Goal: Answer question/provide support: Share knowledge or assist other users

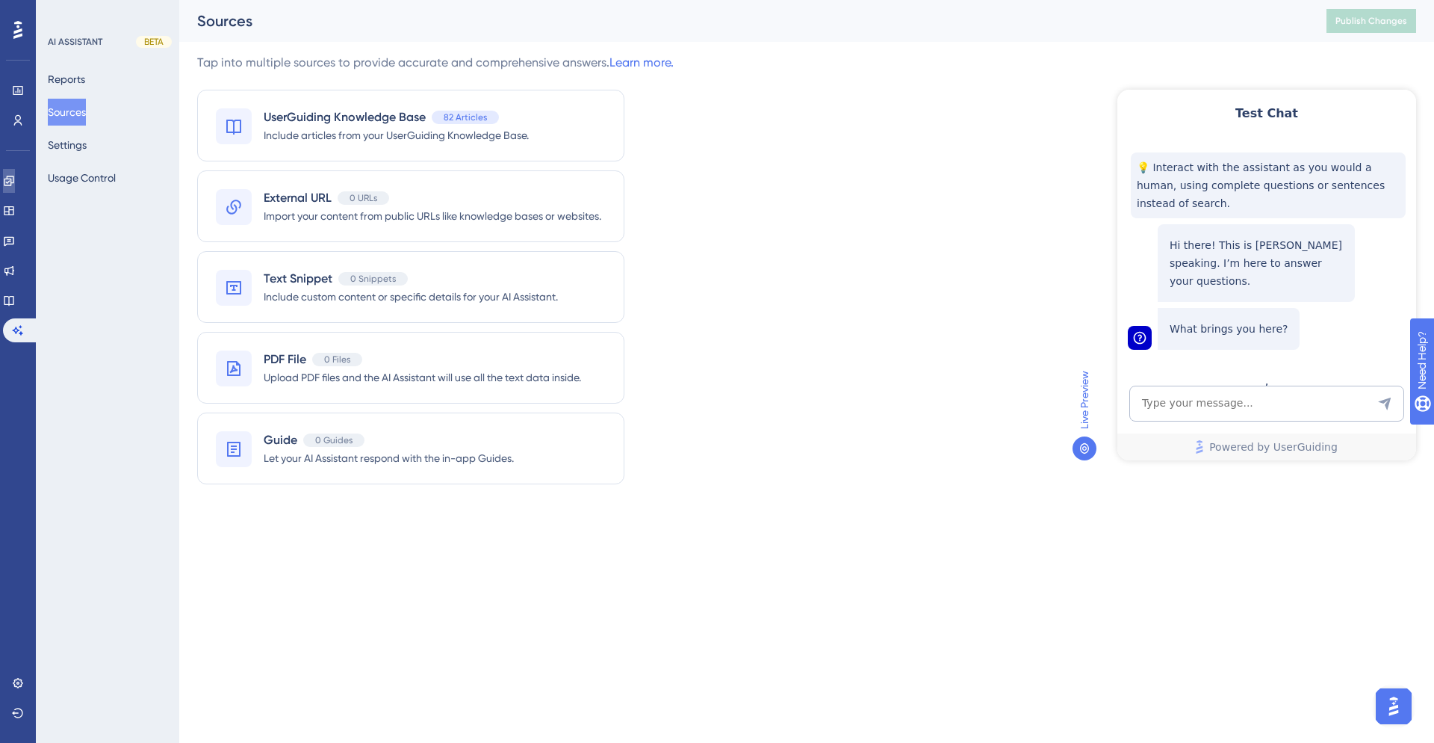
drag, startPoint x: 0, startPoint y: 0, endPoint x: 19, endPoint y: 173, distance: 174.4
click at [15, 173] on link at bounding box center [9, 181] width 12 height 24
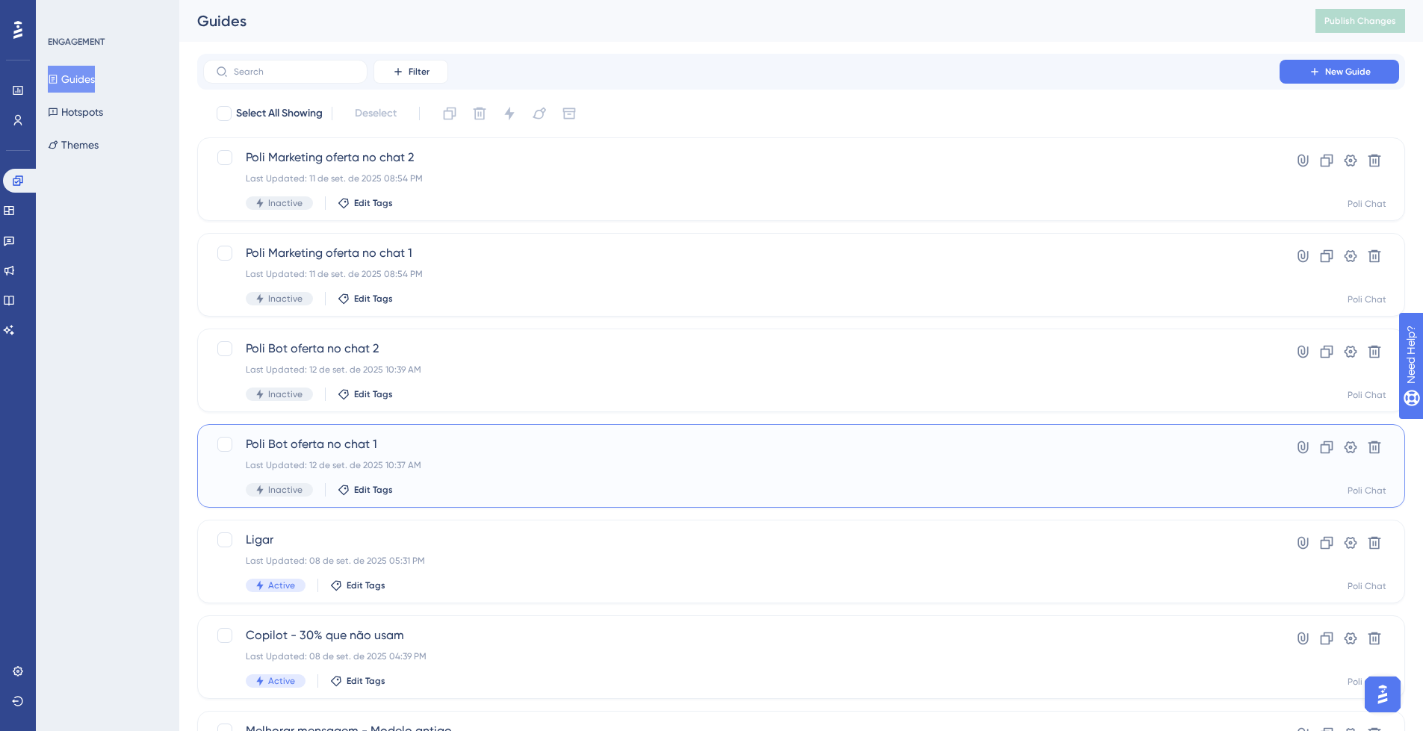
drag, startPoint x: 19, startPoint y: 173, endPoint x: 593, endPoint y: 456, distance: 639.8
click at [593, 456] on div "Poli Bot oferta no chat 1 Last Updated: 12 de set. de 2025 10:37 AM Inactive Ed…" at bounding box center [741, 466] width 991 height 61
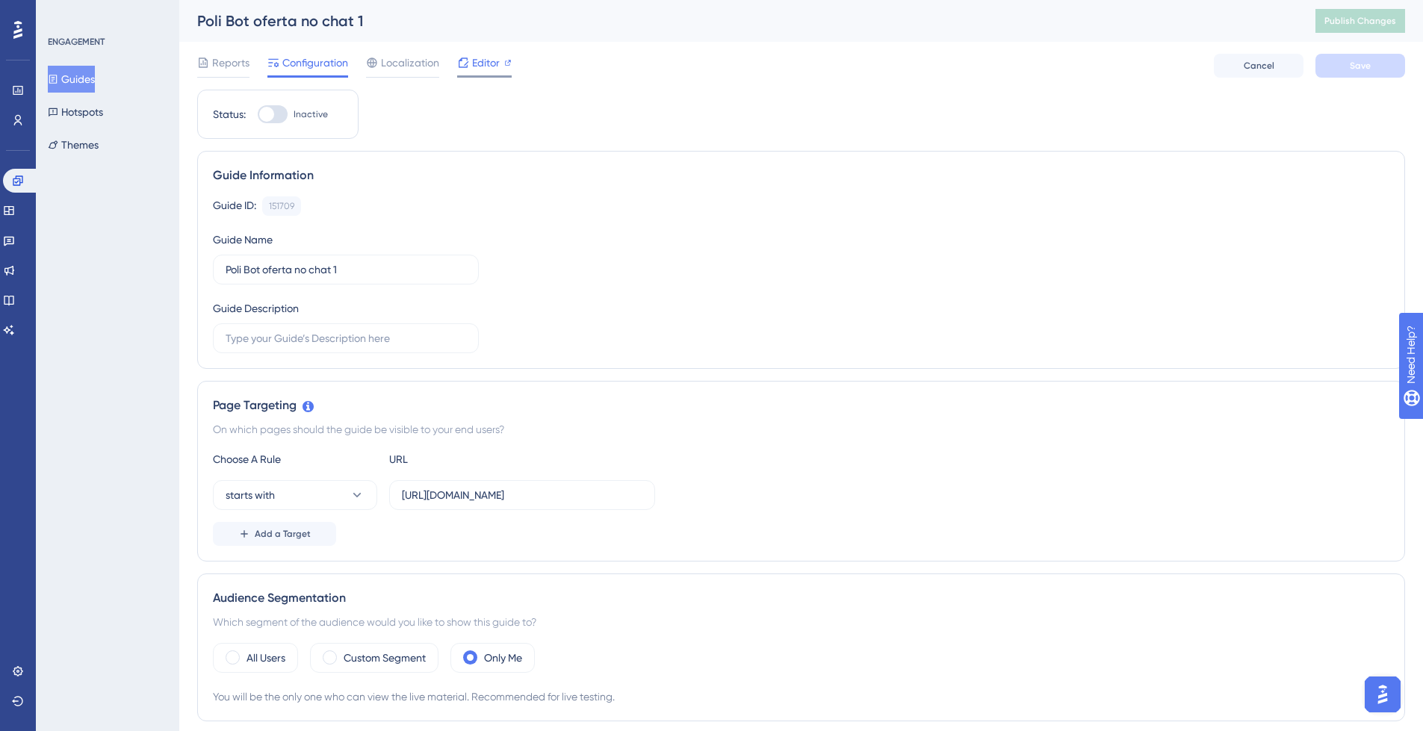
drag, startPoint x: 593, startPoint y: 456, endPoint x: 498, endPoint y: 61, distance: 407.3
click at [498, 61] on span "Editor" at bounding box center [486, 63] width 28 height 18
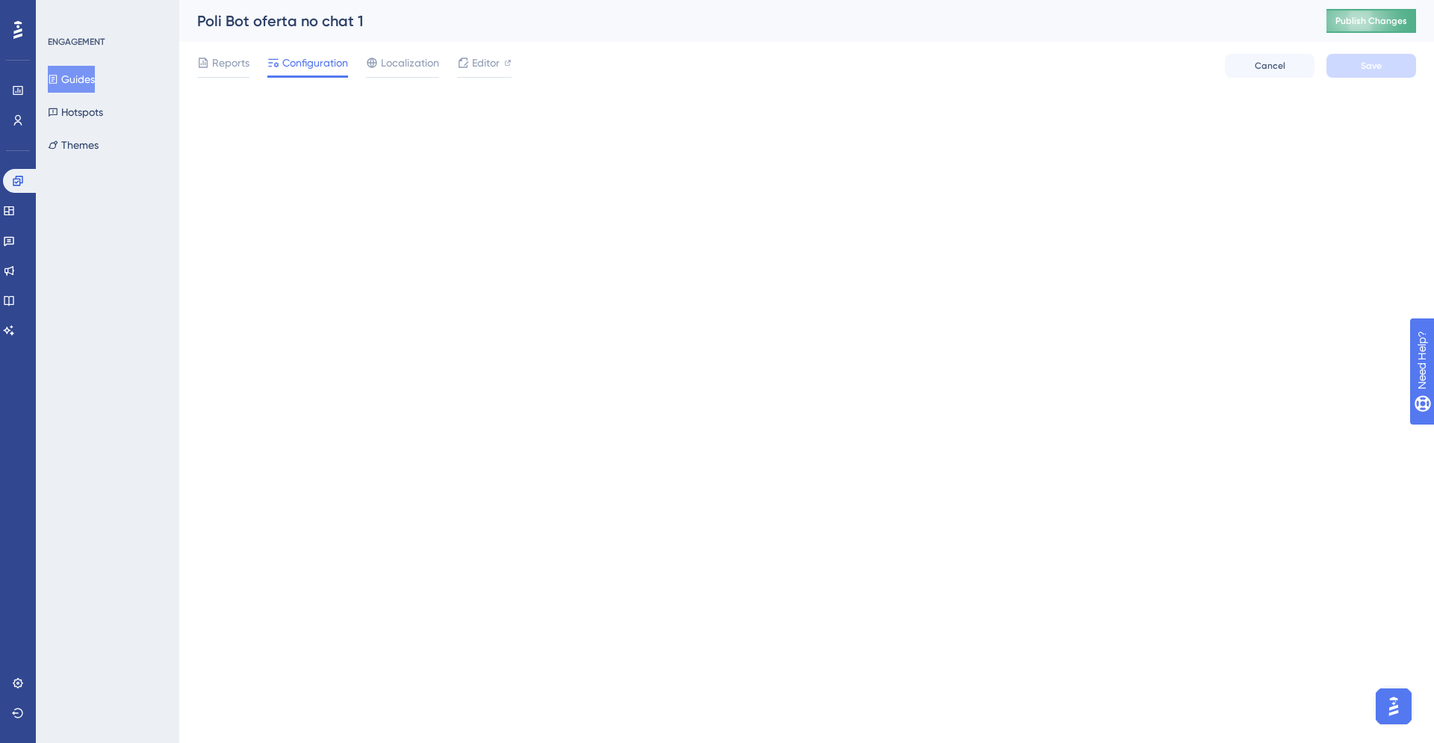
click at [1378, 20] on span "Publish Changes" at bounding box center [1372, 21] width 72 height 12
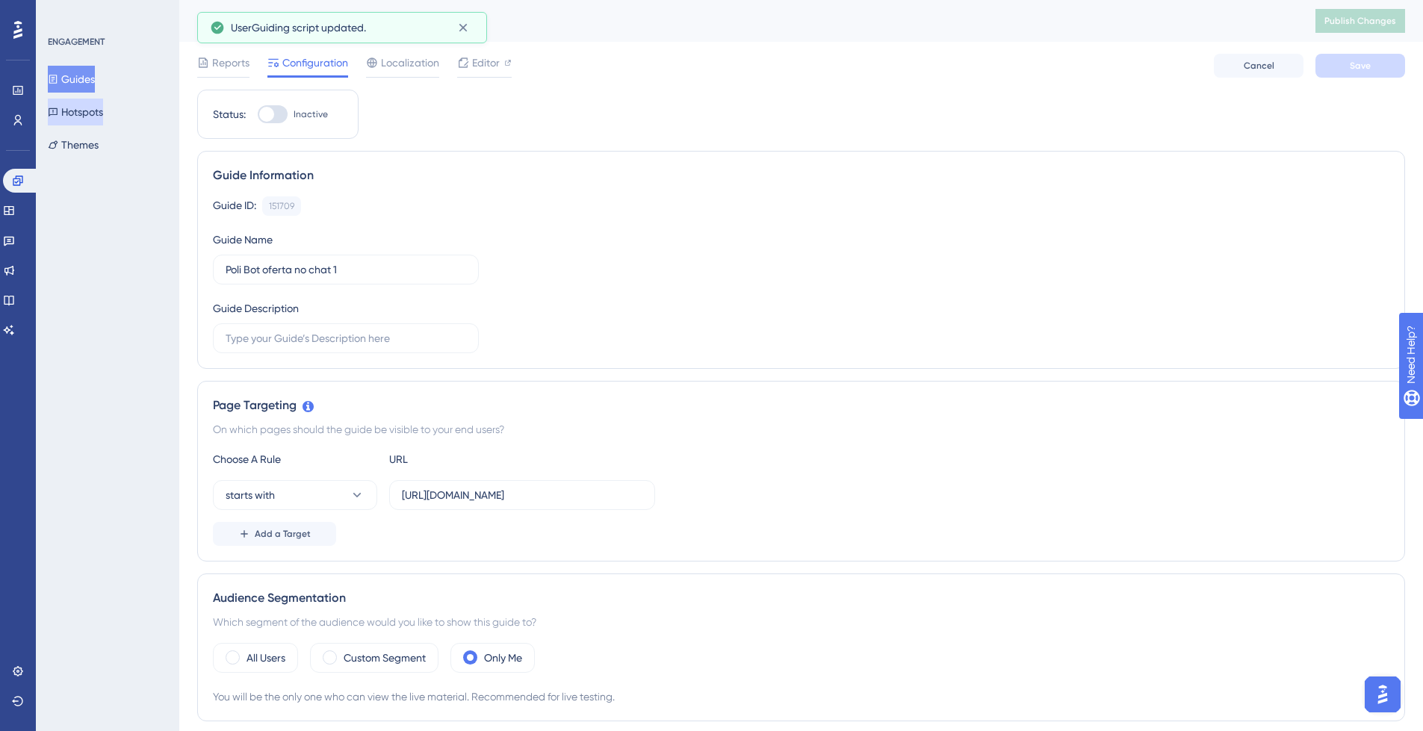
drag, startPoint x: 96, startPoint y: 105, endPoint x: 102, endPoint y: 114, distance: 10.2
click at [96, 106] on button "Hotspots" at bounding box center [75, 112] width 55 height 27
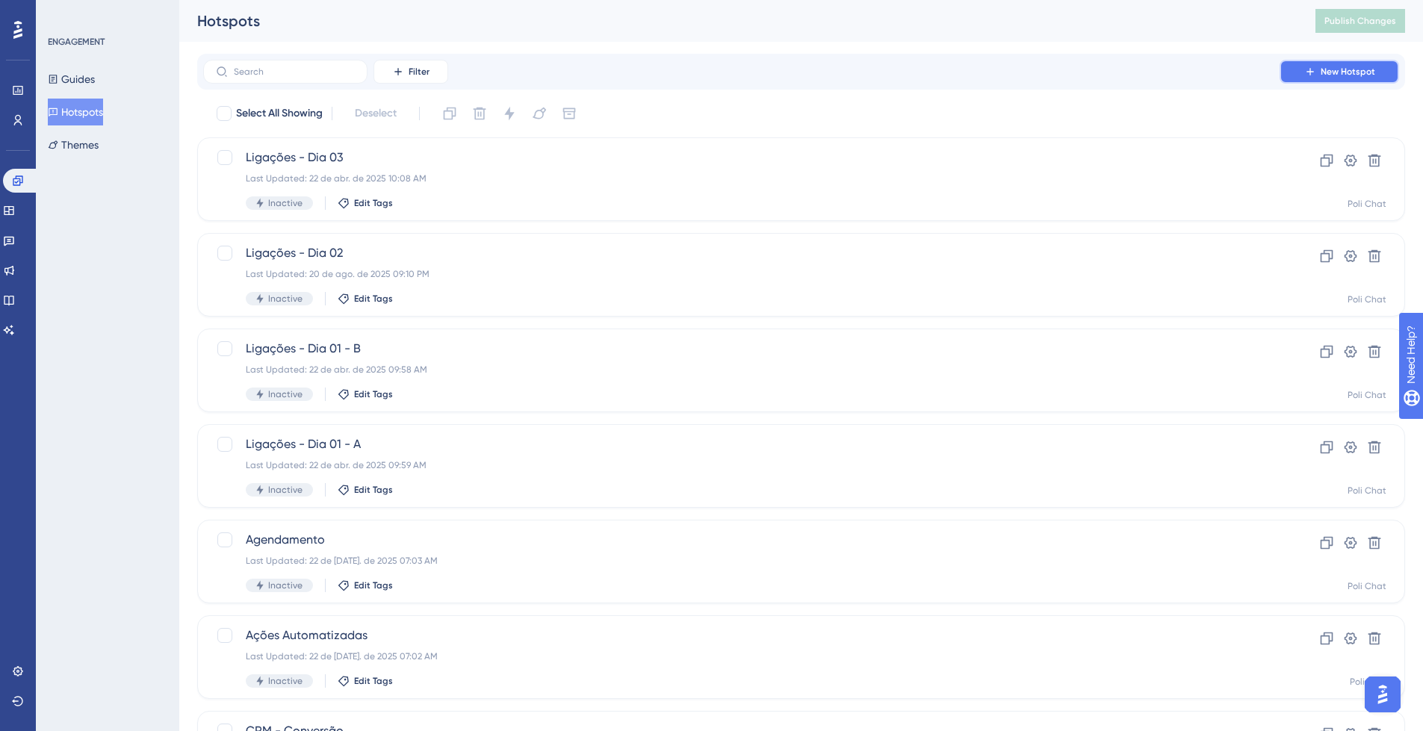
drag, startPoint x: 1317, startPoint y: 66, endPoint x: 1307, endPoint y: 84, distance: 20.1
click at [1317, 66] on button "New Hotspot" at bounding box center [1340, 72] width 120 height 24
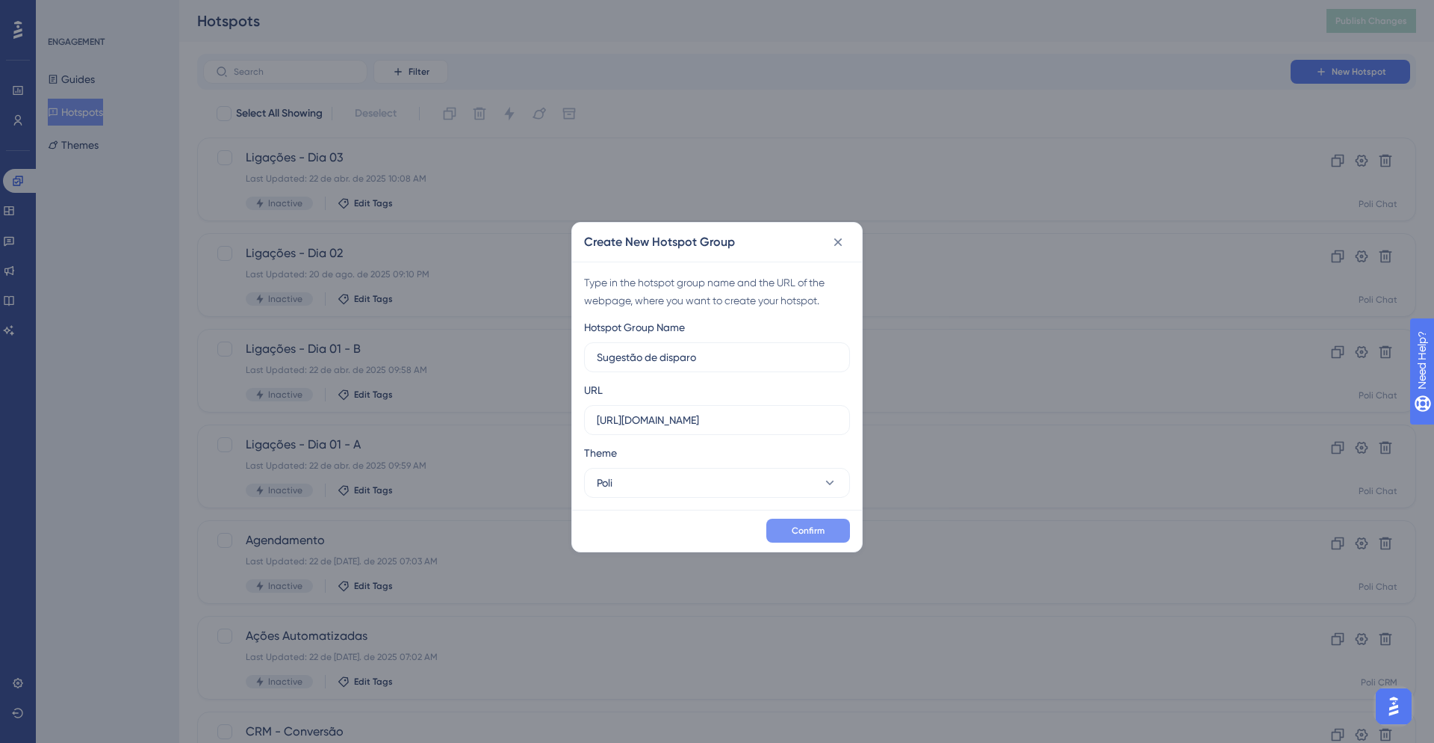
type input "Sugestão de disparo"
click at [826, 536] on button "Confirm" at bounding box center [808, 530] width 84 height 24
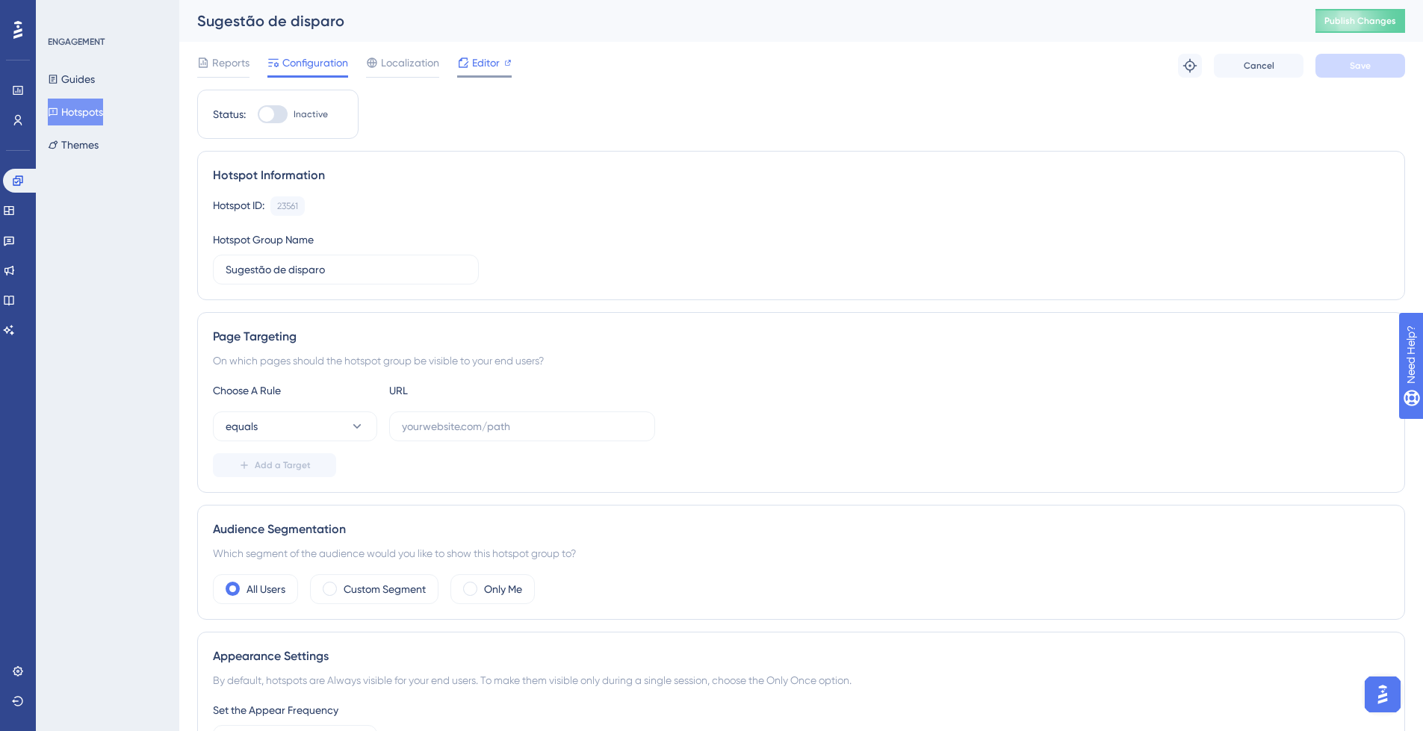
click at [490, 60] on span "Editor" at bounding box center [486, 63] width 28 height 18
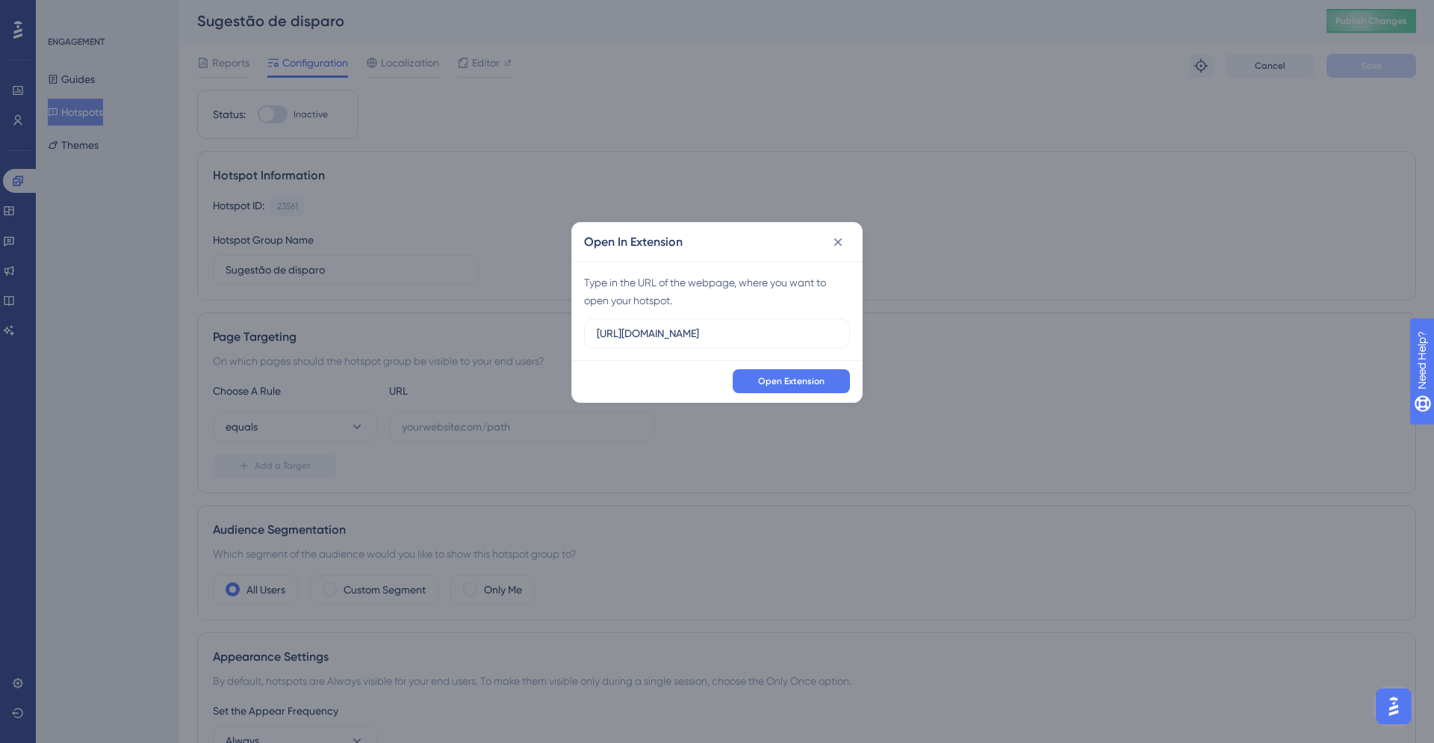
click at [772, 377] on span "Open Extension" at bounding box center [791, 381] width 66 height 12
click at [836, 245] on icon at bounding box center [838, 242] width 15 height 15
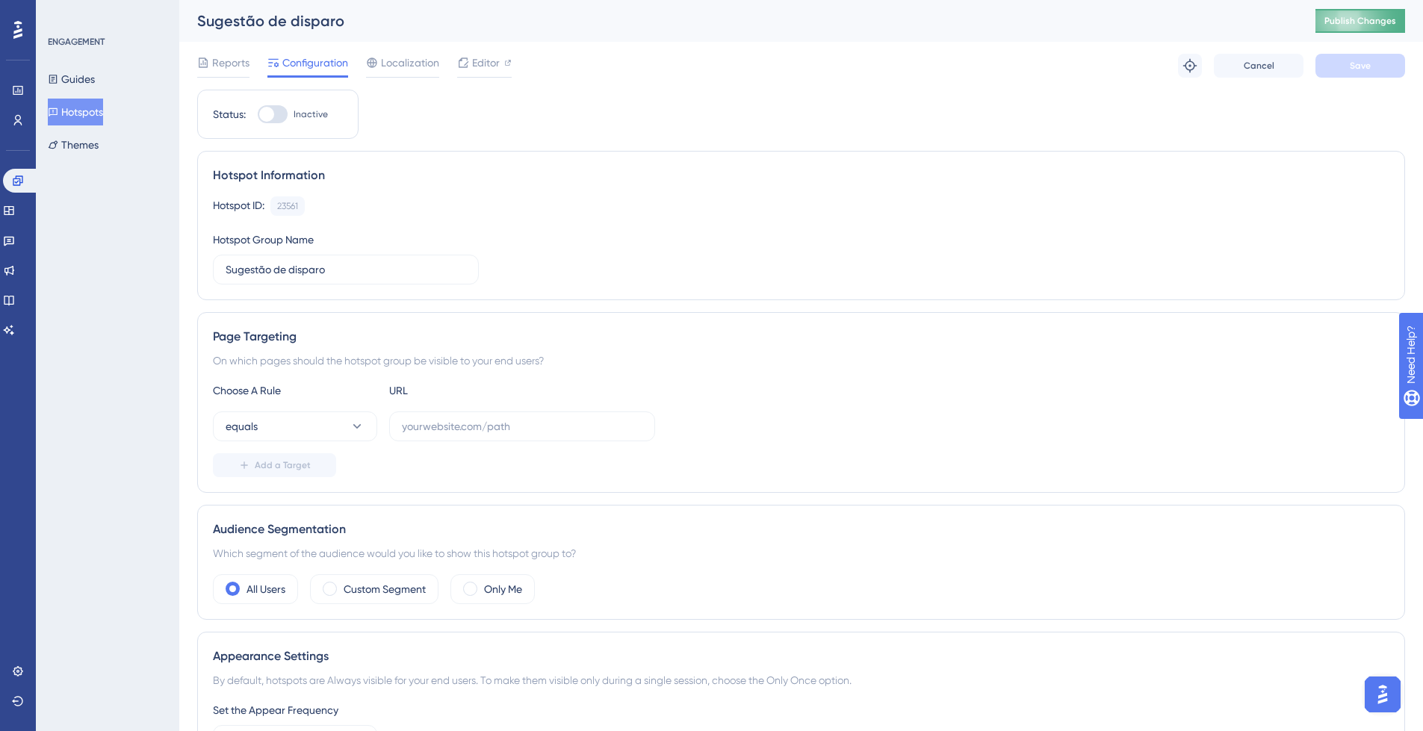
click at [1379, 17] on span "Publish Changes" at bounding box center [1361, 21] width 72 height 12
click at [365, 424] on button "equals" at bounding box center [295, 427] width 164 height 30
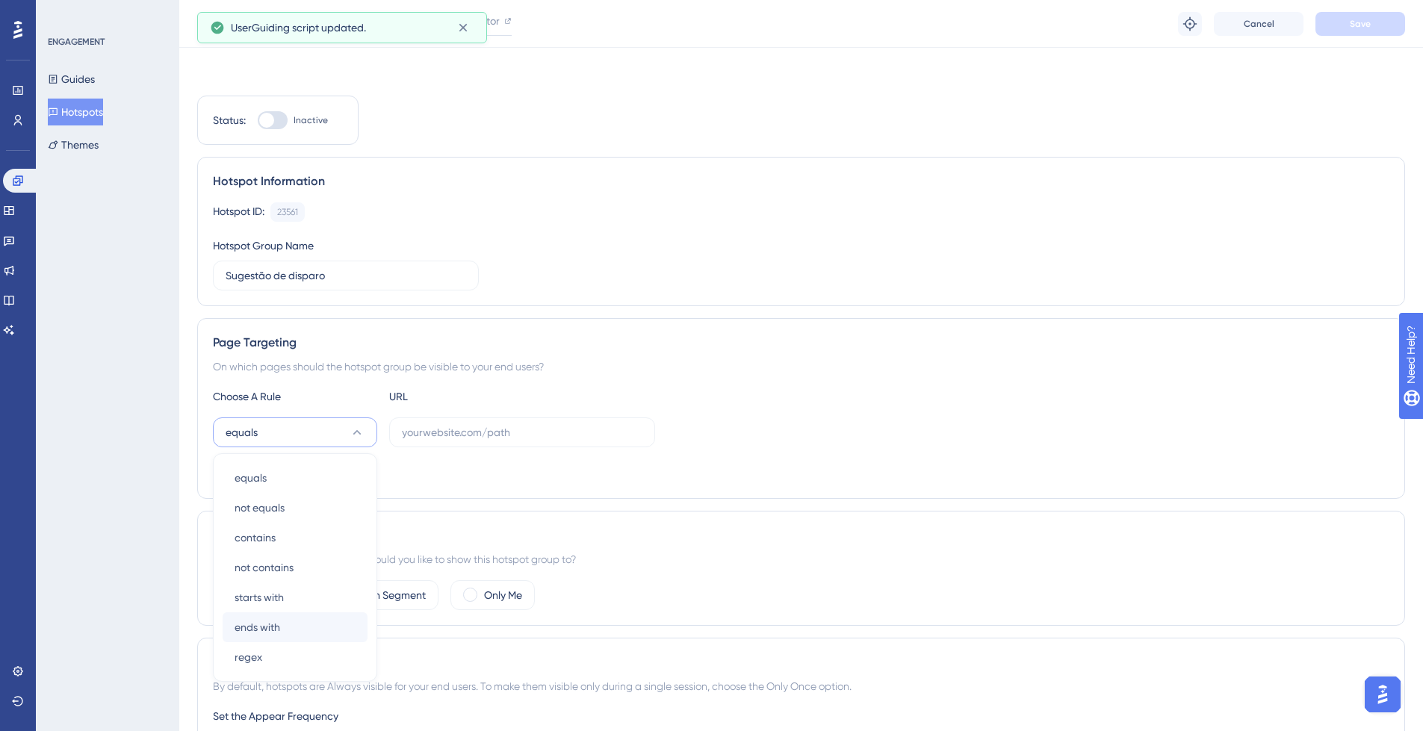
scroll to position [188, 0]
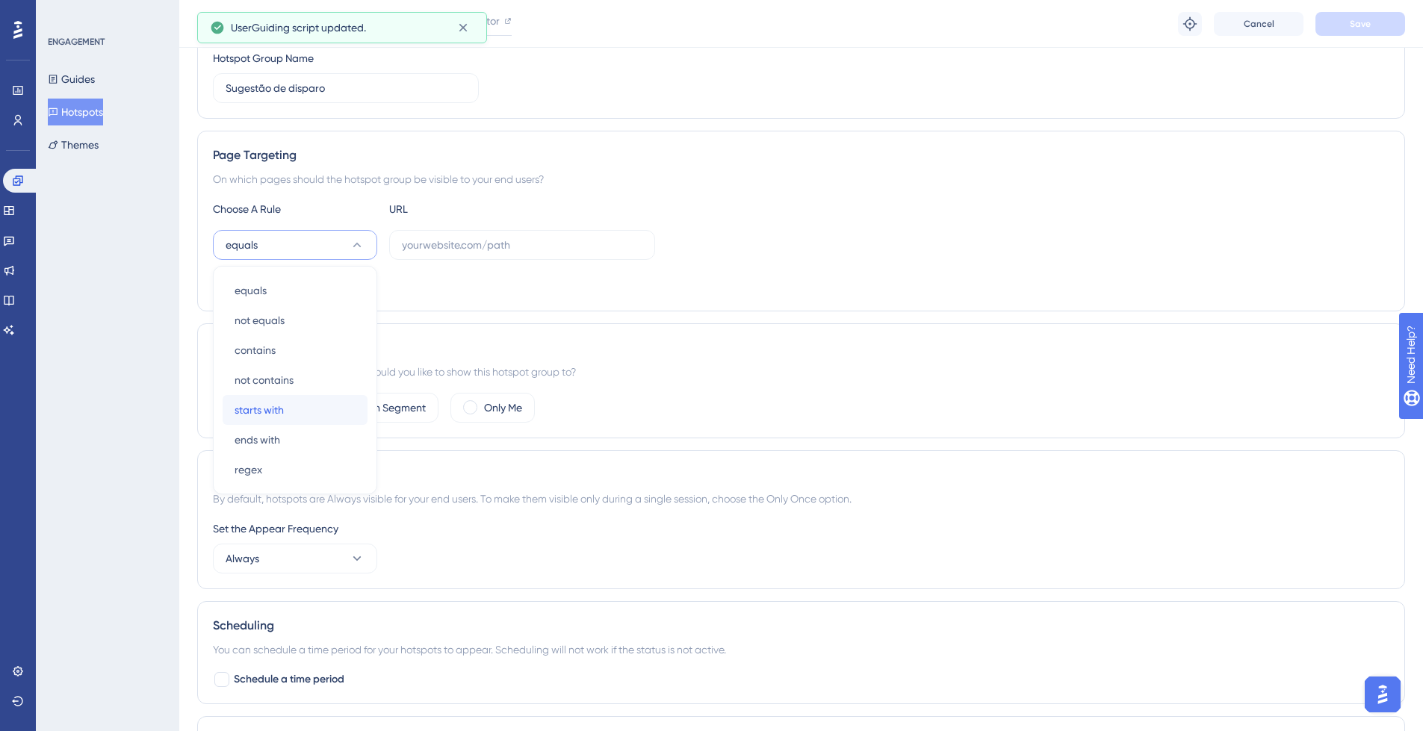
click at [305, 410] on div "starts with starts with" at bounding box center [295, 410] width 121 height 30
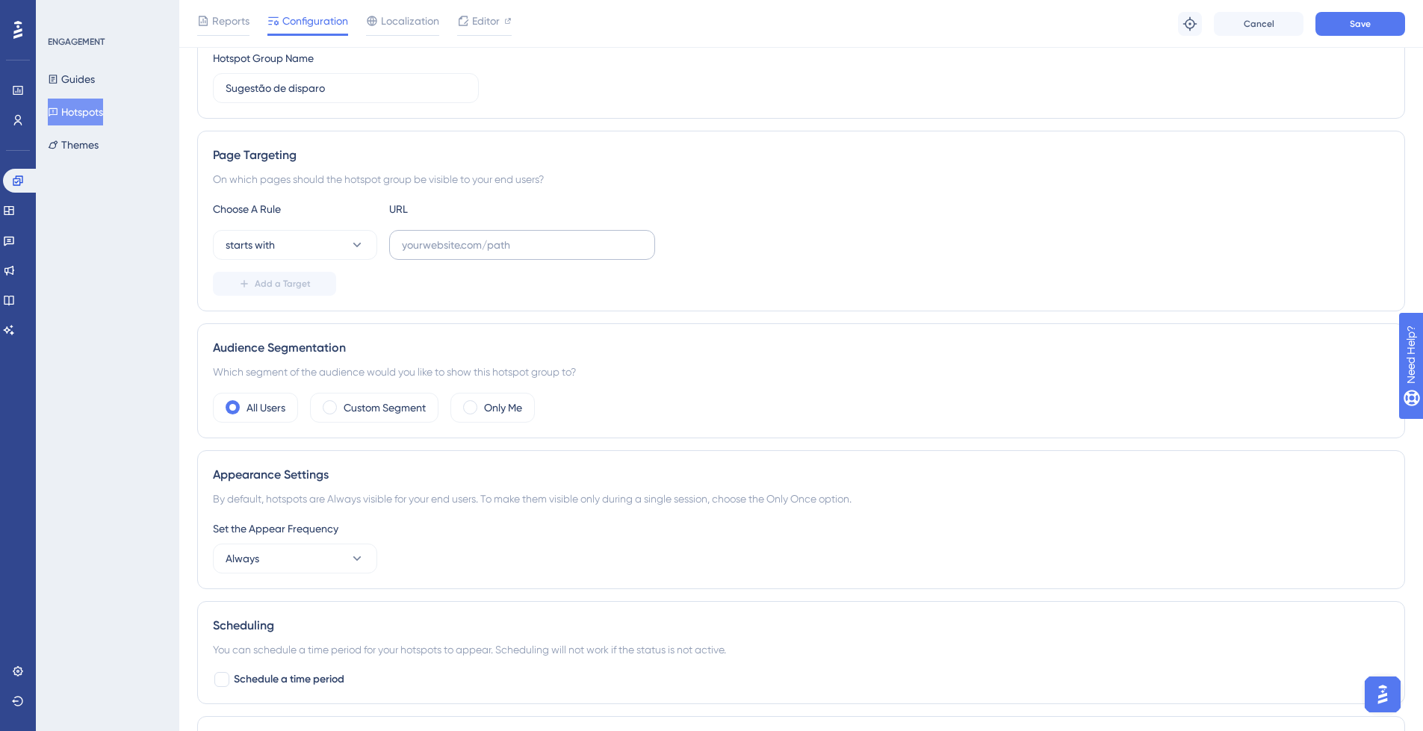
click at [447, 255] on label at bounding box center [522, 245] width 266 height 30
click at [447, 253] on input "text" at bounding box center [522, 245] width 241 height 16
paste input "https://app-spa.poli.digital/chat"
type input "https://app-spa.poli.digital/chat"
click at [470, 408] on span at bounding box center [470, 407] width 14 height 14
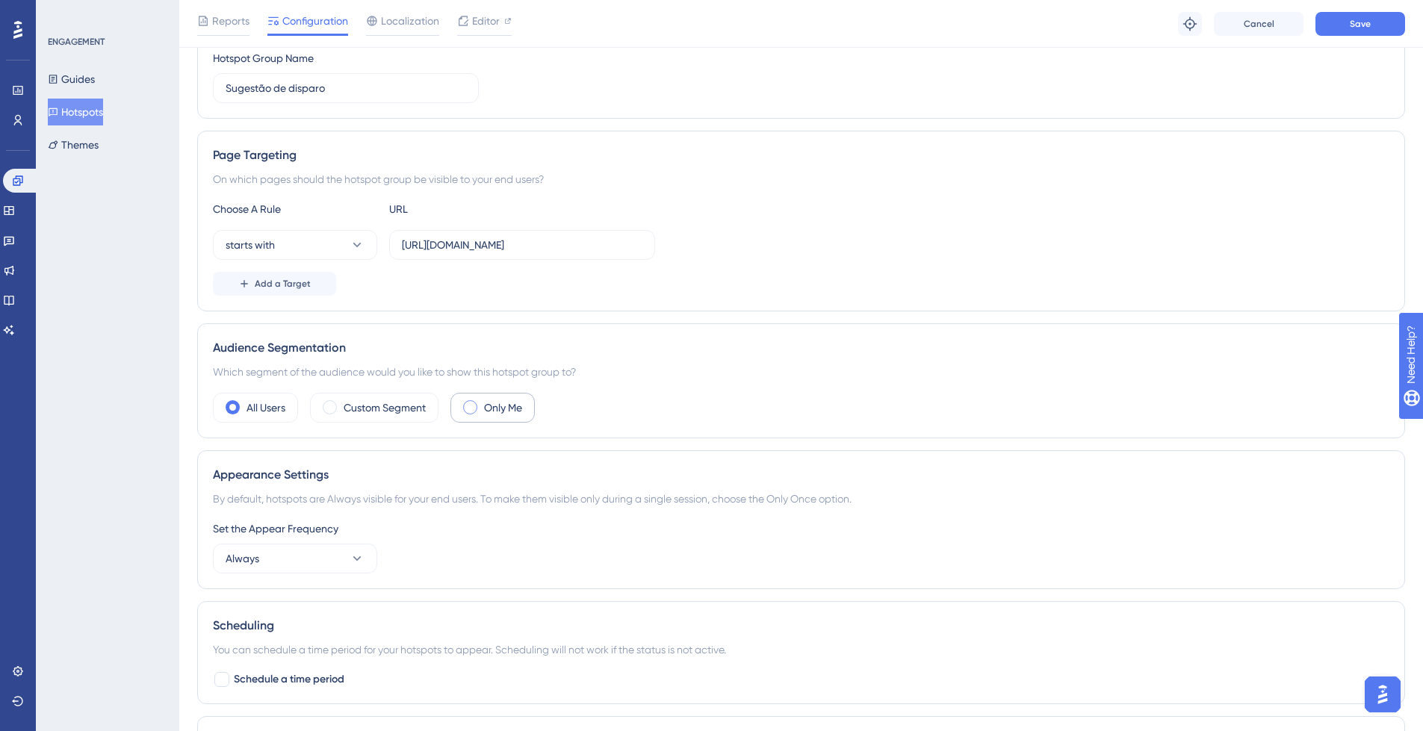
click at [482, 403] on input "radio" at bounding box center [482, 403] width 0 height 0
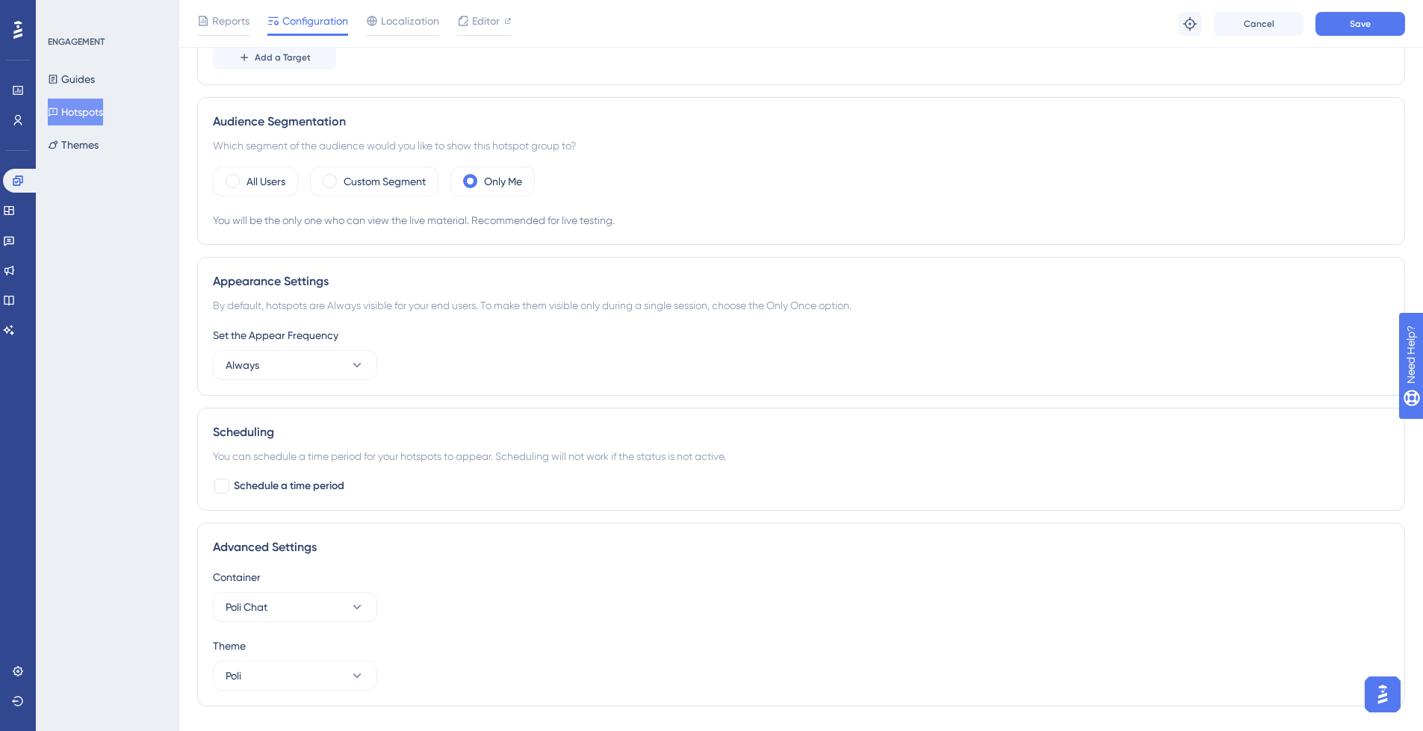
scroll to position [441, 0]
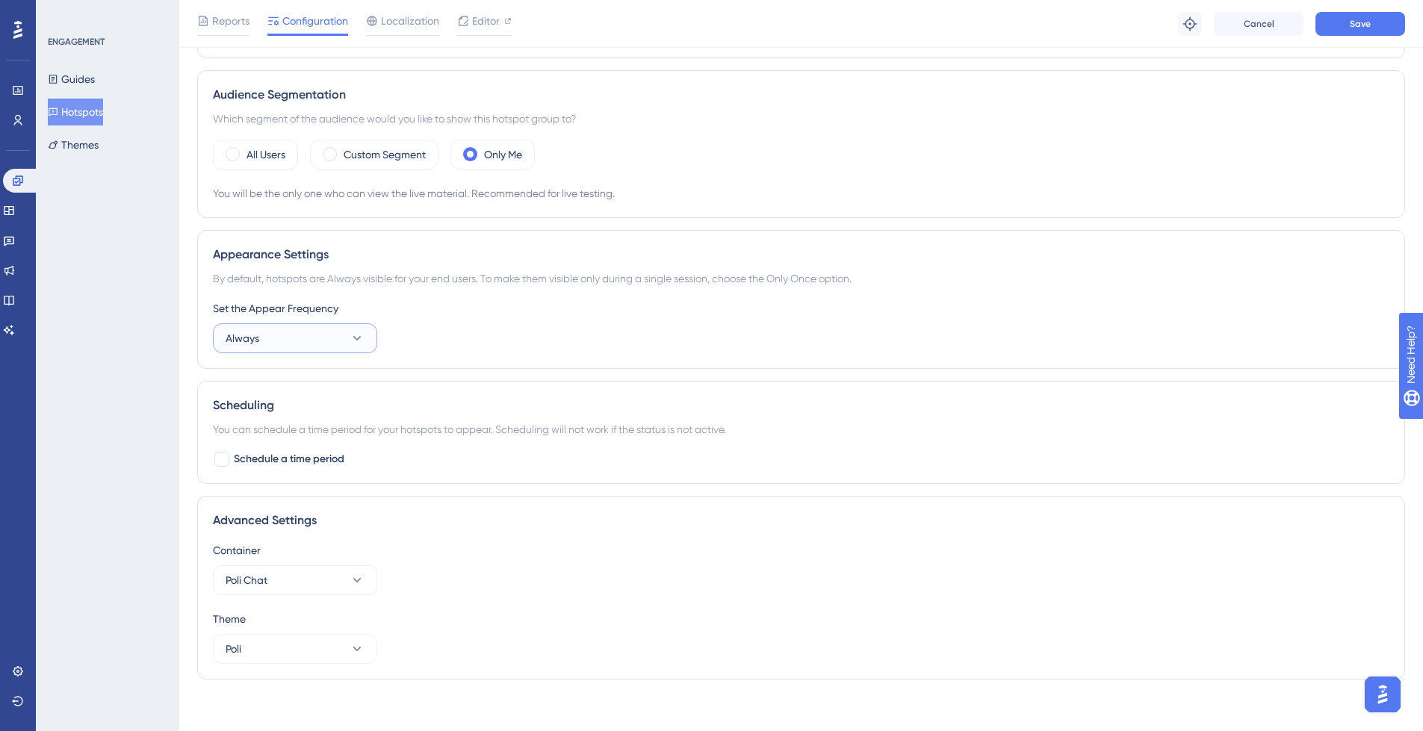
click at [356, 335] on icon at bounding box center [357, 338] width 15 height 15
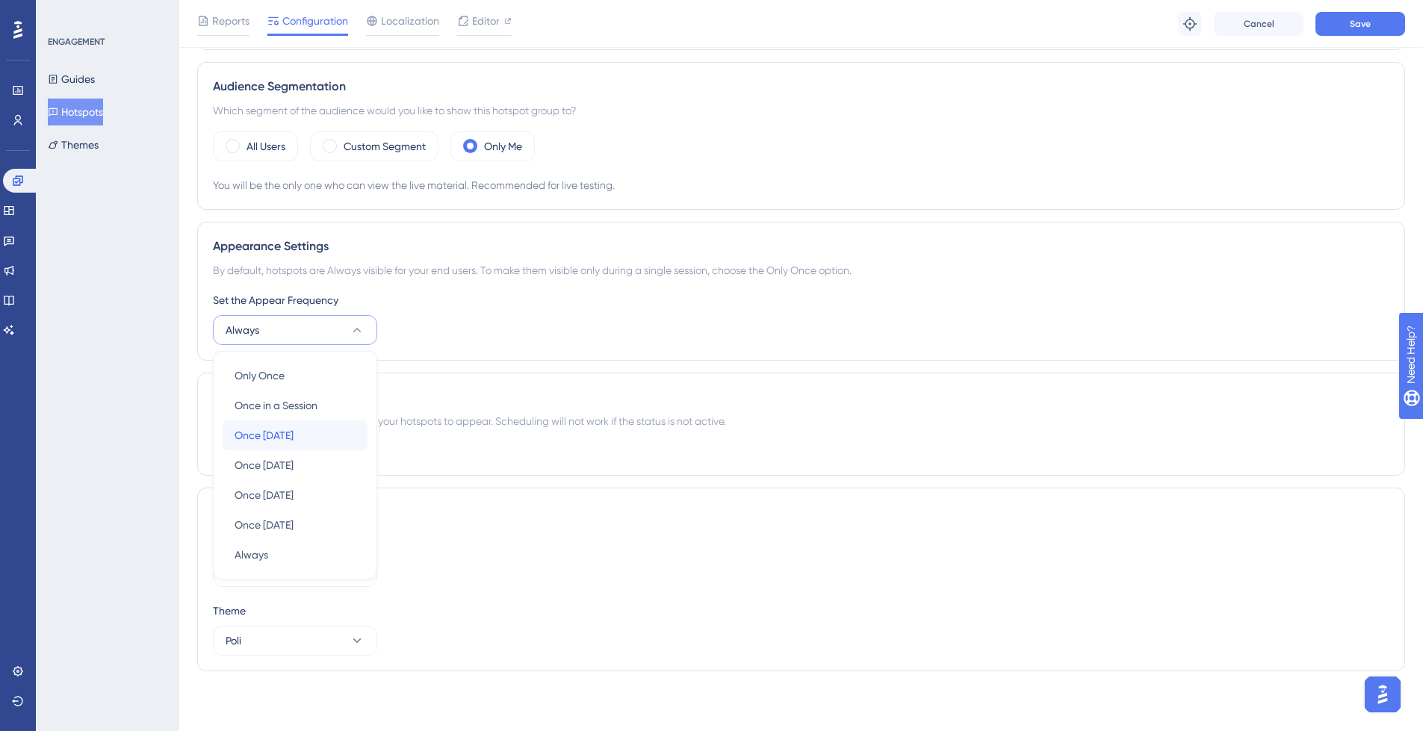
click at [333, 432] on div "Once in 1 day Once in 1 day" at bounding box center [295, 436] width 121 height 30
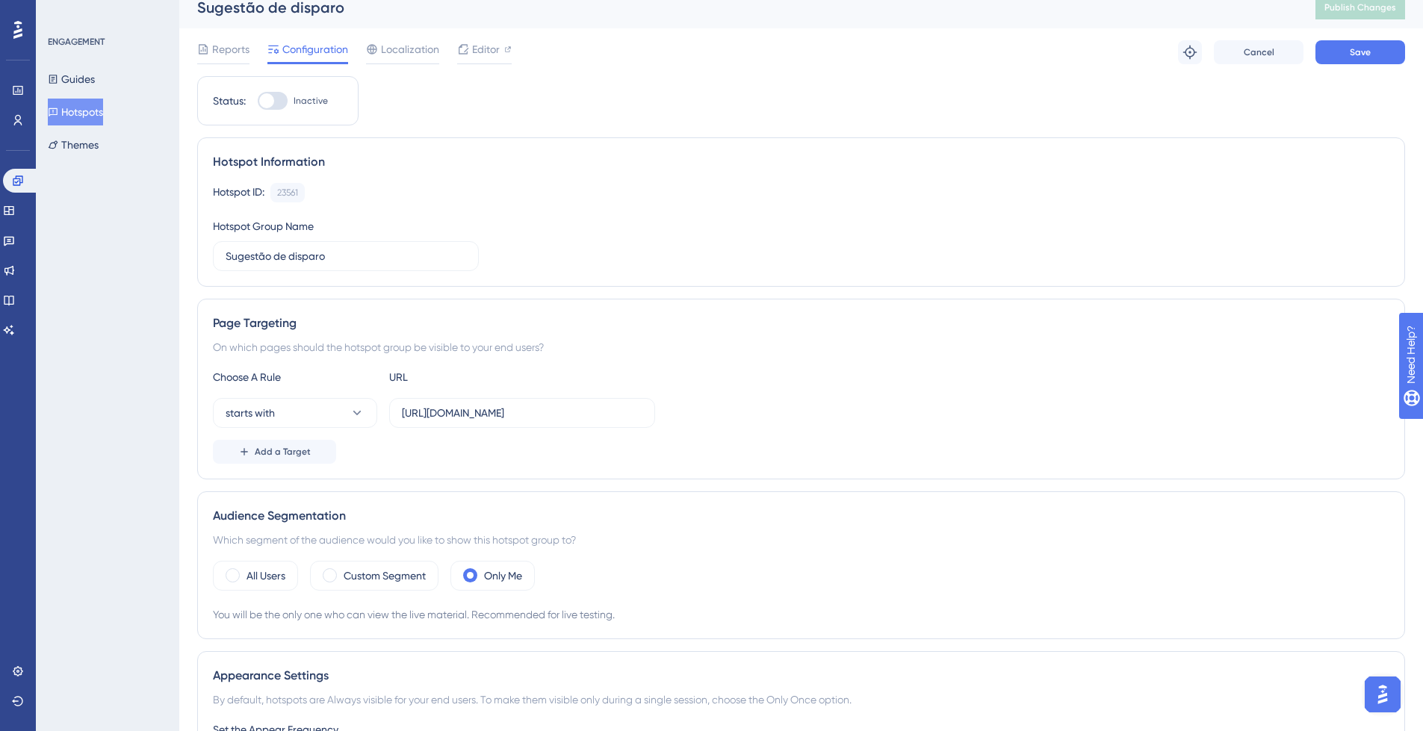
scroll to position [0, 0]
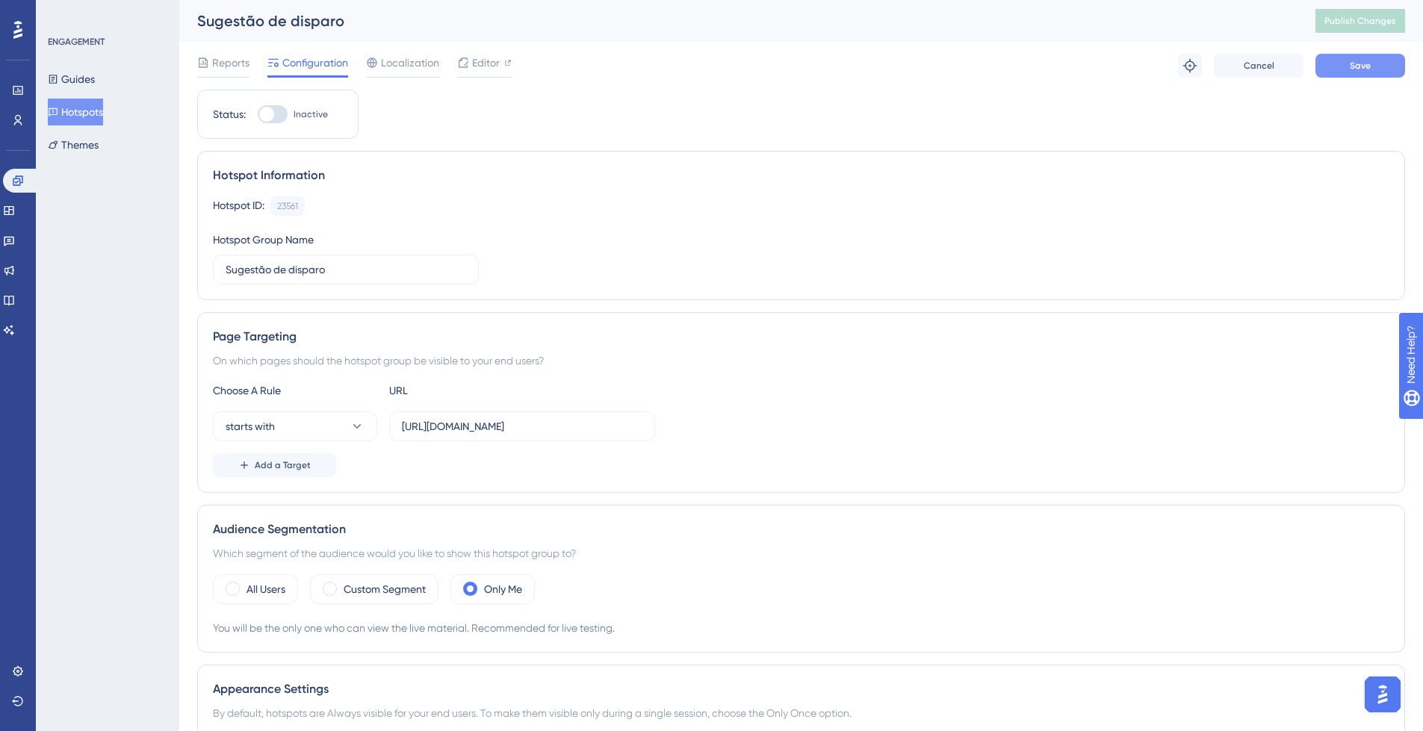
click at [1380, 67] on button "Save" at bounding box center [1361, 66] width 90 height 24
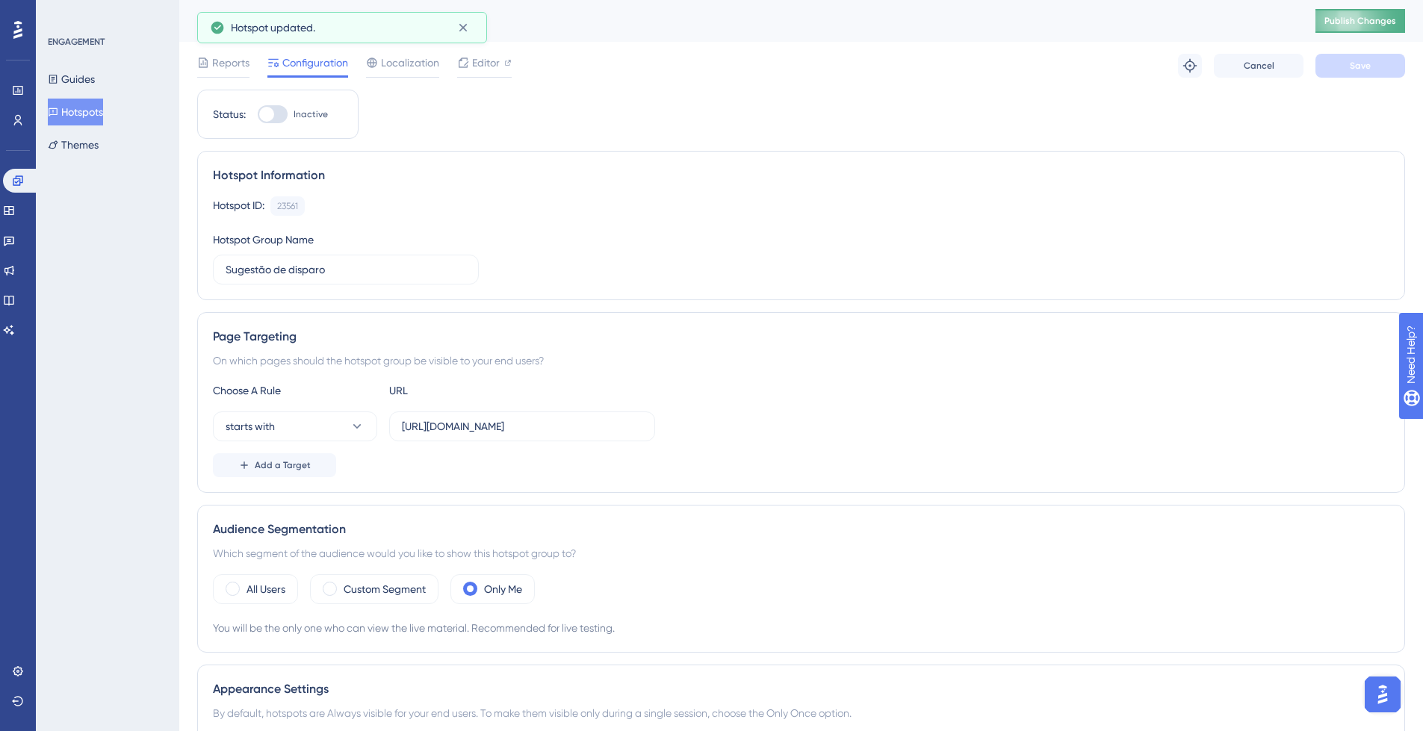
click at [1390, 22] on span "Publish Changes" at bounding box center [1361, 21] width 72 height 12
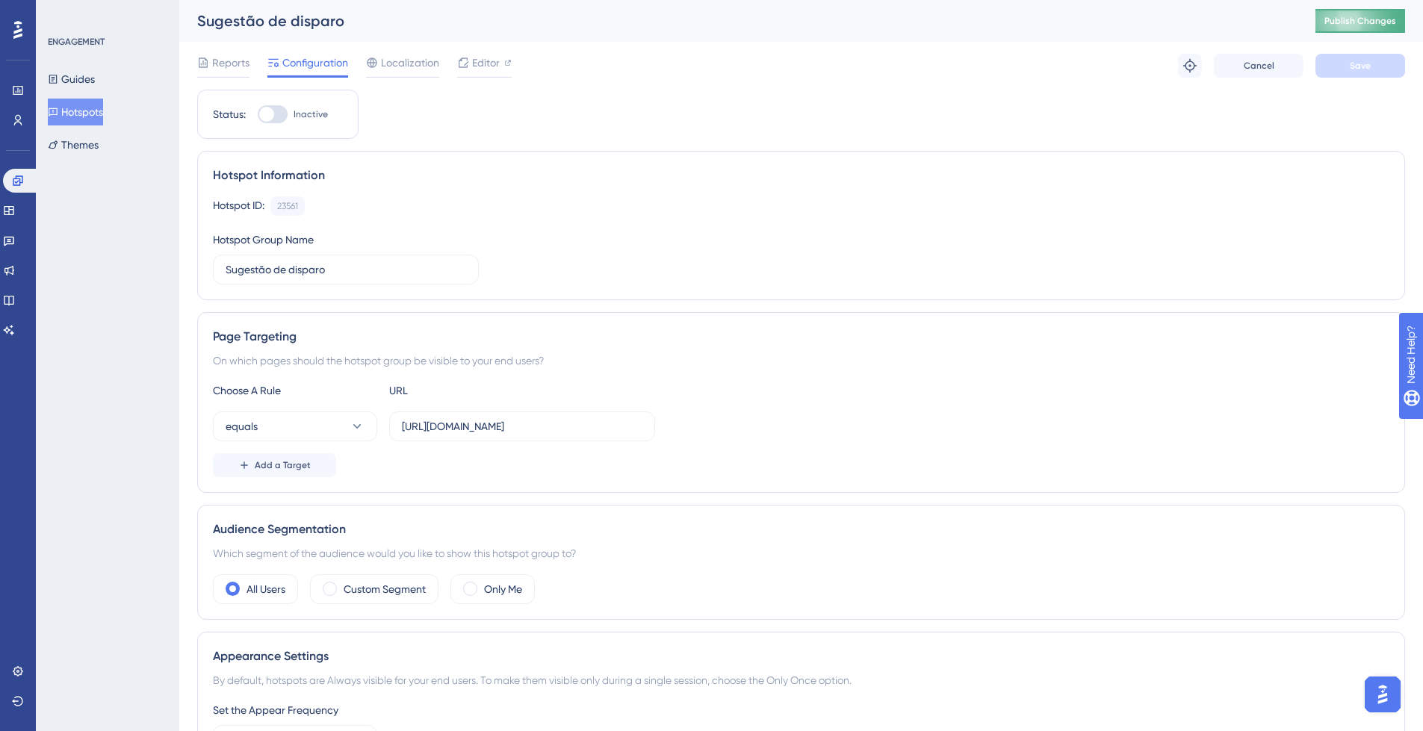
click at [1360, 22] on span "Publish Changes" at bounding box center [1361, 21] width 72 height 12
click at [350, 424] on icon at bounding box center [357, 426] width 15 height 15
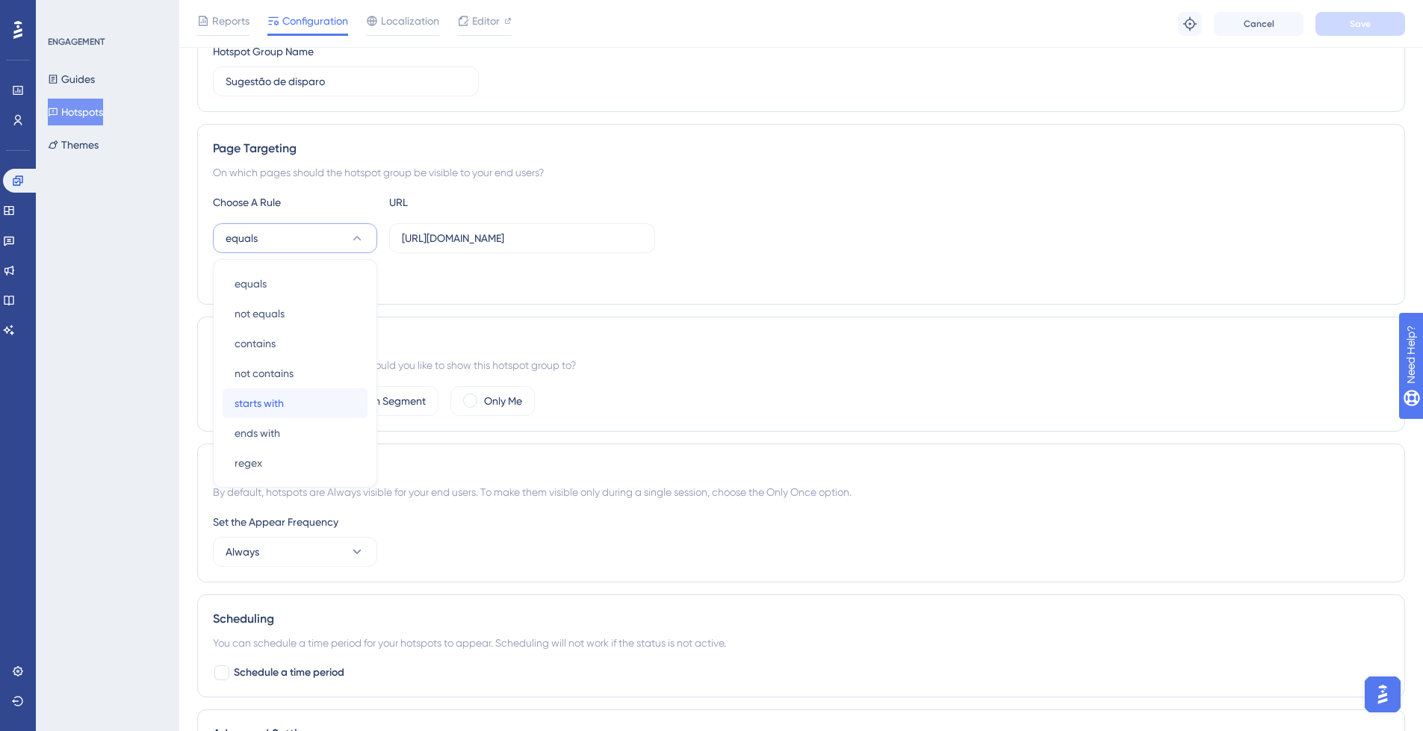
click at [329, 407] on div "starts with starts with" at bounding box center [295, 403] width 121 height 30
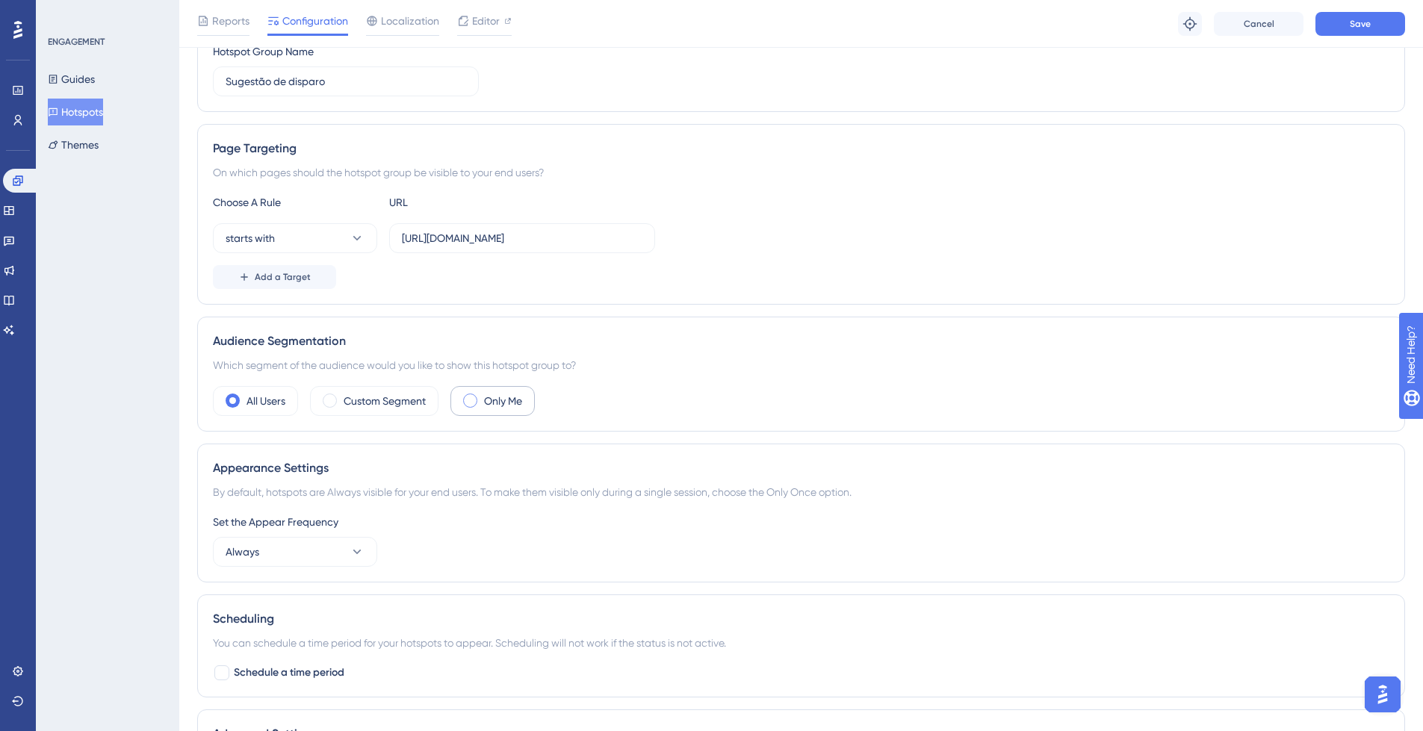
click at [506, 403] on label "Only Me" at bounding box center [503, 401] width 38 height 18
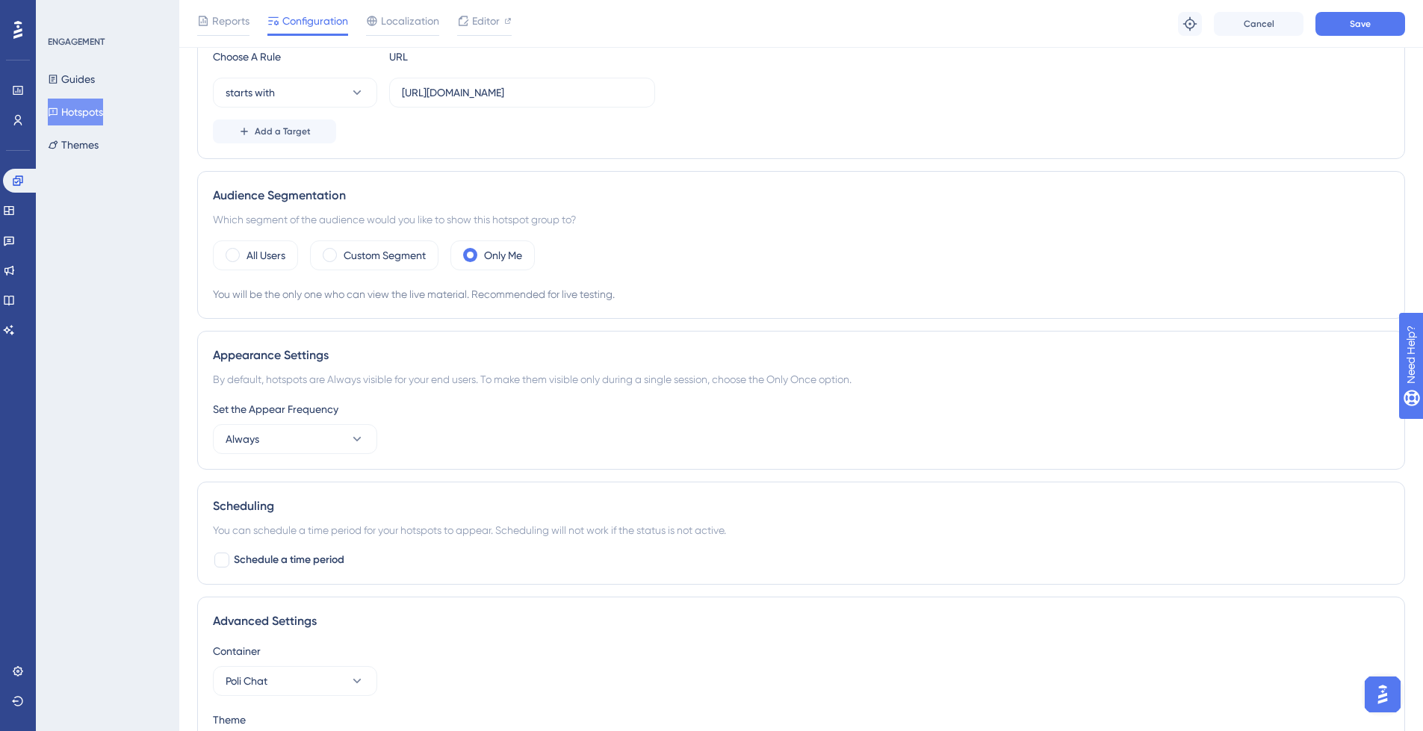
scroll to position [449, 0]
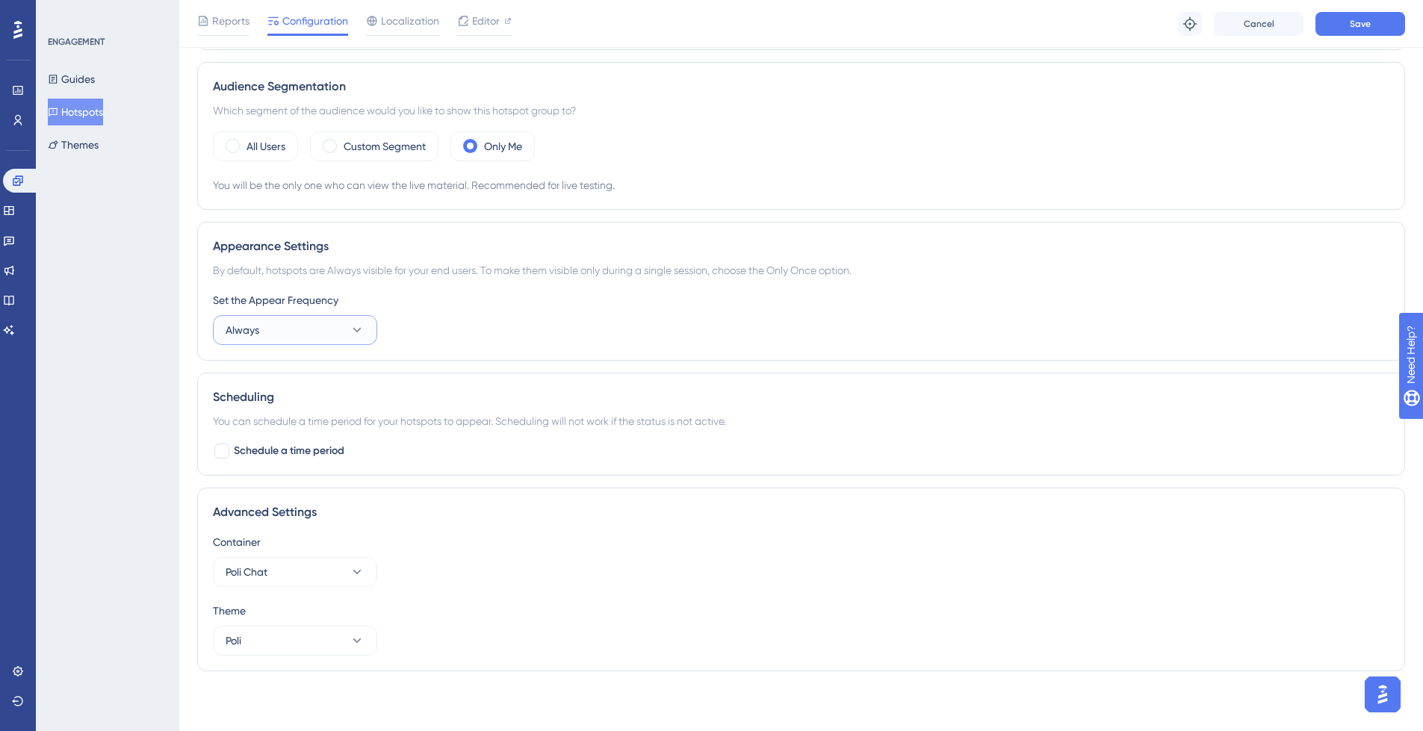
click at [360, 326] on icon at bounding box center [357, 330] width 15 height 15
click at [347, 436] on div "Once in 1 day Once in 1 day" at bounding box center [295, 436] width 121 height 30
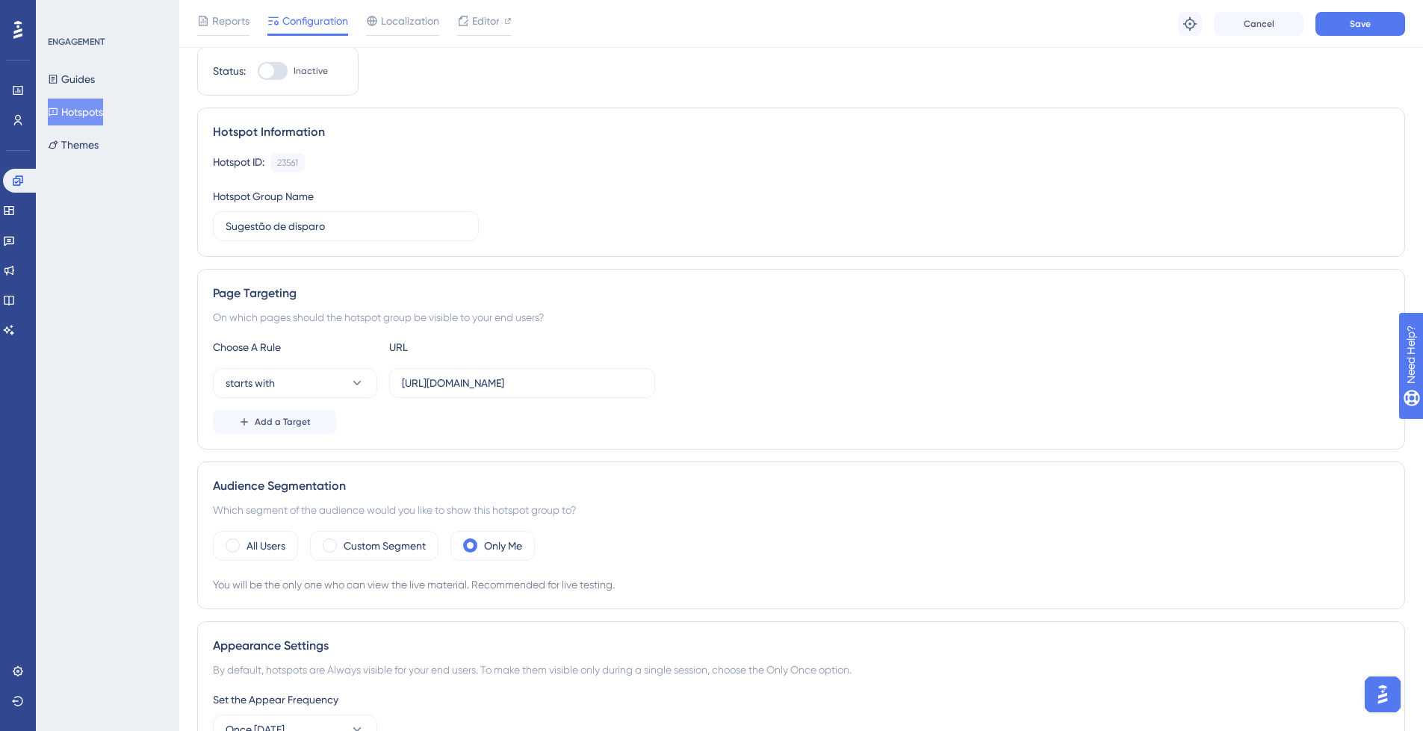
scroll to position [0, 0]
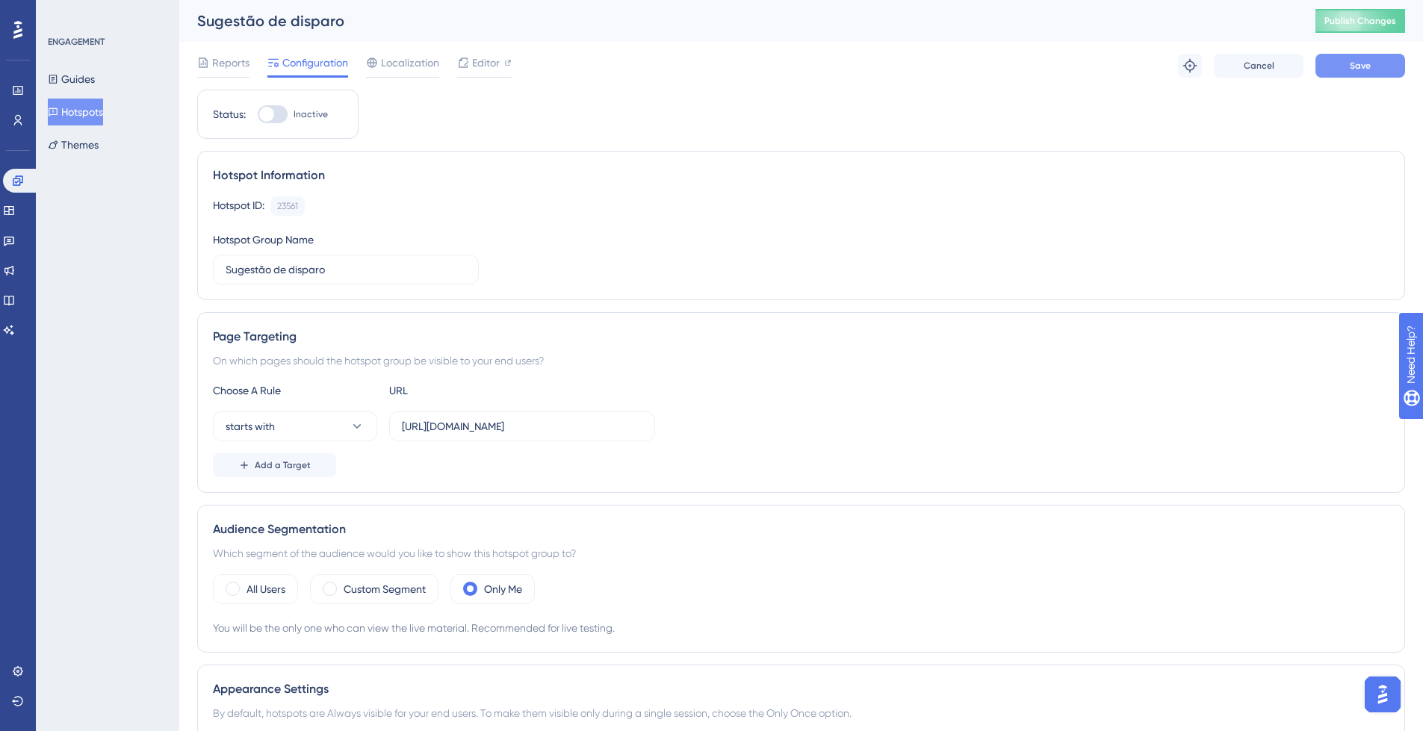
click at [1357, 60] on span "Save" at bounding box center [1360, 66] width 21 height 12
click at [480, 66] on span "Editor" at bounding box center [486, 63] width 28 height 18
click at [409, 57] on span "Localization" at bounding box center [410, 63] width 58 height 18
click at [412, 66] on span "Localization" at bounding box center [410, 63] width 58 height 18
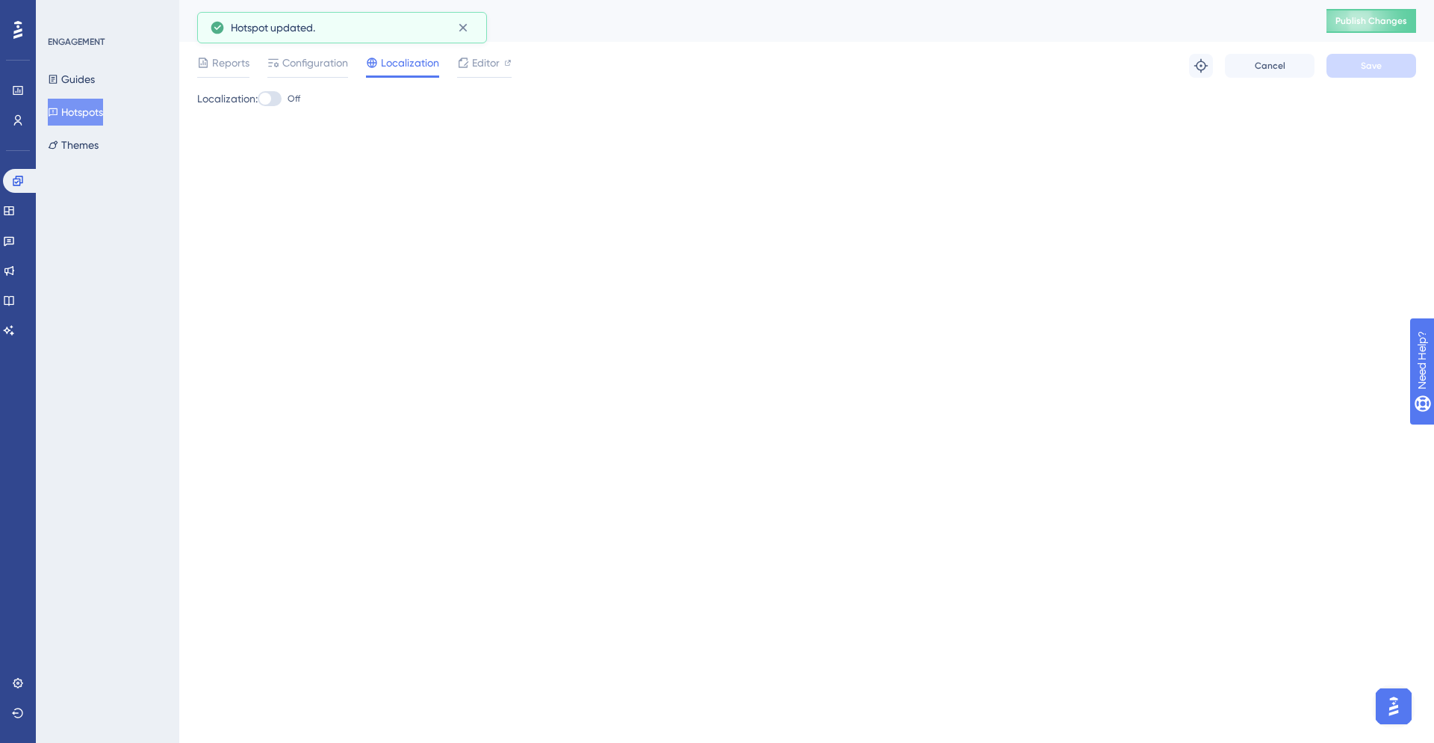
click at [468, 25] on div "Sugestão de disparo" at bounding box center [743, 20] width 1092 height 21
click at [226, 68] on span "Reports" at bounding box center [230, 63] width 37 height 18
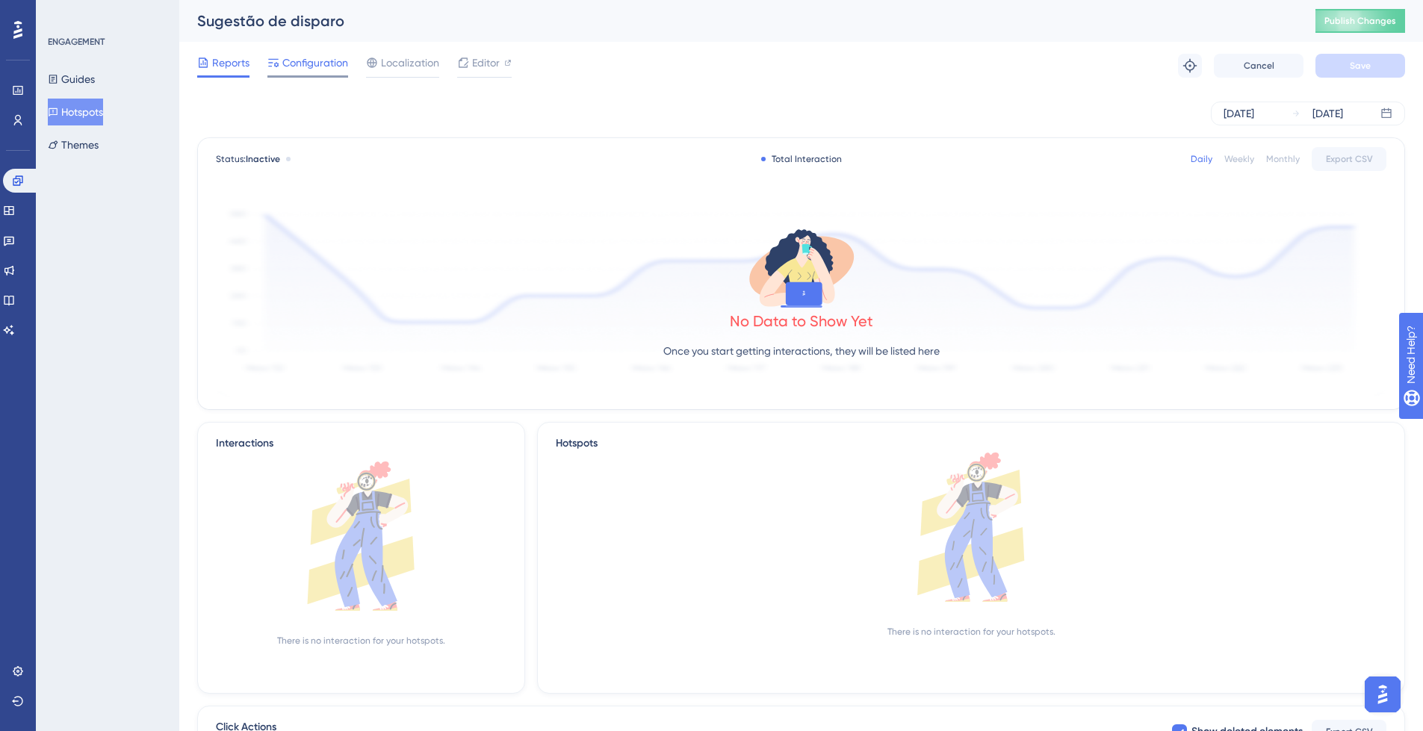
click at [323, 65] on span "Configuration" at bounding box center [315, 63] width 66 height 18
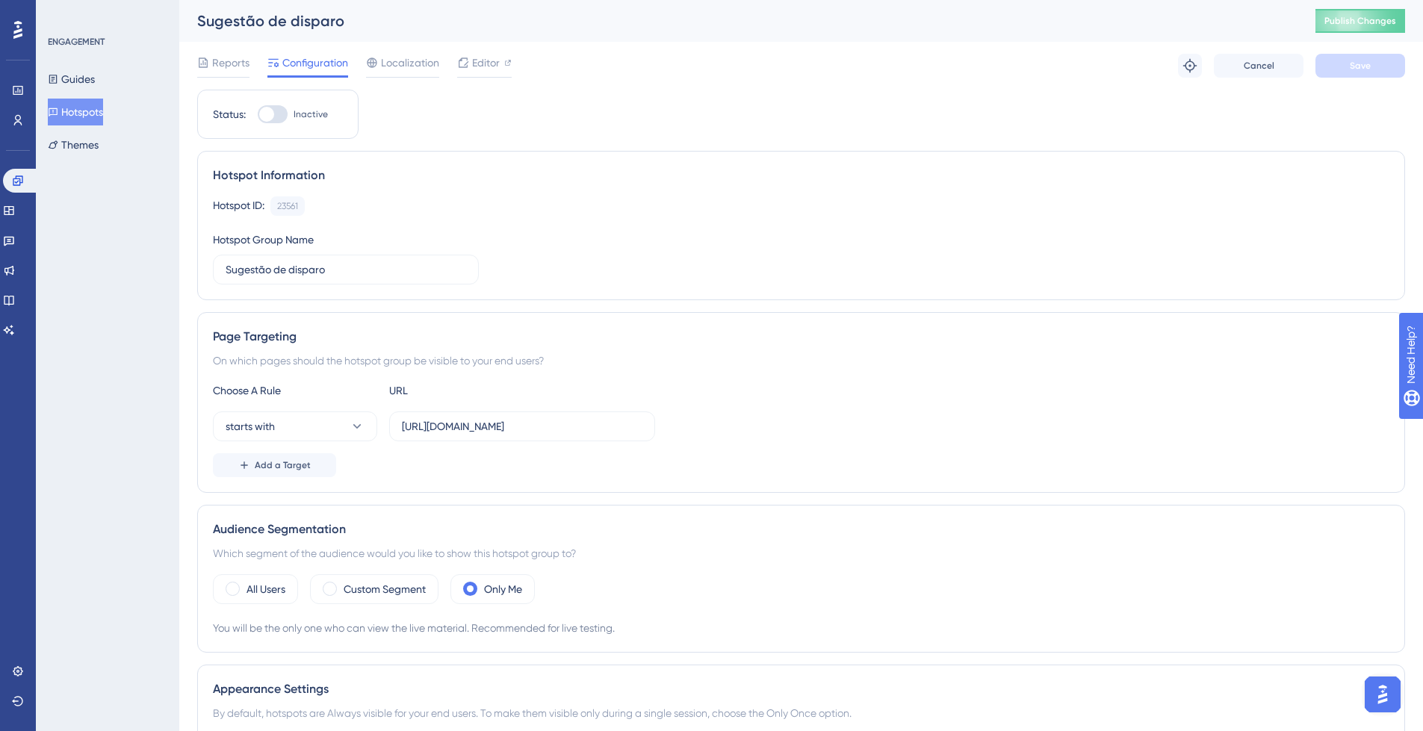
drag, startPoint x: 282, startPoint y: 117, endPoint x: 307, endPoint y: 107, distance: 26.8
click at [283, 117] on div at bounding box center [273, 114] width 30 height 18
click at [258, 115] on input "Inactive" at bounding box center [257, 114] width 1 height 1
checkbox input "true"
click at [1371, 67] on button "Save" at bounding box center [1361, 66] width 90 height 24
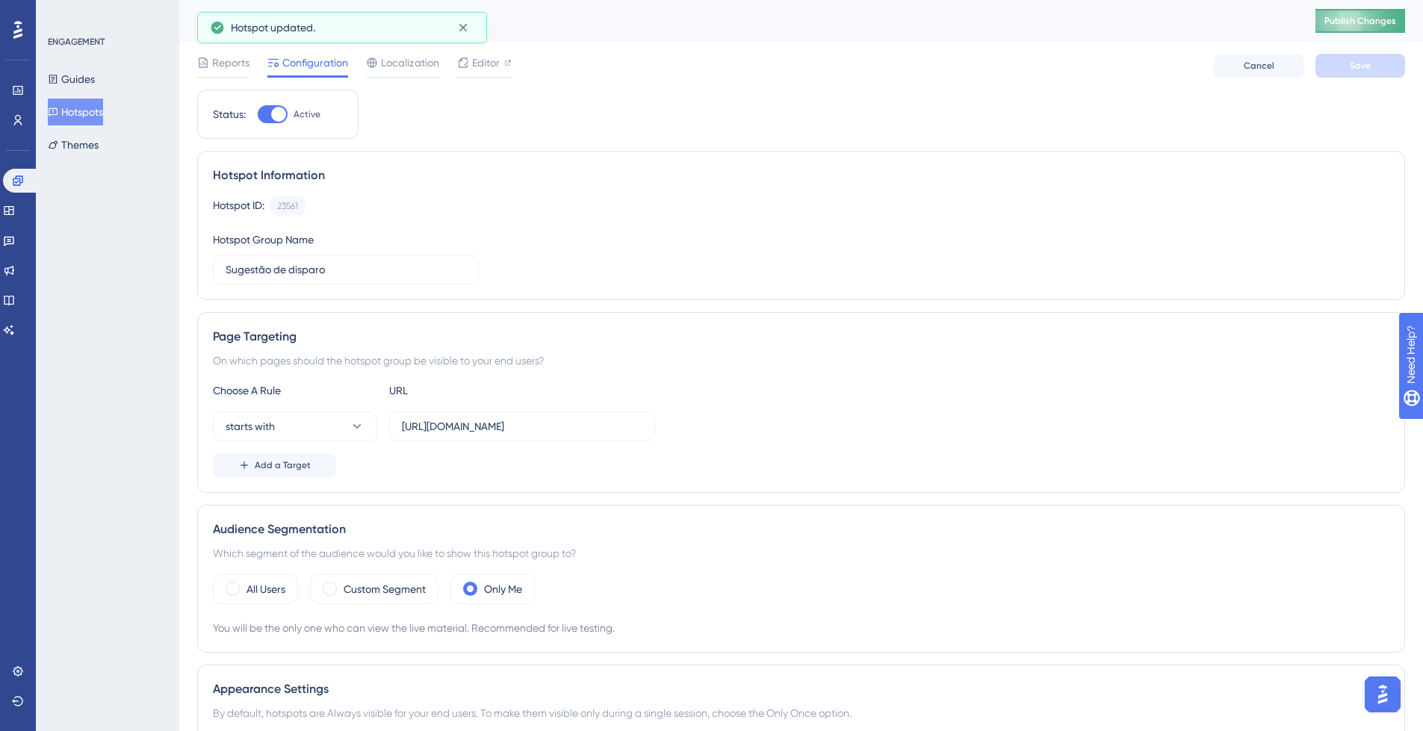
click at [1396, 21] on span "Publish Changes" at bounding box center [1361, 21] width 72 height 12
click at [1360, 20] on span "Publish Changes" at bounding box center [1361, 21] width 72 height 12
drag, startPoint x: 14, startPoint y: 672, endPoint x: 26, endPoint y: 669, distance: 12.3
click at [15, 670] on icon at bounding box center [18, 672] width 12 height 12
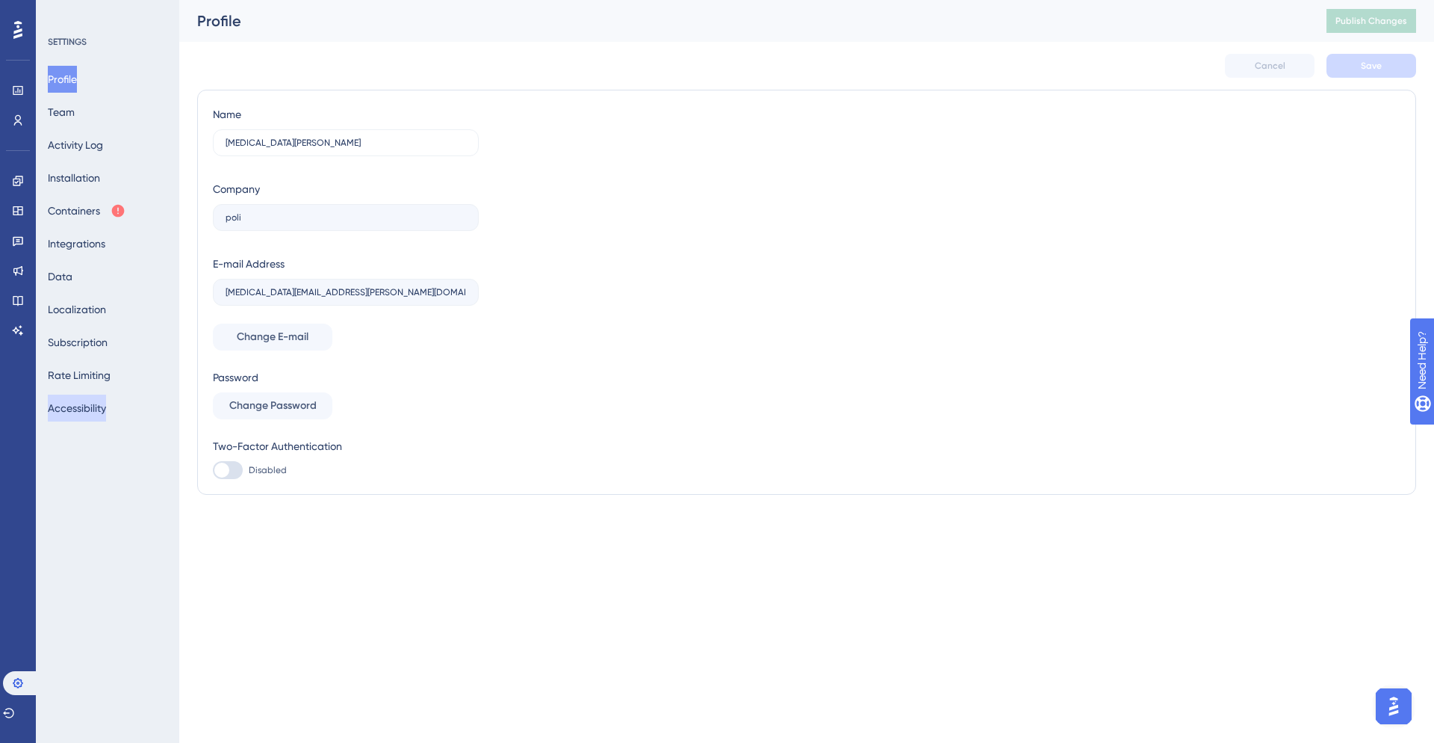
click at [94, 403] on button "Accessibility" at bounding box center [77, 407] width 58 height 27
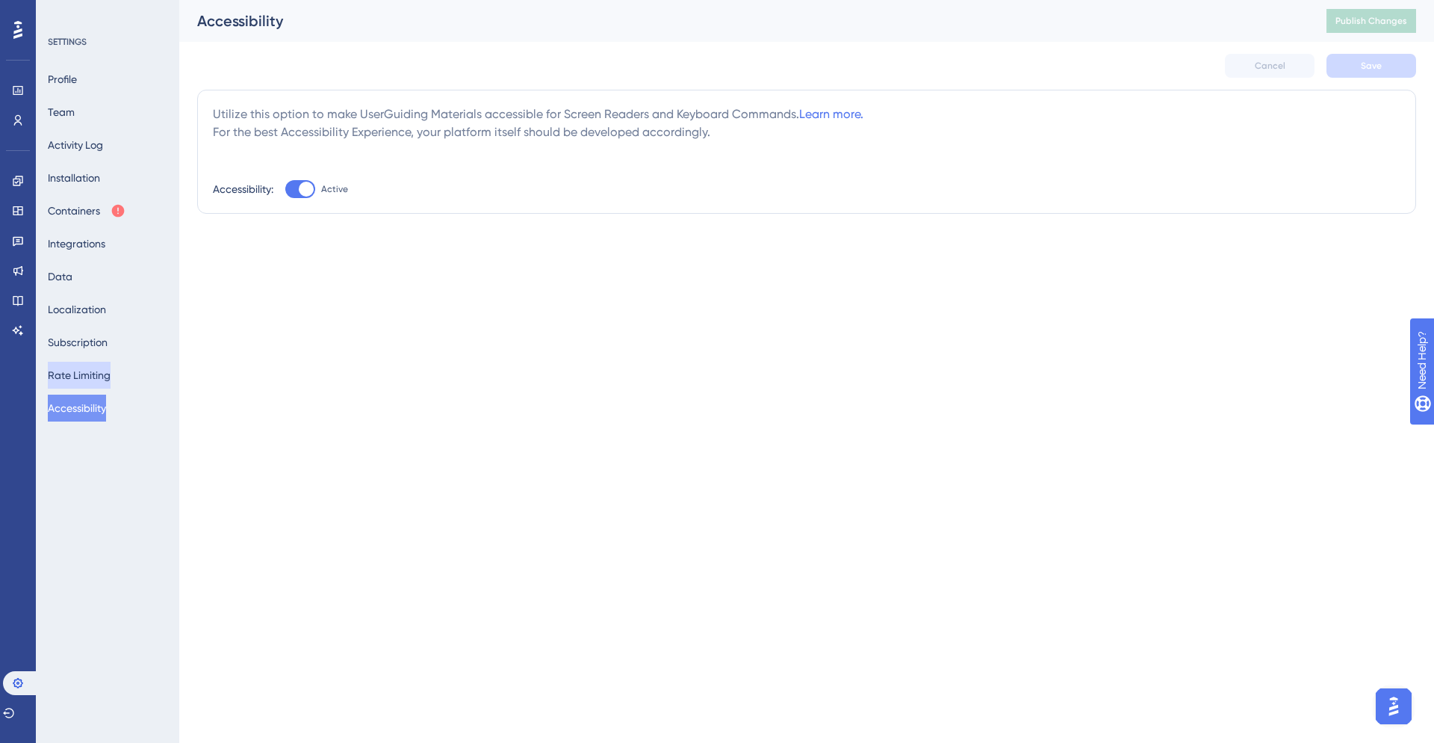
click at [100, 379] on button "Rate Limiting" at bounding box center [79, 375] width 63 height 27
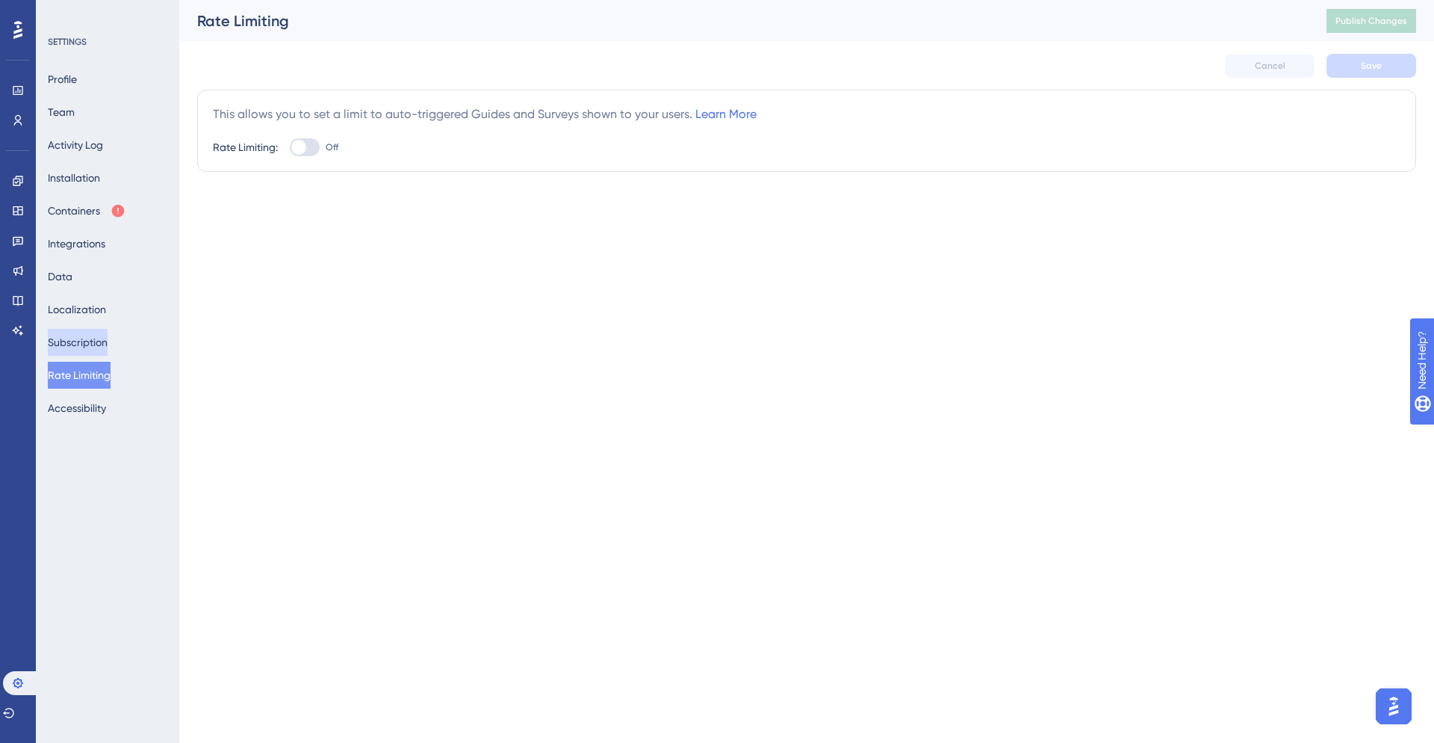
click at [108, 346] on button "Subscription" at bounding box center [78, 342] width 60 height 27
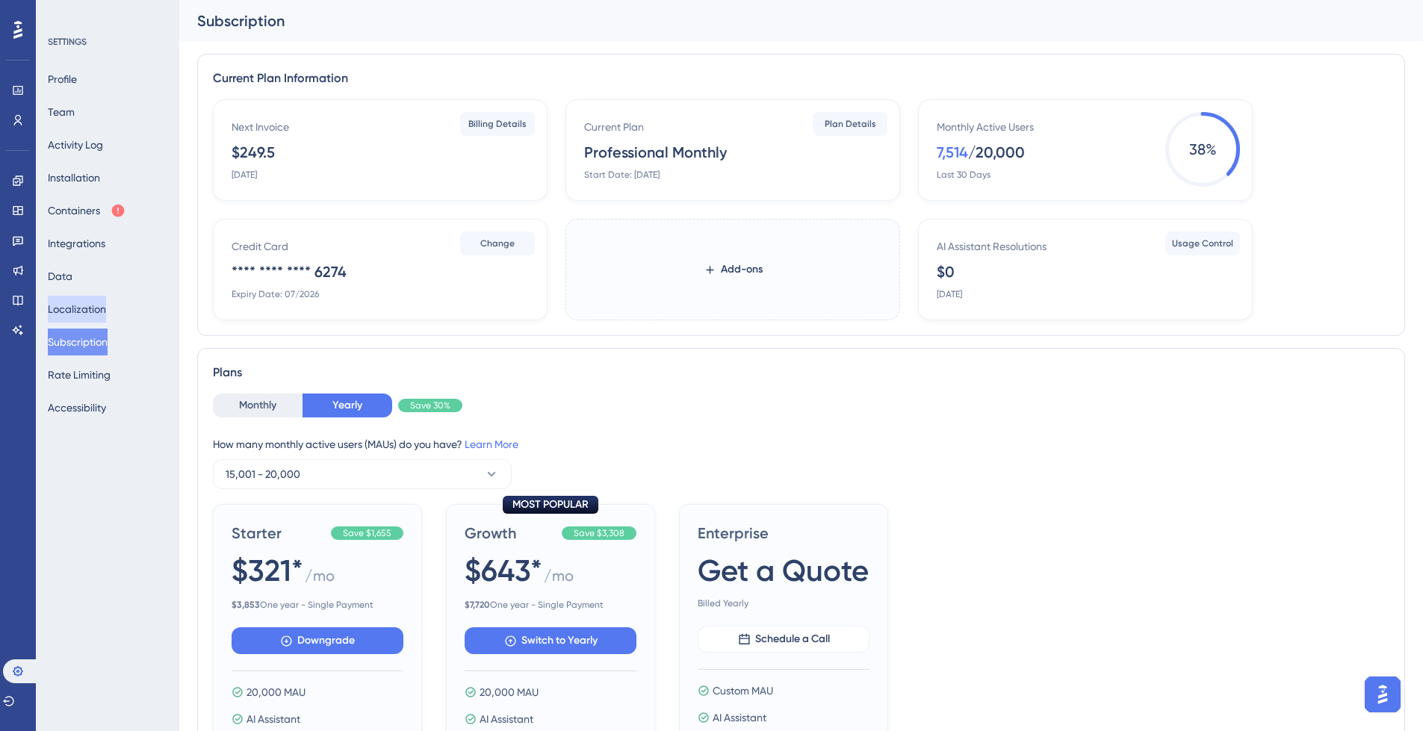
click at [96, 306] on button "Localization" at bounding box center [77, 309] width 58 height 27
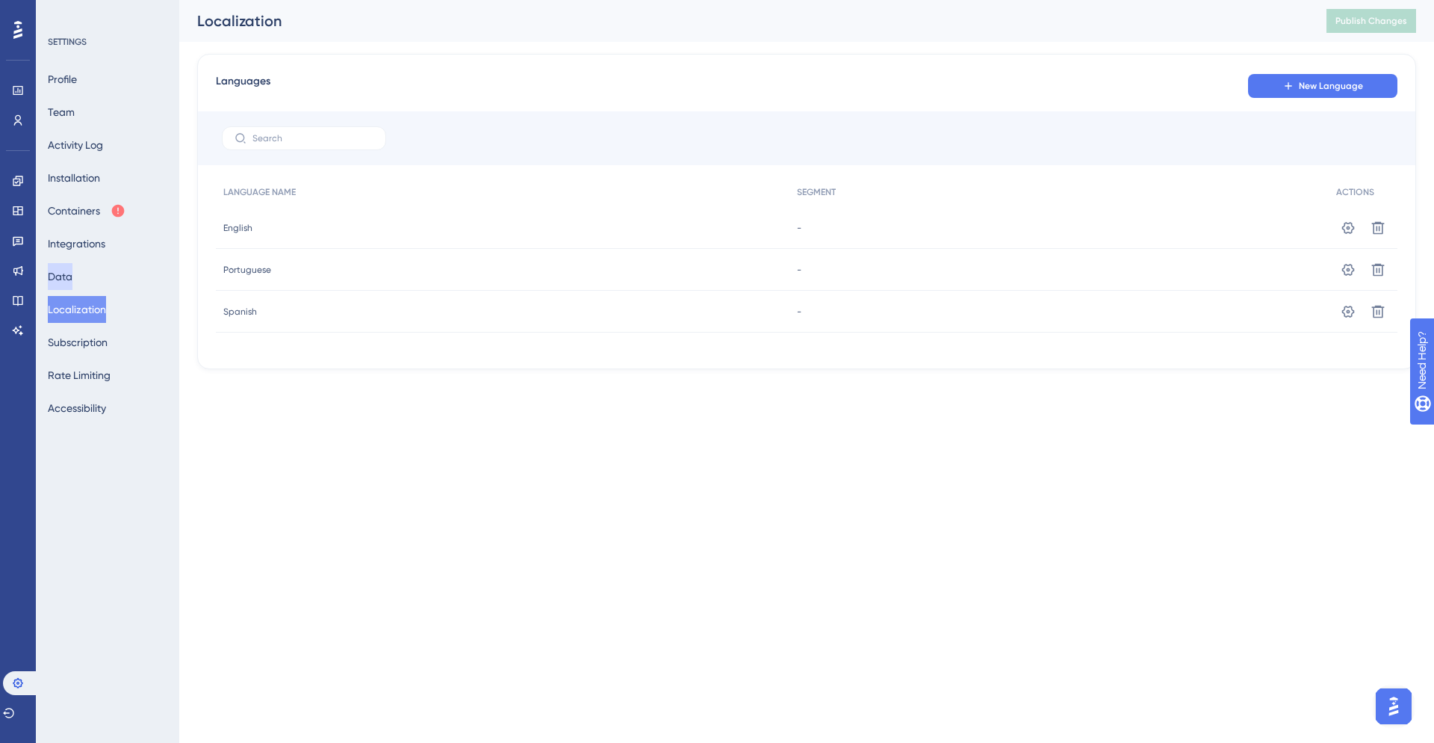
click at [72, 276] on button "Data" at bounding box center [60, 276] width 25 height 27
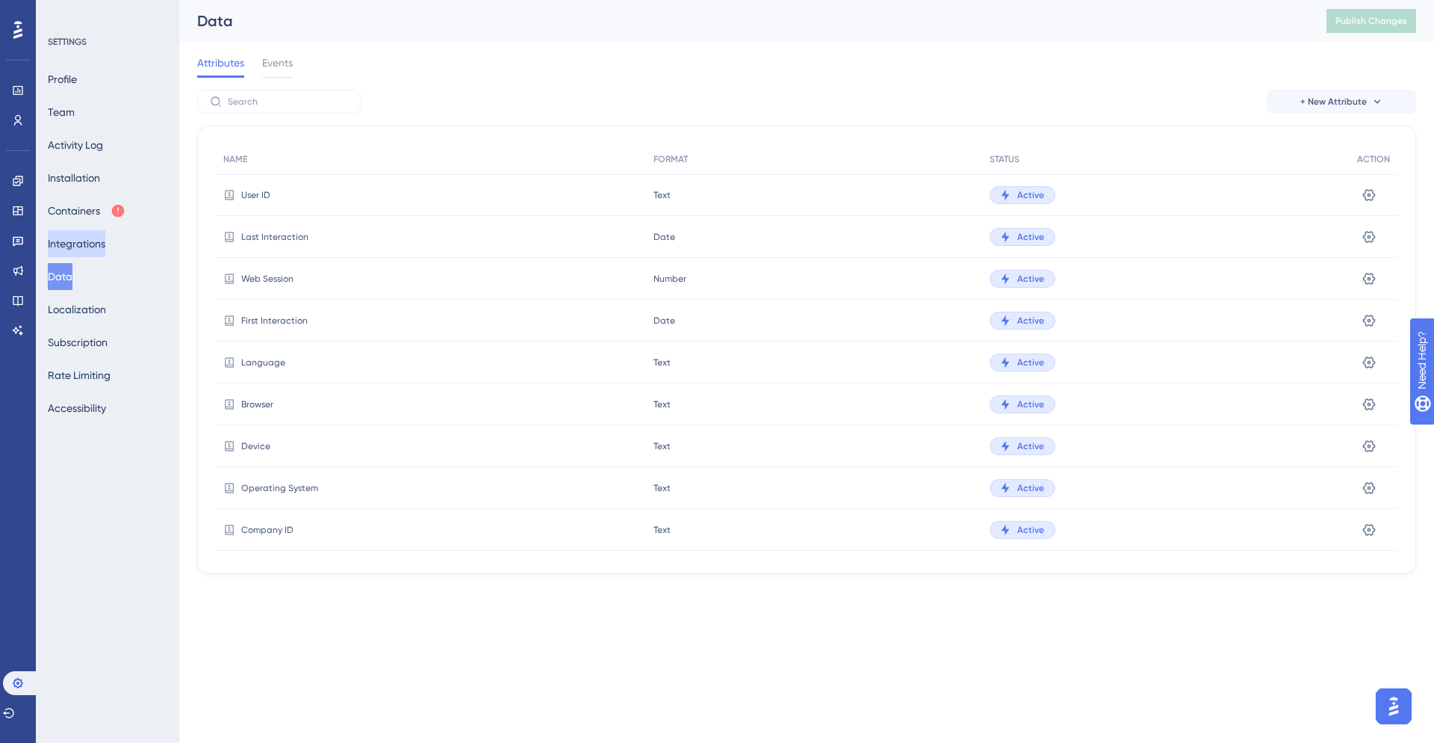
drag, startPoint x: 83, startPoint y: 244, endPoint x: 79, endPoint y: 237, distance: 7.7
click at [83, 243] on button "Integrations" at bounding box center [77, 243] width 58 height 27
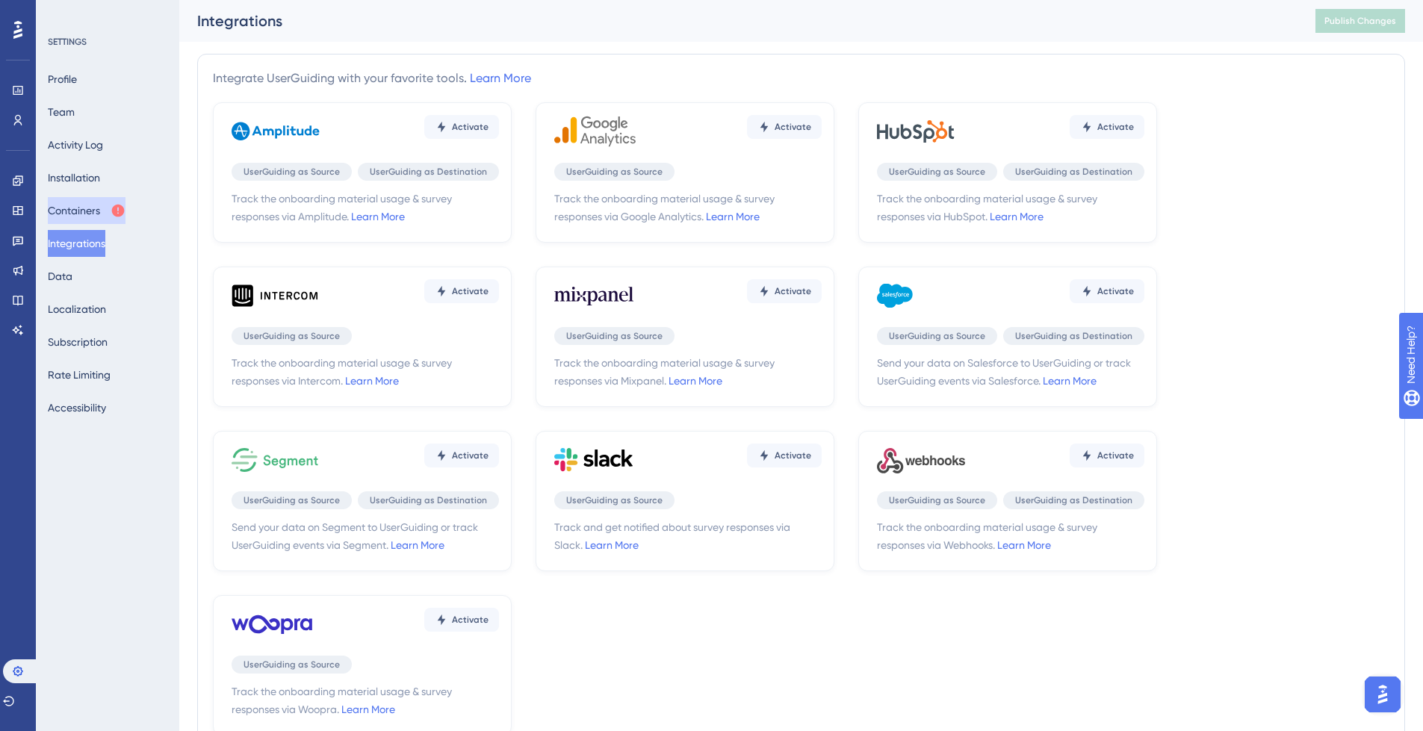
click at [90, 213] on button "Containers" at bounding box center [87, 210] width 78 height 27
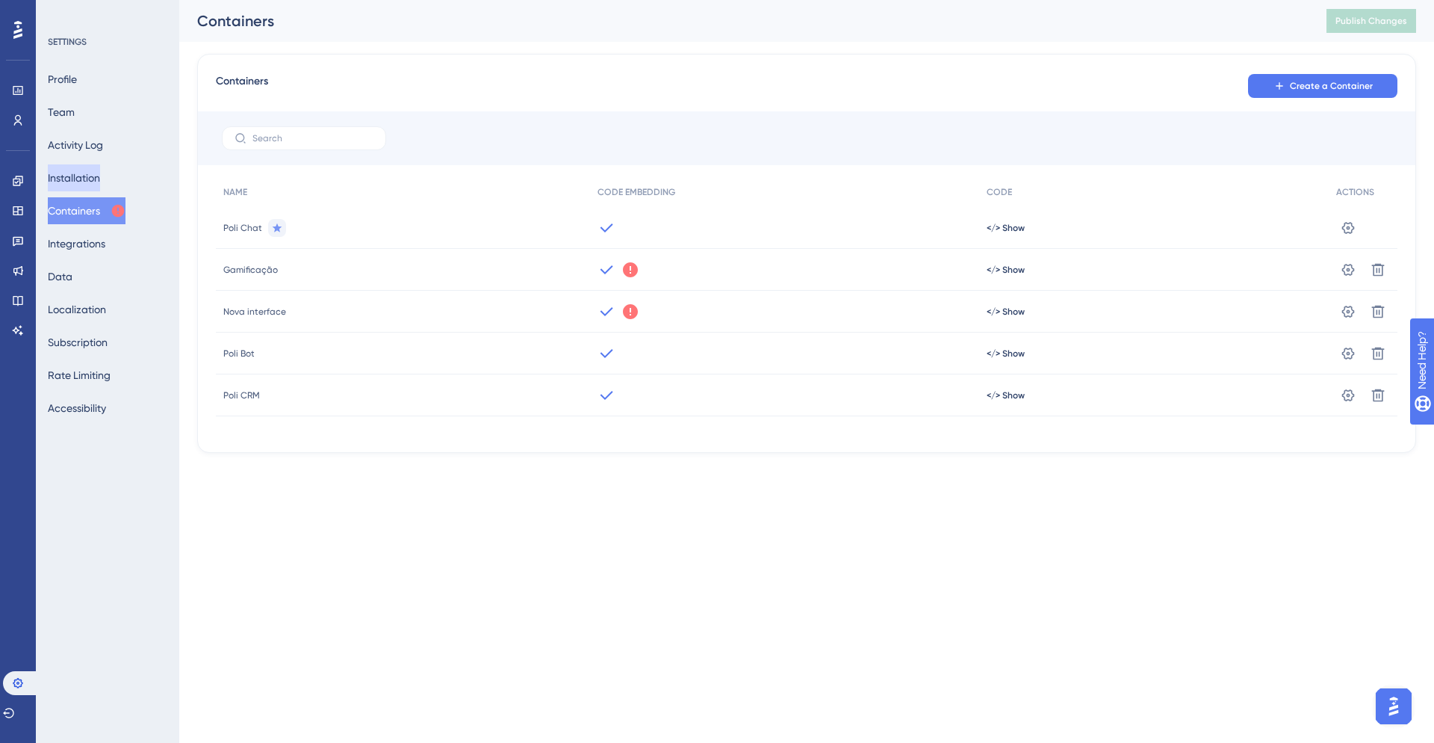
click at [92, 173] on button "Installation" at bounding box center [74, 177] width 52 height 27
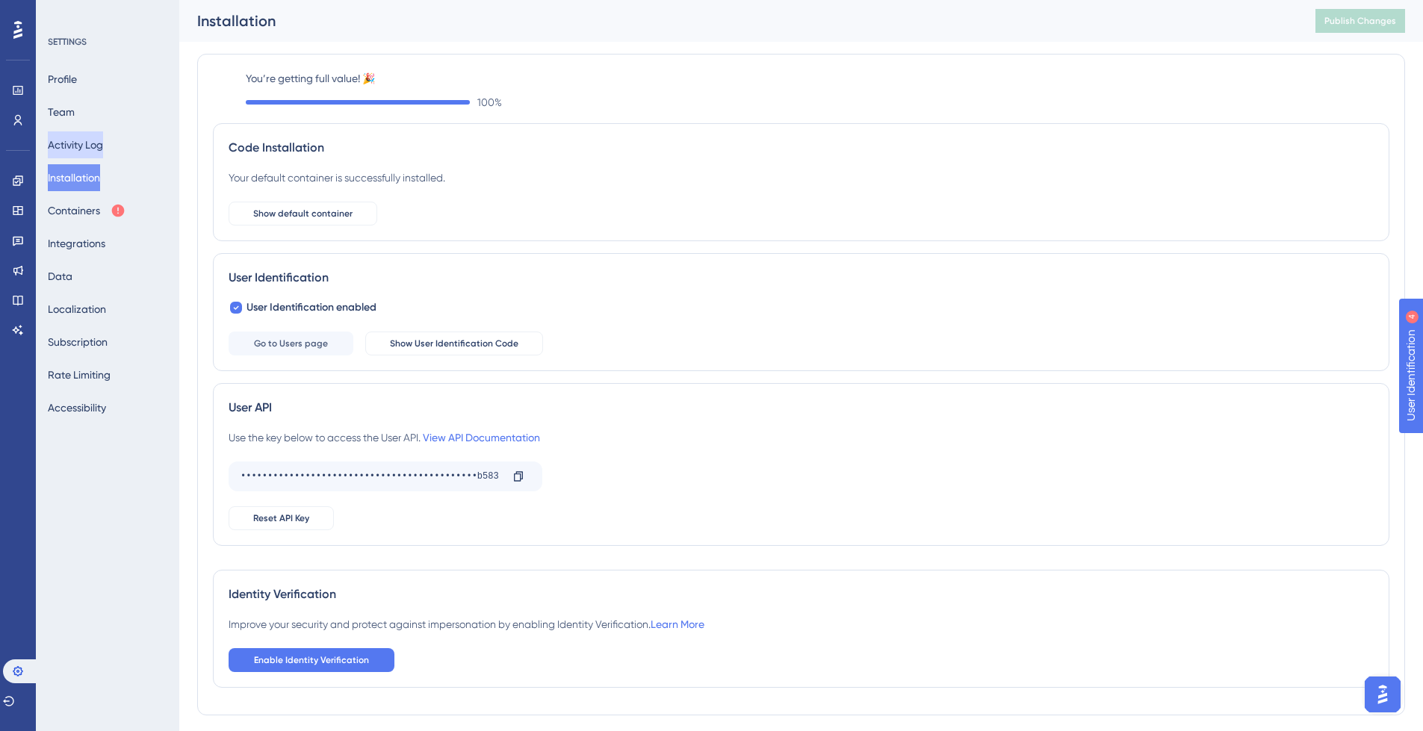
click at [85, 141] on button "Activity Log" at bounding box center [75, 144] width 55 height 27
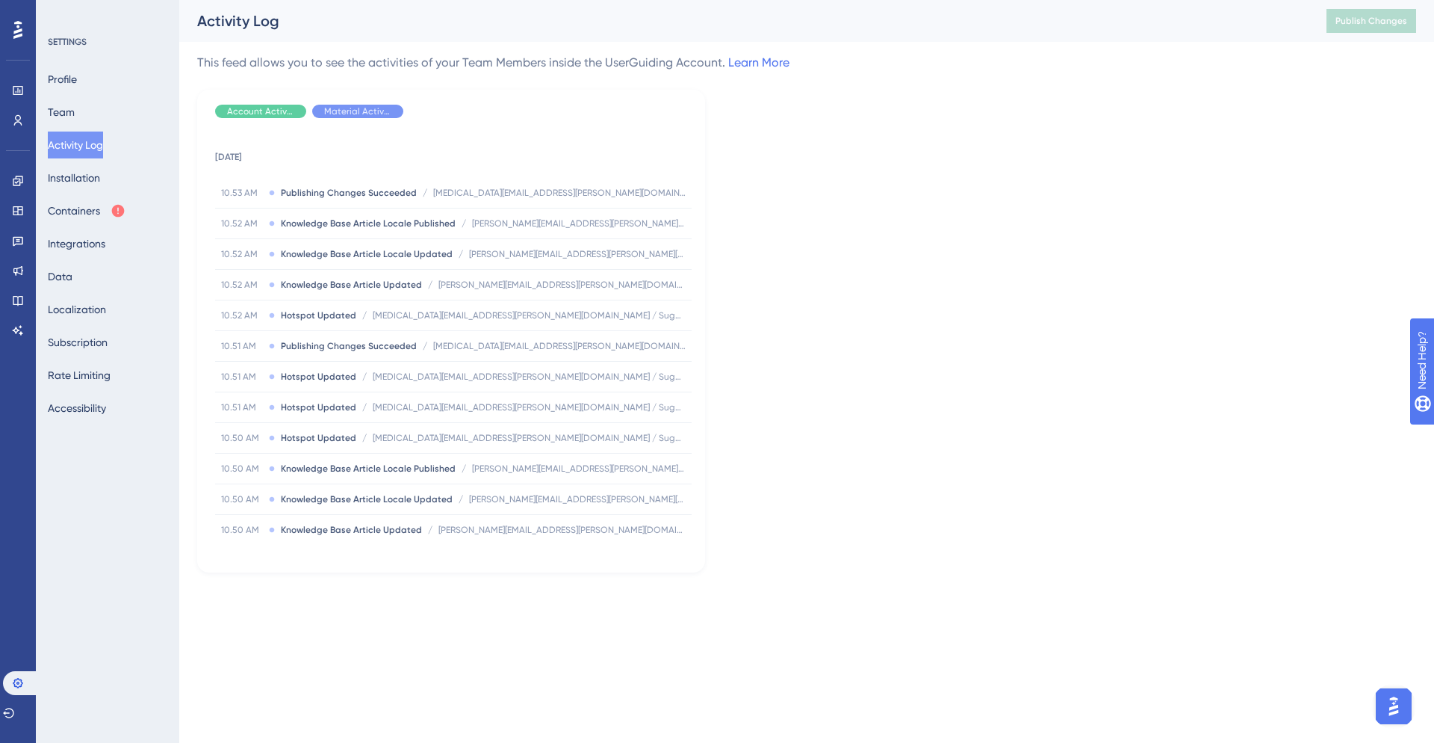
click at [84, 139] on button "Activity Log" at bounding box center [75, 144] width 55 height 27
click at [75, 113] on button "Team" at bounding box center [61, 112] width 27 height 27
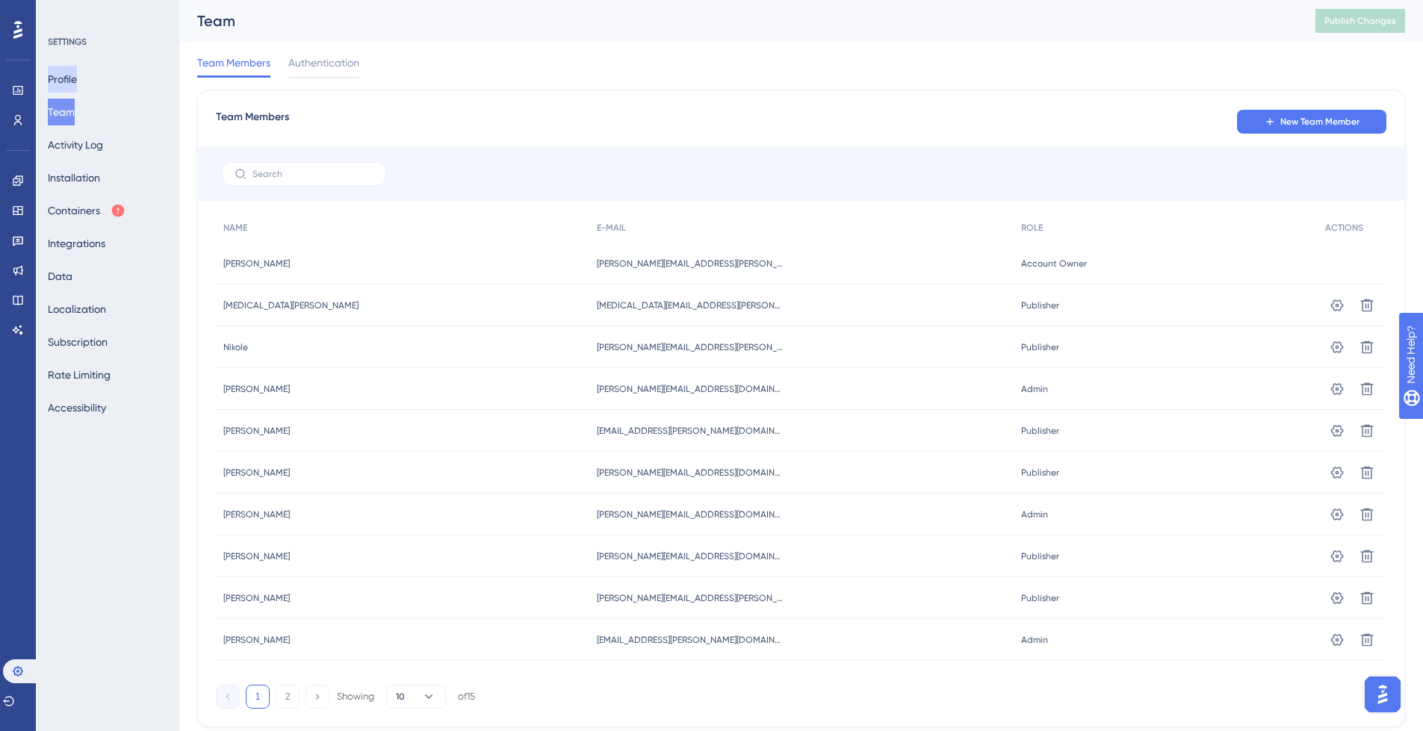
click at [75, 79] on button "Profile" at bounding box center [62, 79] width 29 height 27
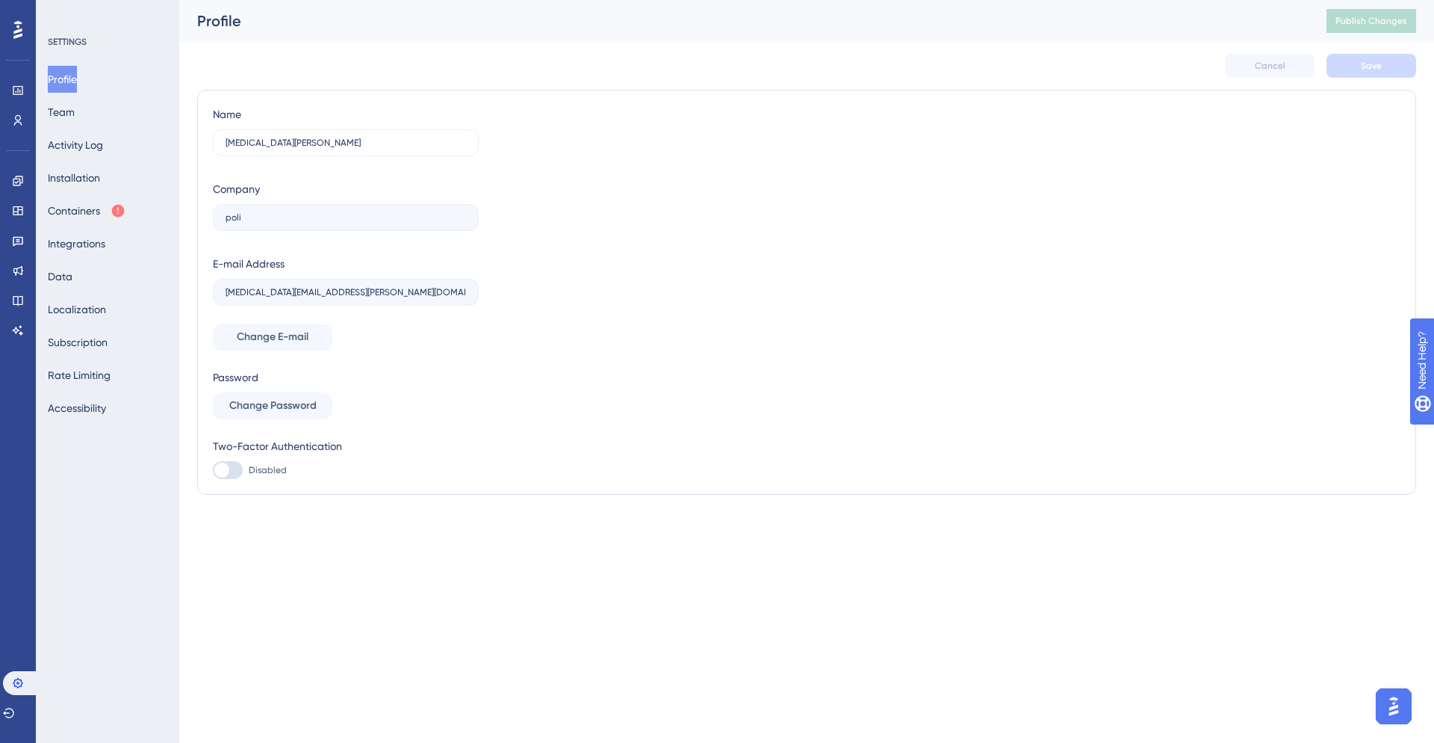
click at [16, 347] on div "Performance Users Engagement Widgets Feedback Product Updates Knowledge Base AI…" at bounding box center [18, 371] width 36 height 743
click at [16, 326] on icon at bounding box center [18, 330] width 12 height 12
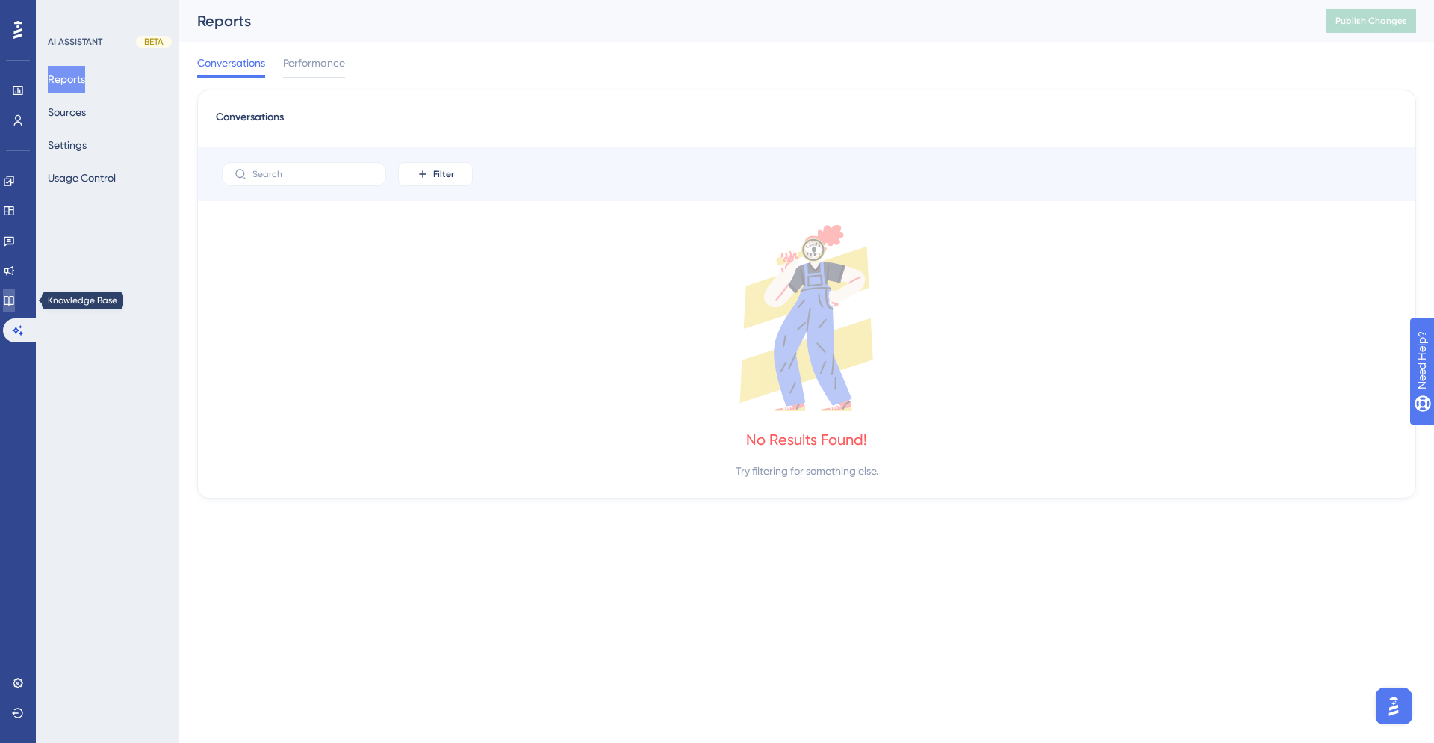
click at [15, 306] on link at bounding box center [9, 300] width 12 height 24
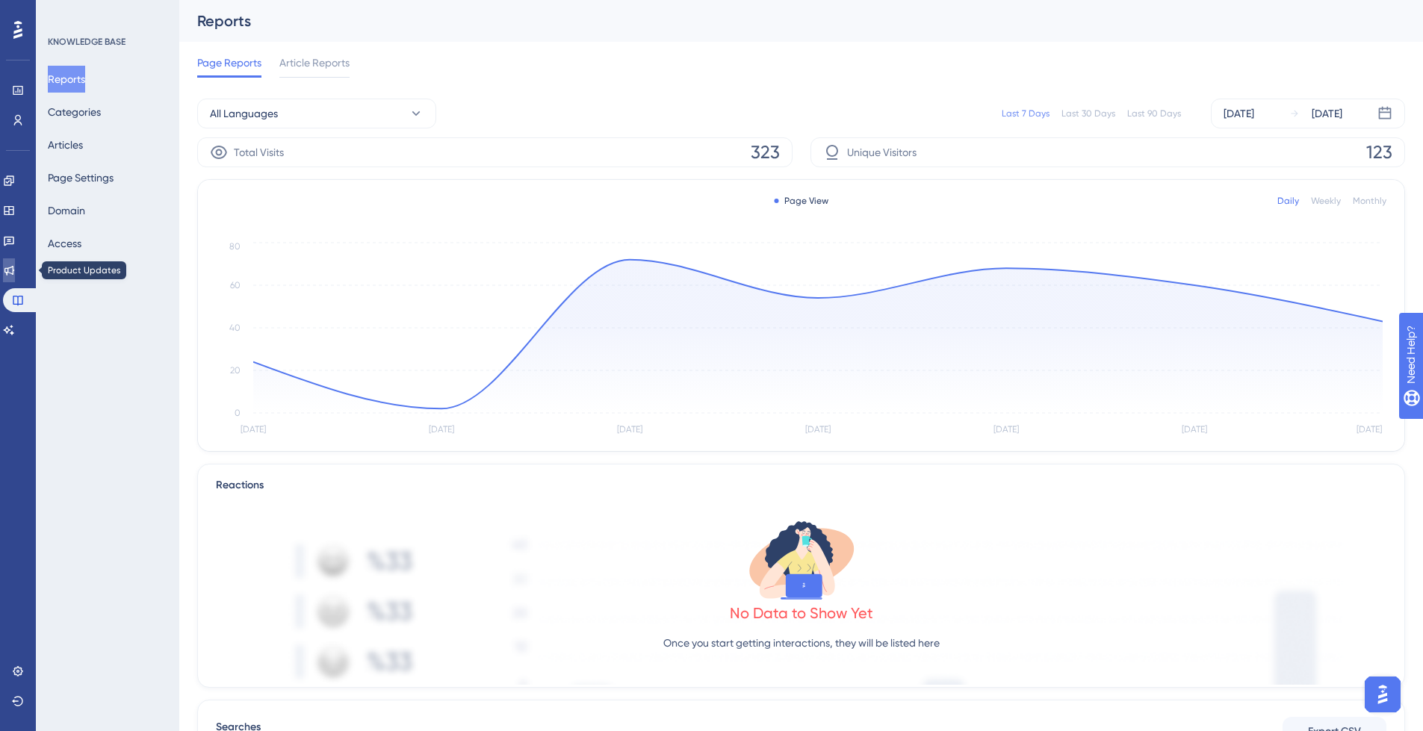
click at [15, 270] on icon at bounding box center [9, 270] width 12 height 12
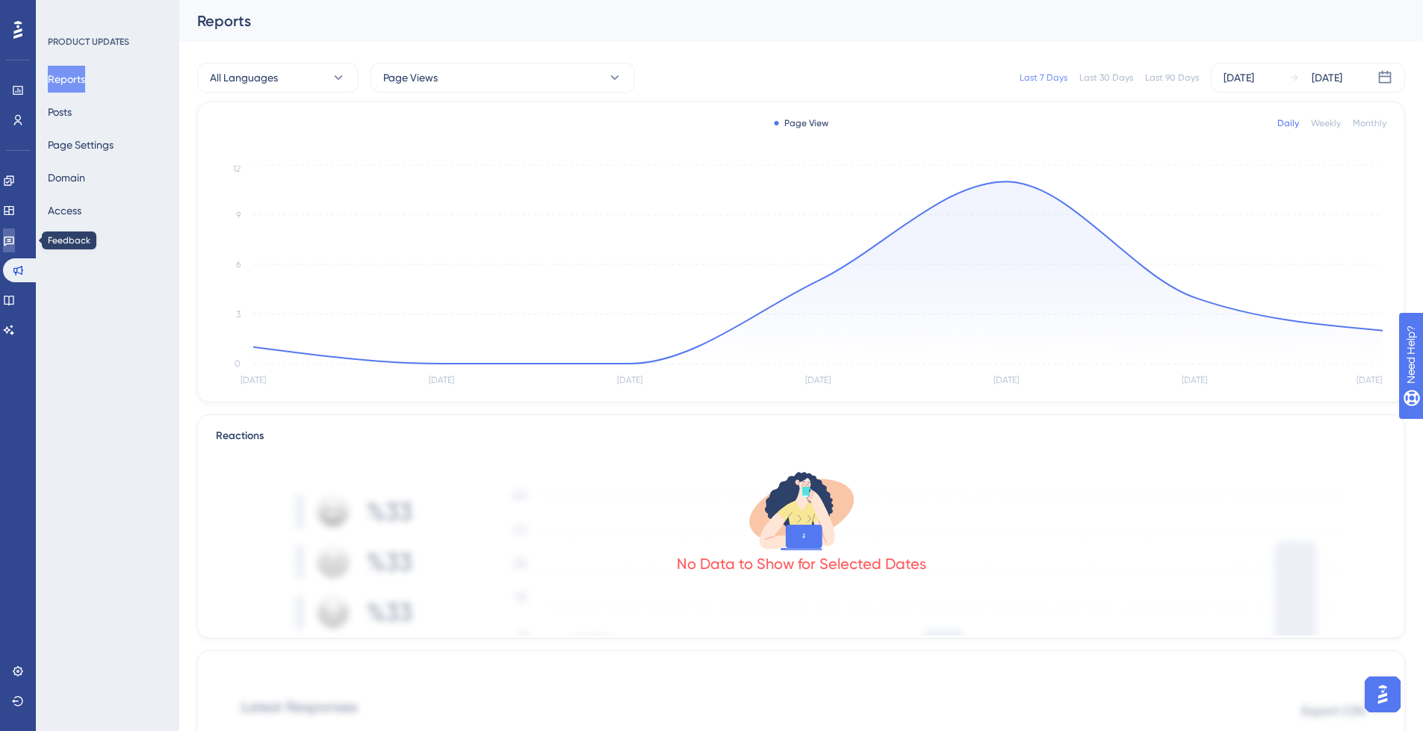
click at [14, 238] on icon at bounding box center [9, 242] width 10 height 10
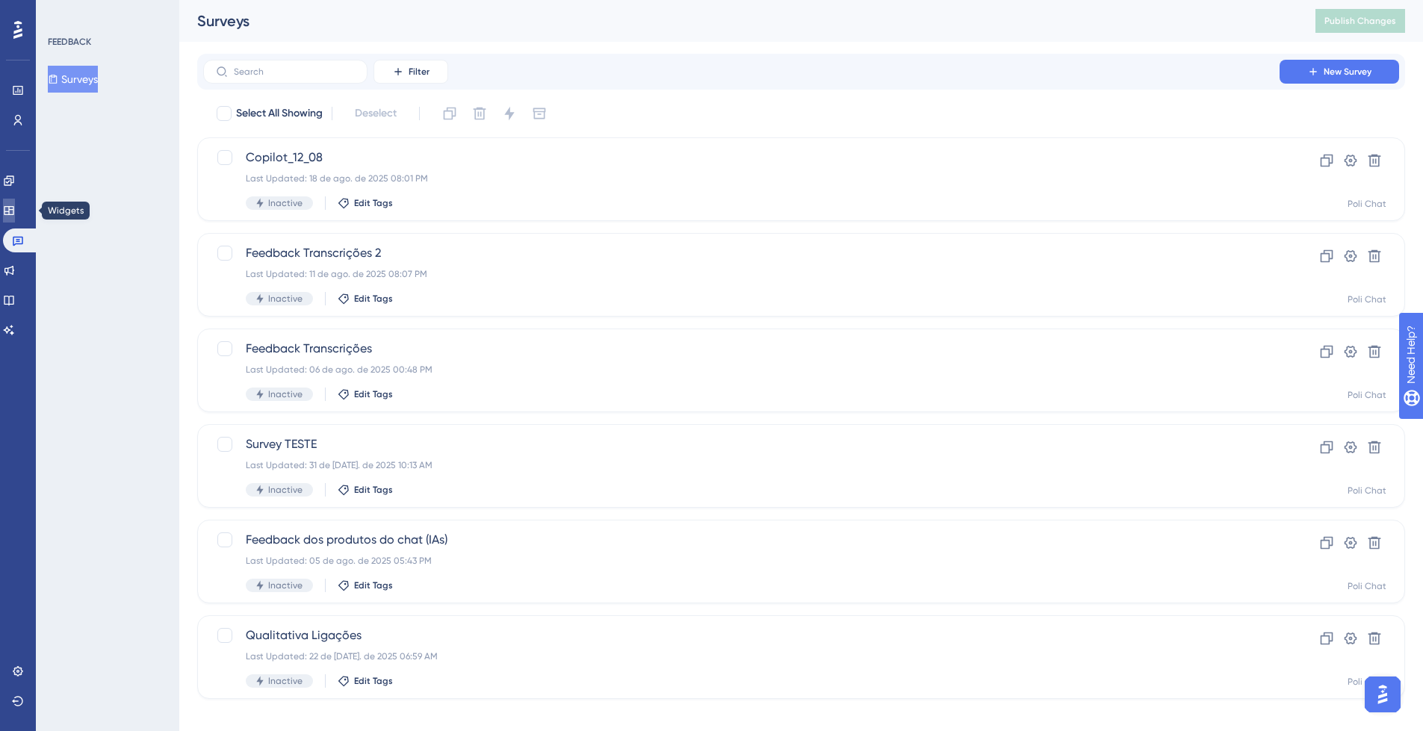
click at [15, 208] on icon at bounding box center [9, 211] width 12 height 12
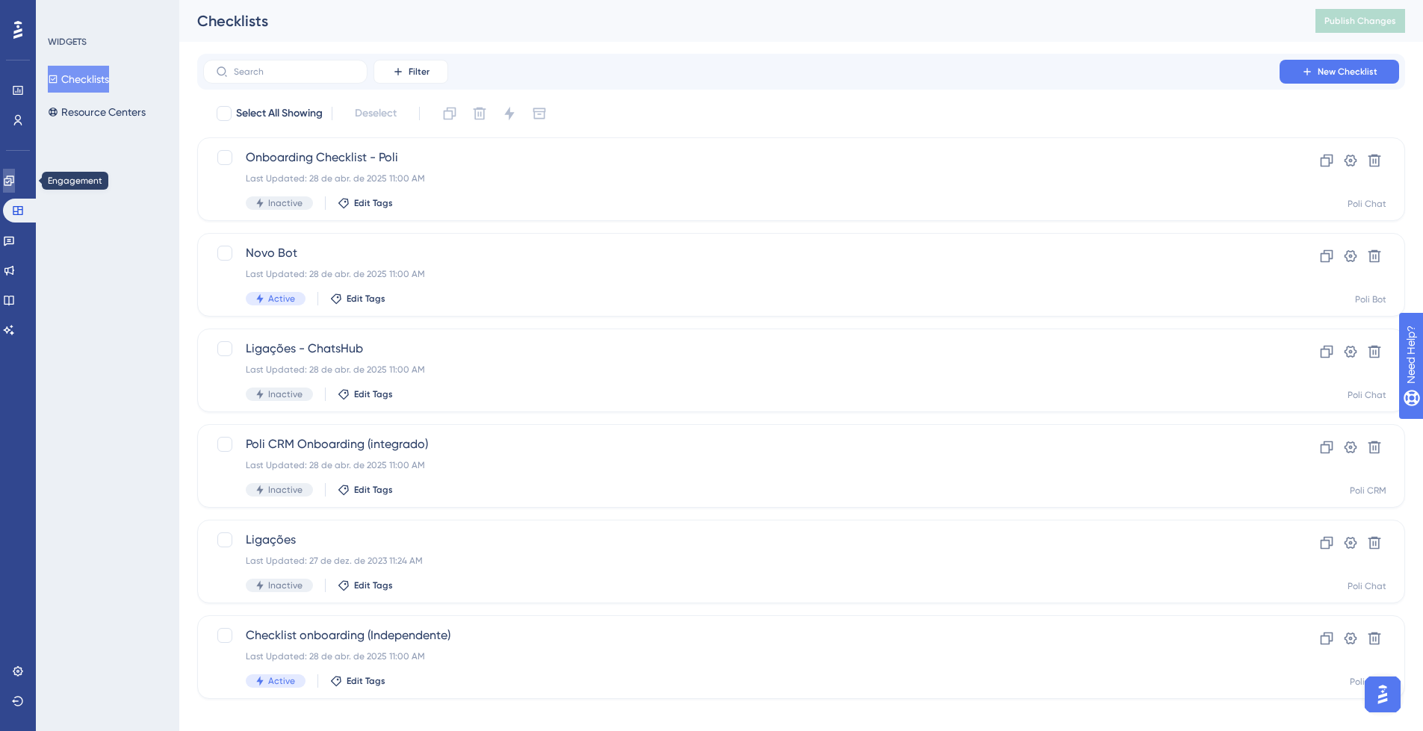
click at [15, 182] on icon at bounding box center [9, 181] width 12 height 12
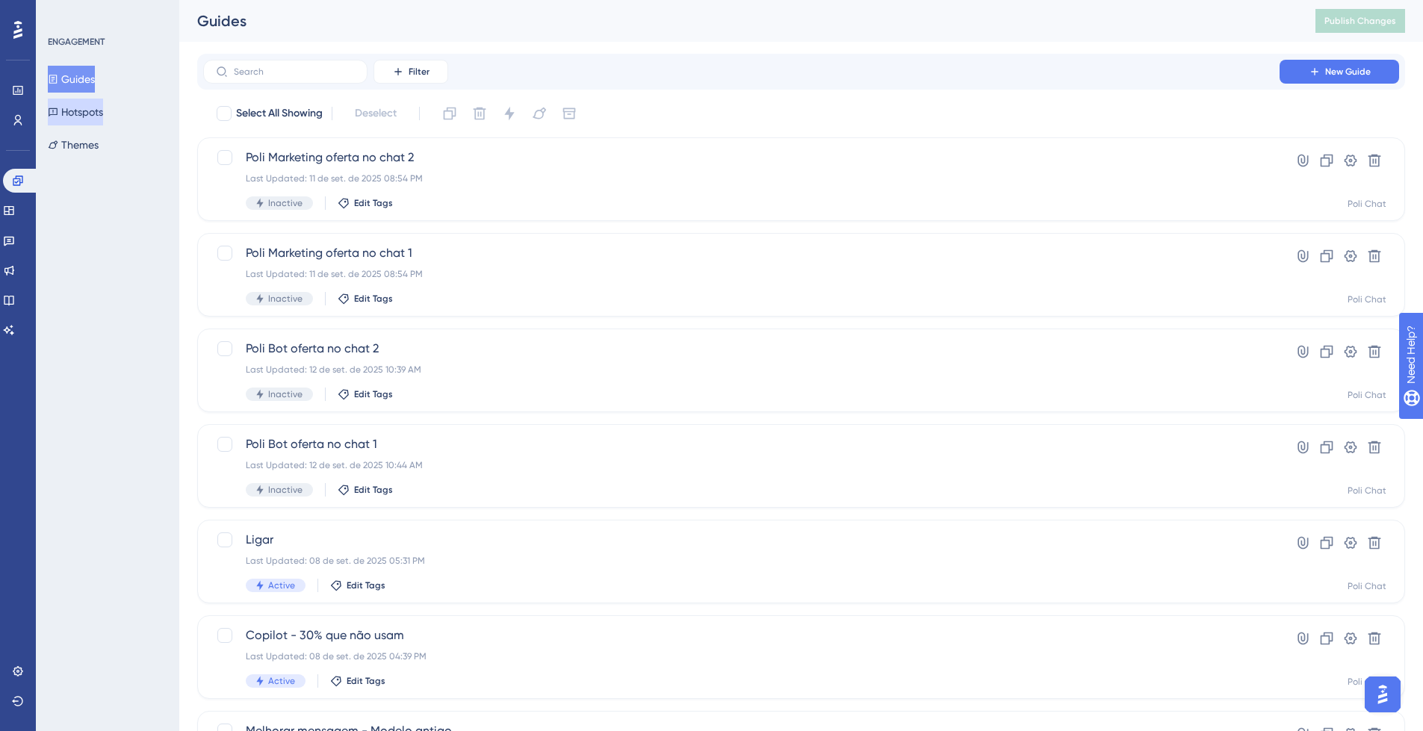
drag, startPoint x: 118, startPoint y: 108, endPoint x: 120, endPoint y: 128, distance: 20.2
click at [103, 108] on button "Hotspots" at bounding box center [75, 112] width 55 height 27
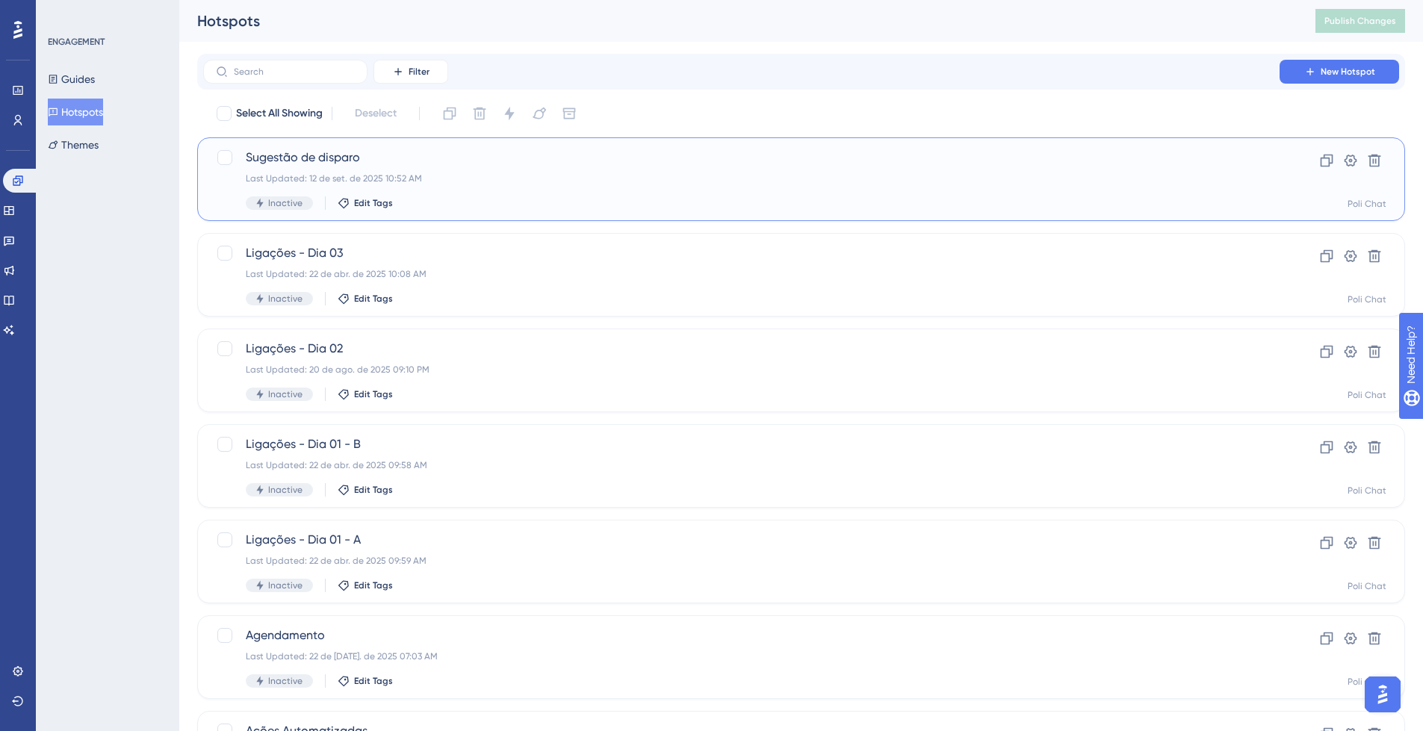
click at [547, 181] on div "Last Updated: 12 de set. de 2025 10:52 AM" at bounding box center [741, 179] width 991 height 12
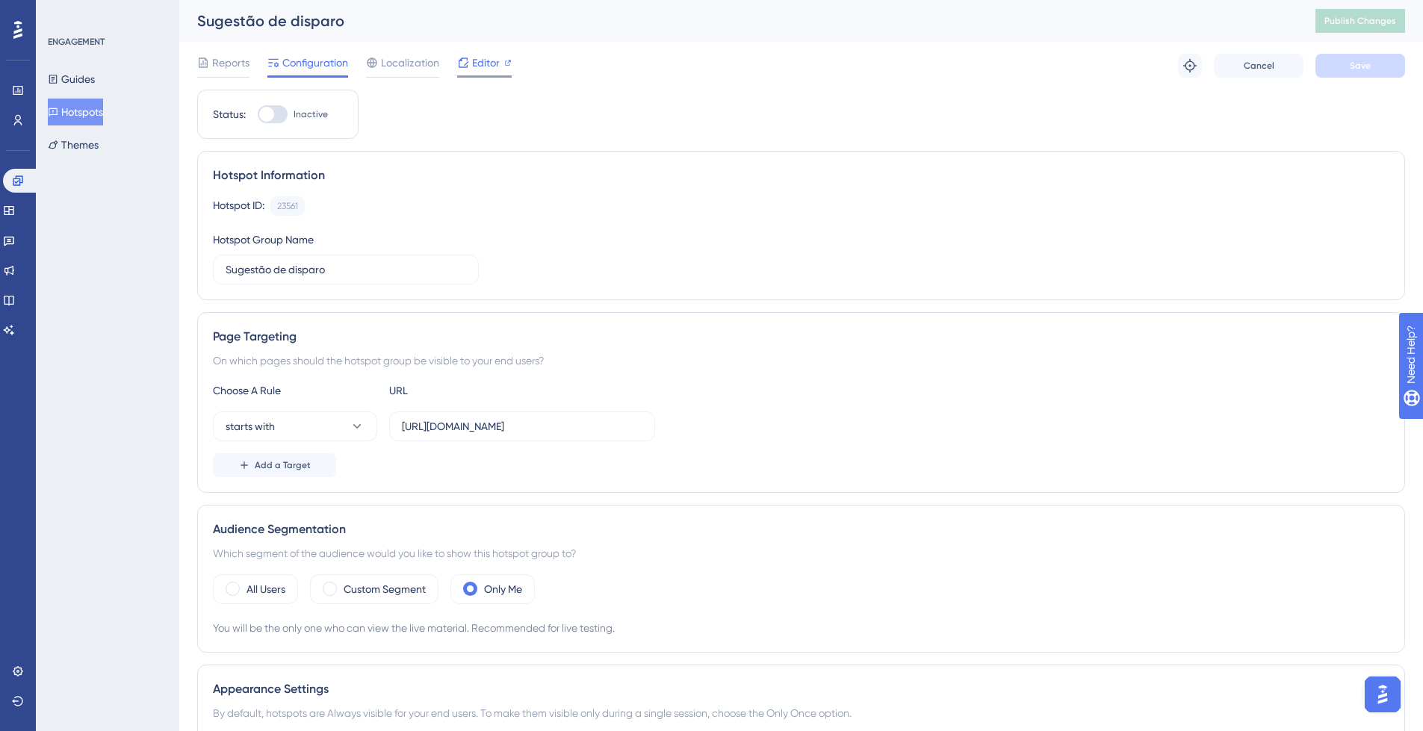
click at [499, 61] on div "Editor" at bounding box center [484, 63] width 55 height 18
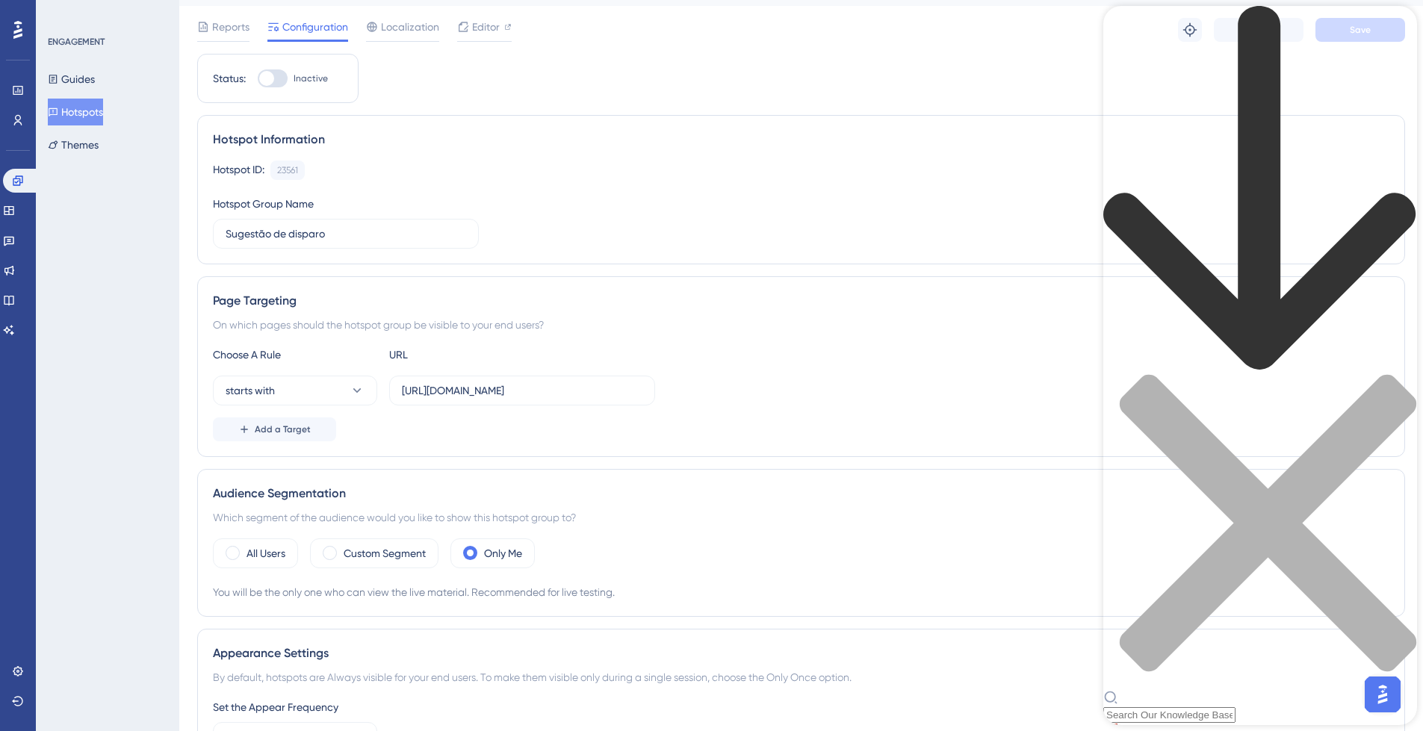
click at [1304, 84] on div "Resource Center Header" at bounding box center [1260, 364] width 314 height 717
paste input "Appear Options"
type input "Appear Options"
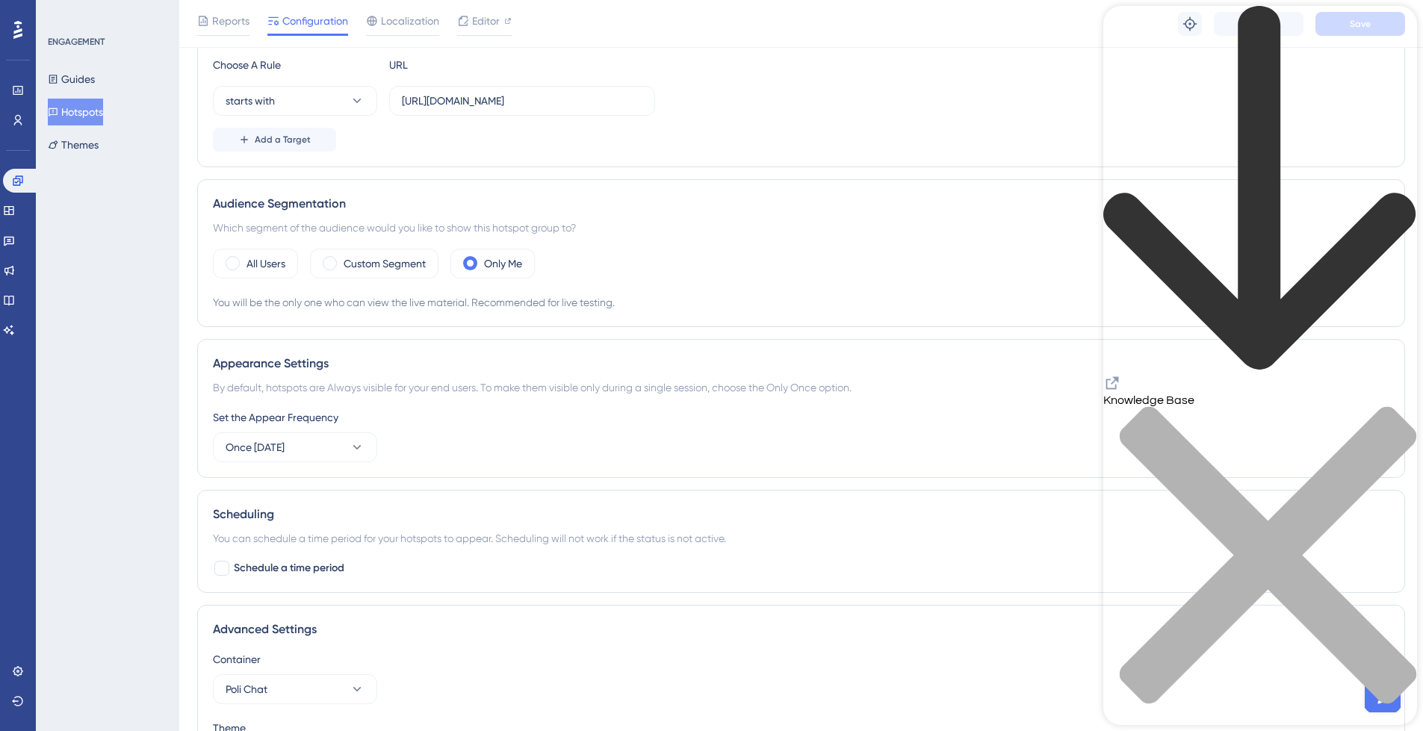
scroll to position [335, 0]
click at [356, 446] on icon at bounding box center [357, 444] width 15 height 15
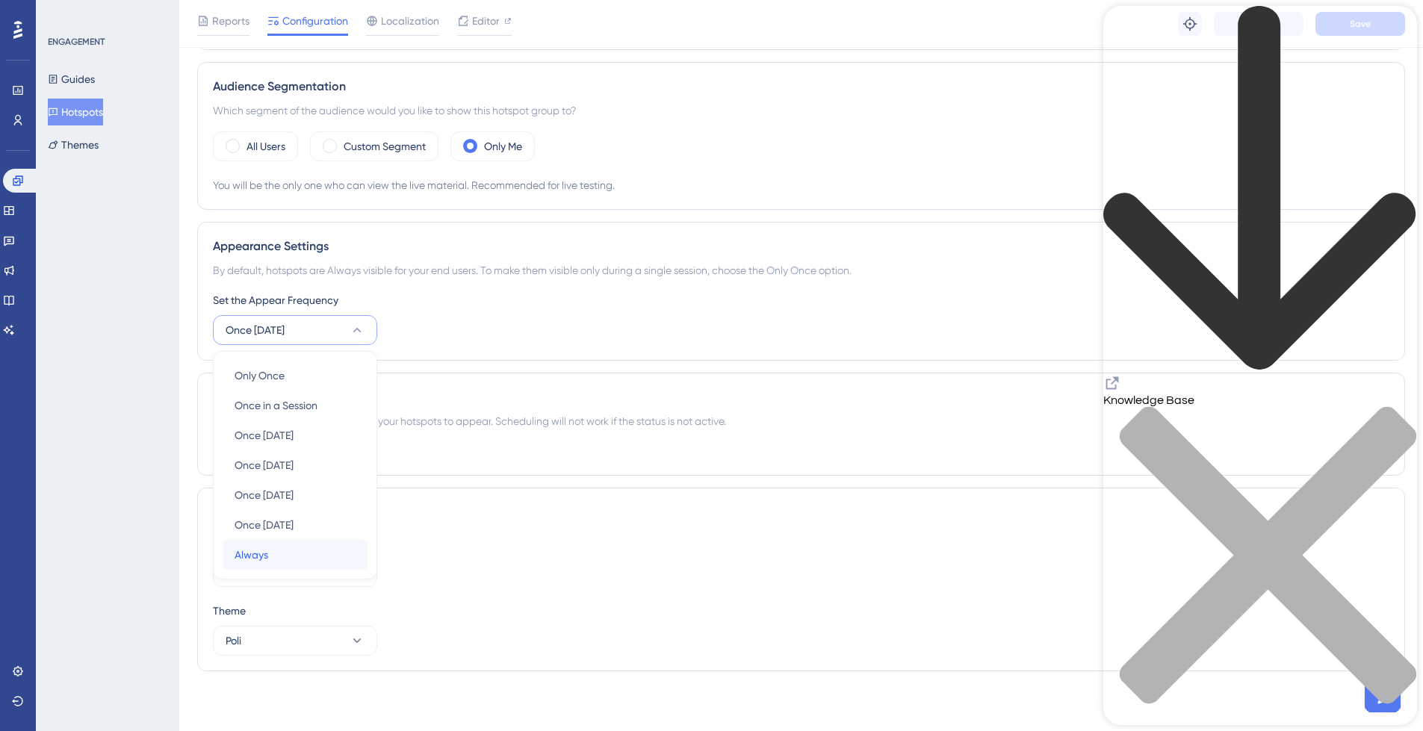
click at [313, 557] on div "Always Always" at bounding box center [295, 555] width 121 height 30
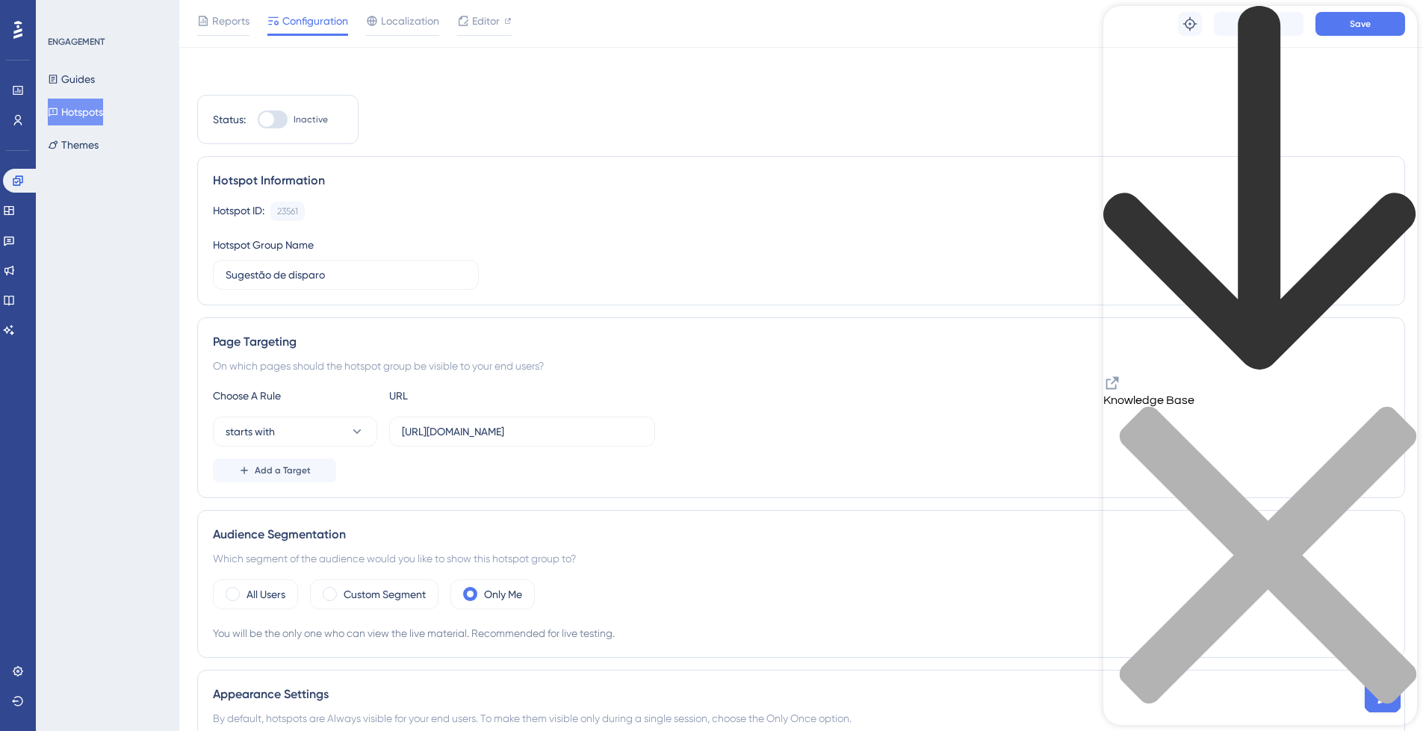
scroll to position [0, 0]
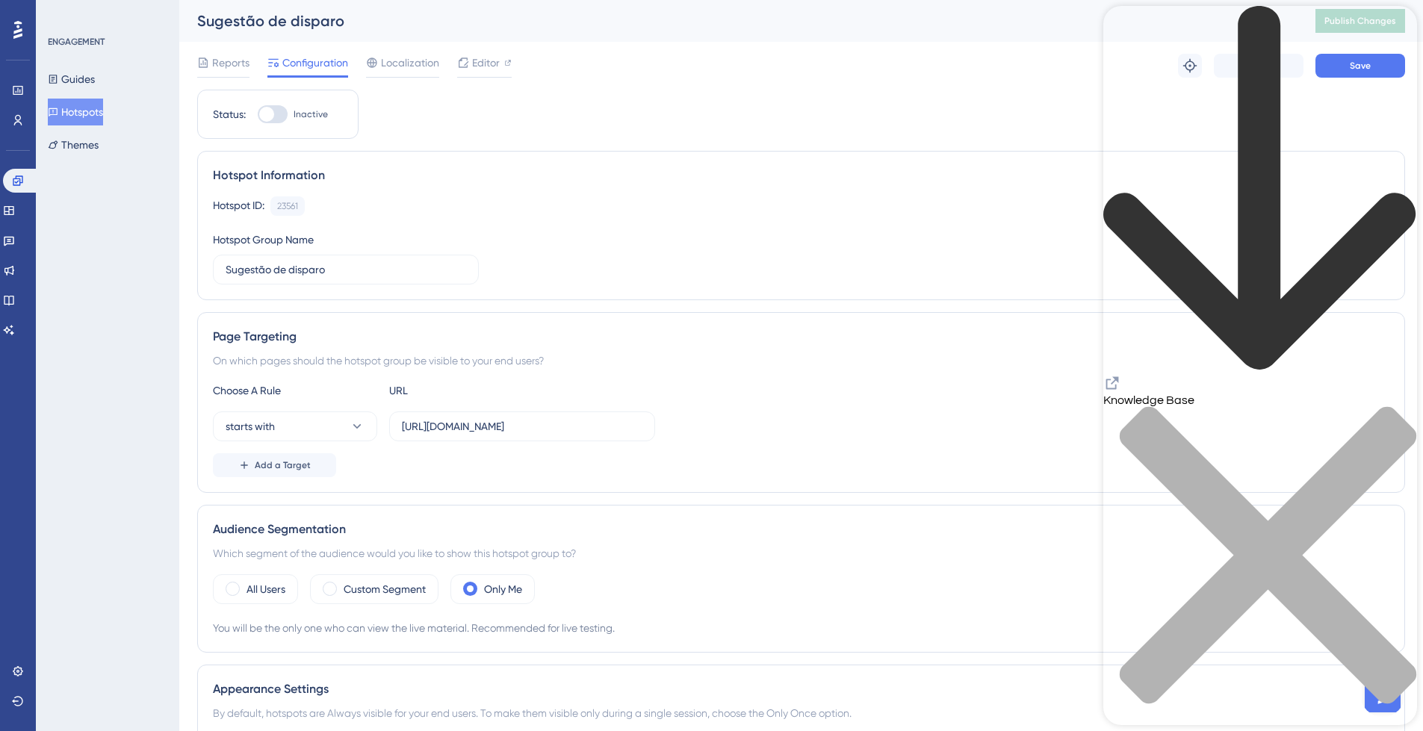
click at [1399, 406] on div "close resource center" at bounding box center [1260, 564] width 314 height 316
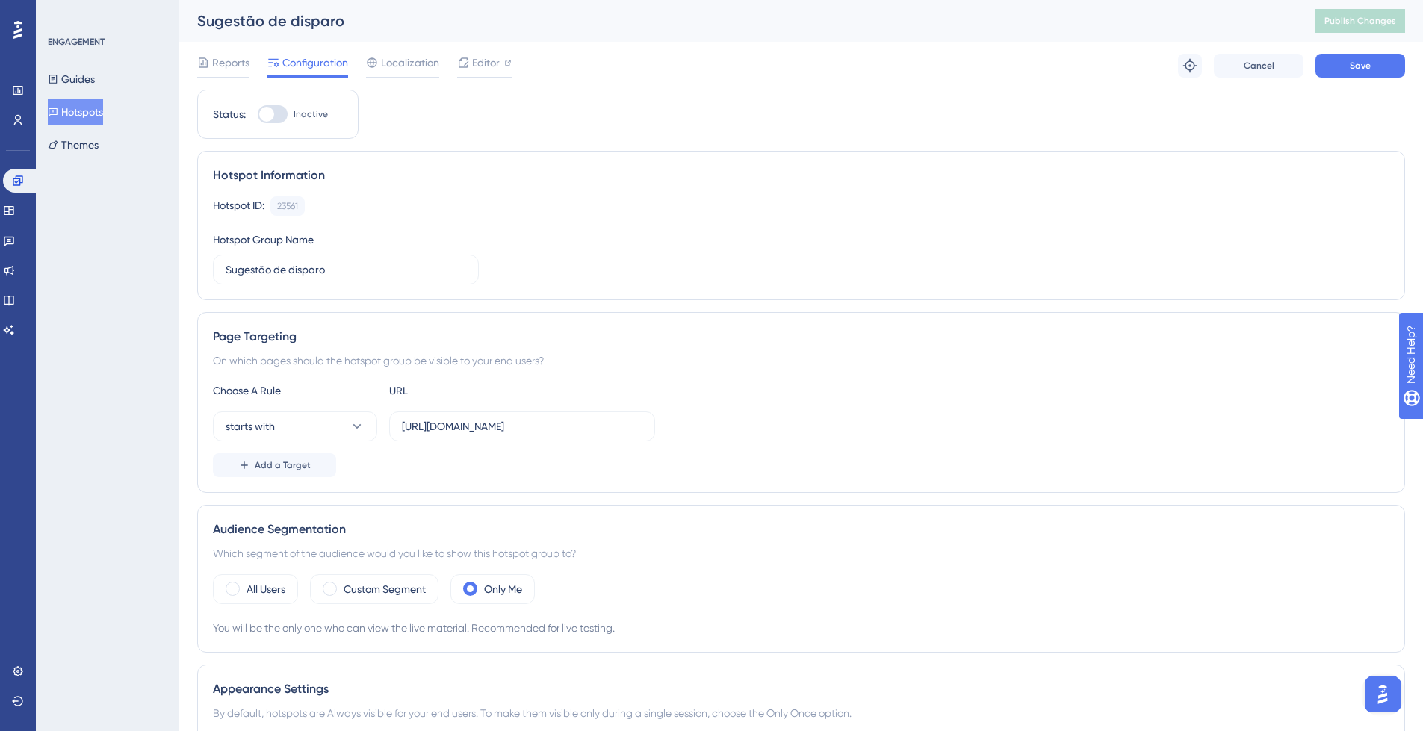
drag, startPoint x: 279, startPoint y: 109, endPoint x: 315, endPoint y: 109, distance: 35.1
click at [280, 110] on div at bounding box center [273, 114] width 30 height 18
click at [258, 114] on input "Inactive" at bounding box center [257, 114] width 1 height 1
checkbox input "true"
click at [1358, 60] on span "Save" at bounding box center [1360, 66] width 21 height 12
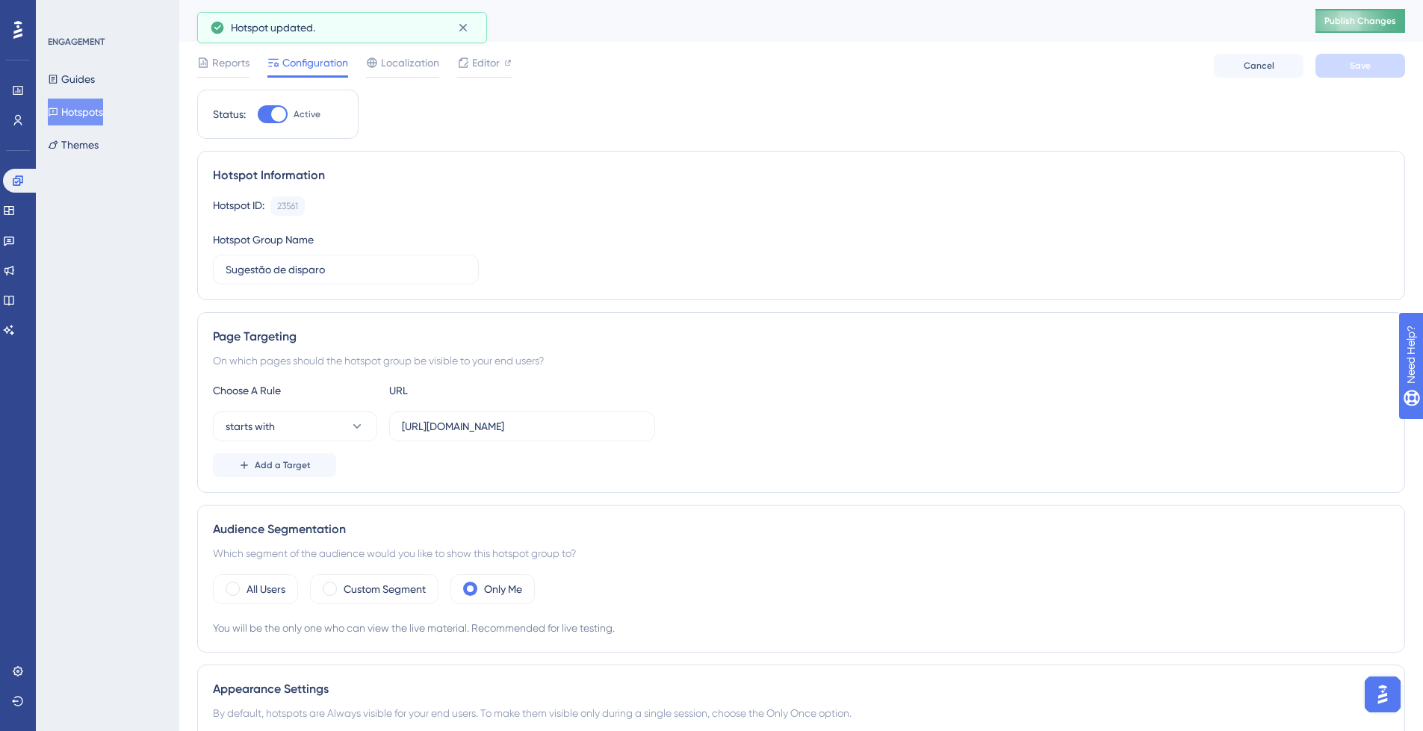
click at [1393, 15] on span "Publish Changes" at bounding box center [1361, 21] width 72 height 12
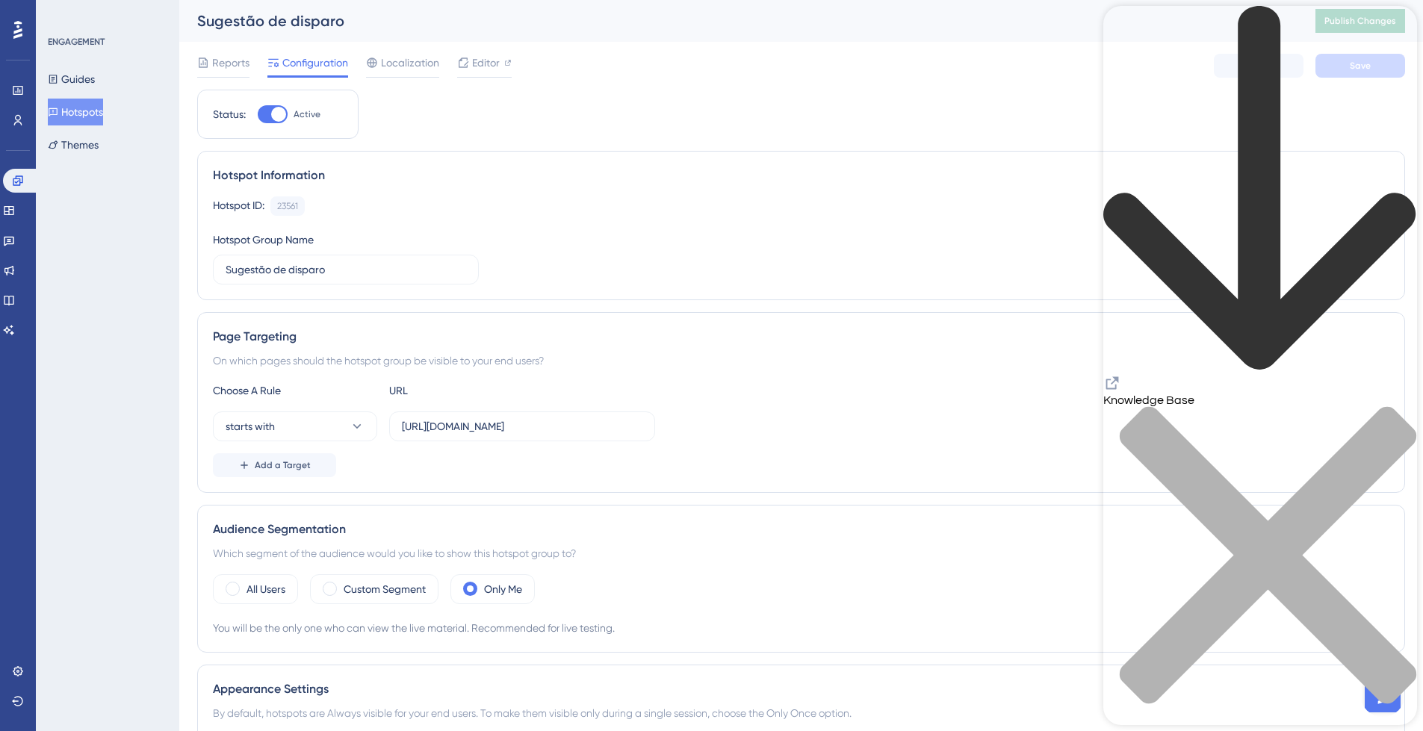
click at [1122, 32] on icon "back to header" at bounding box center [1260, 189] width 314 height 366
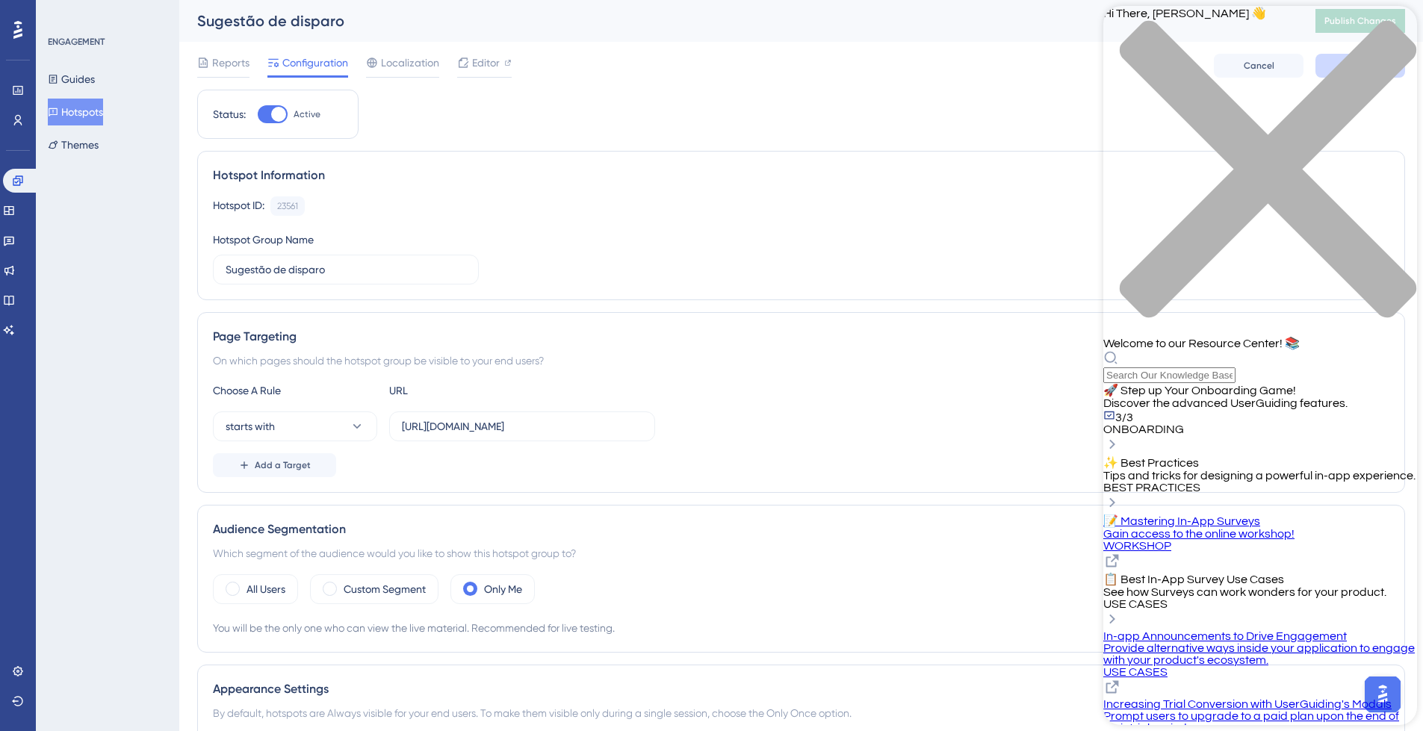
click at [1267, 350] on div "Resource Center Header" at bounding box center [1260, 366] width 314 height 33
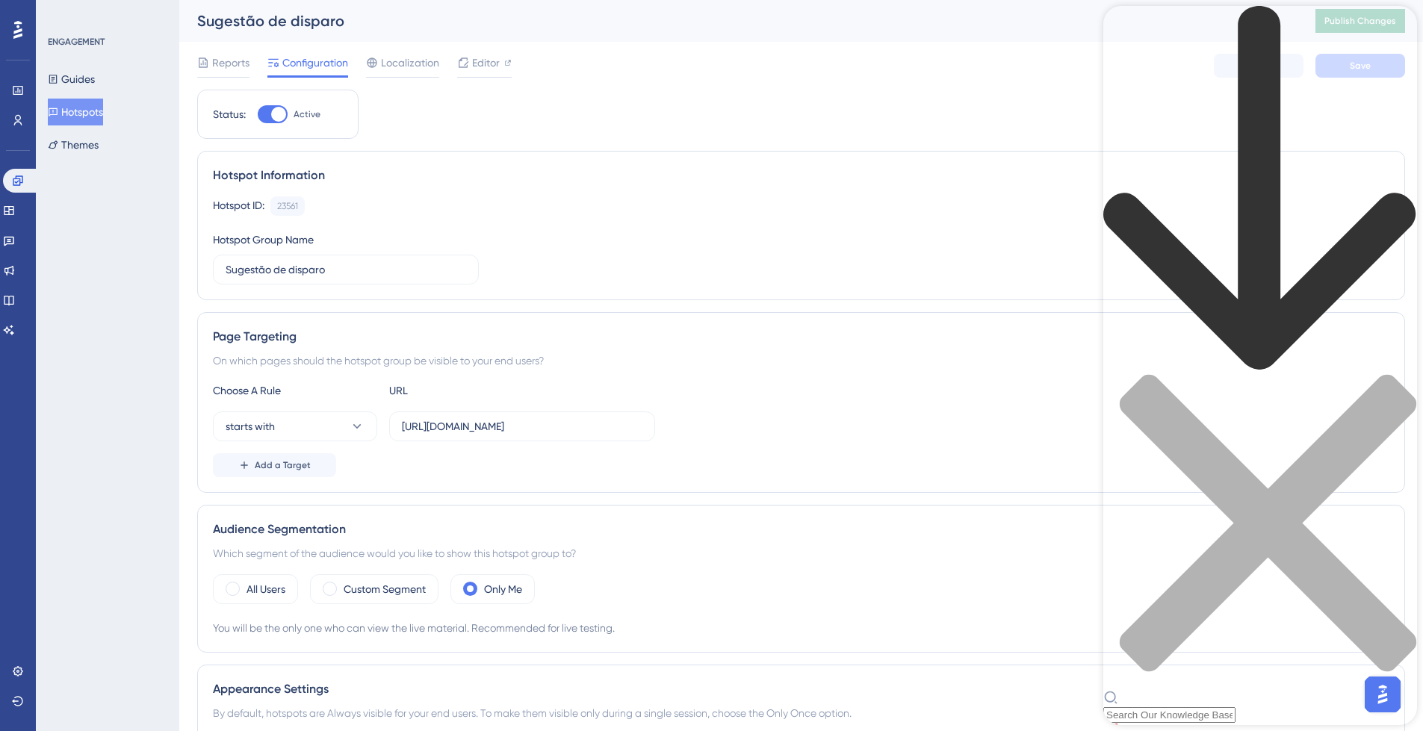
click at [1275, 86] on div "Resource Center Header" at bounding box center [1260, 364] width 314 height 717
click at [1129, 29] on icon "back to header" at bounding box center [1259, 188] width 312 height 364
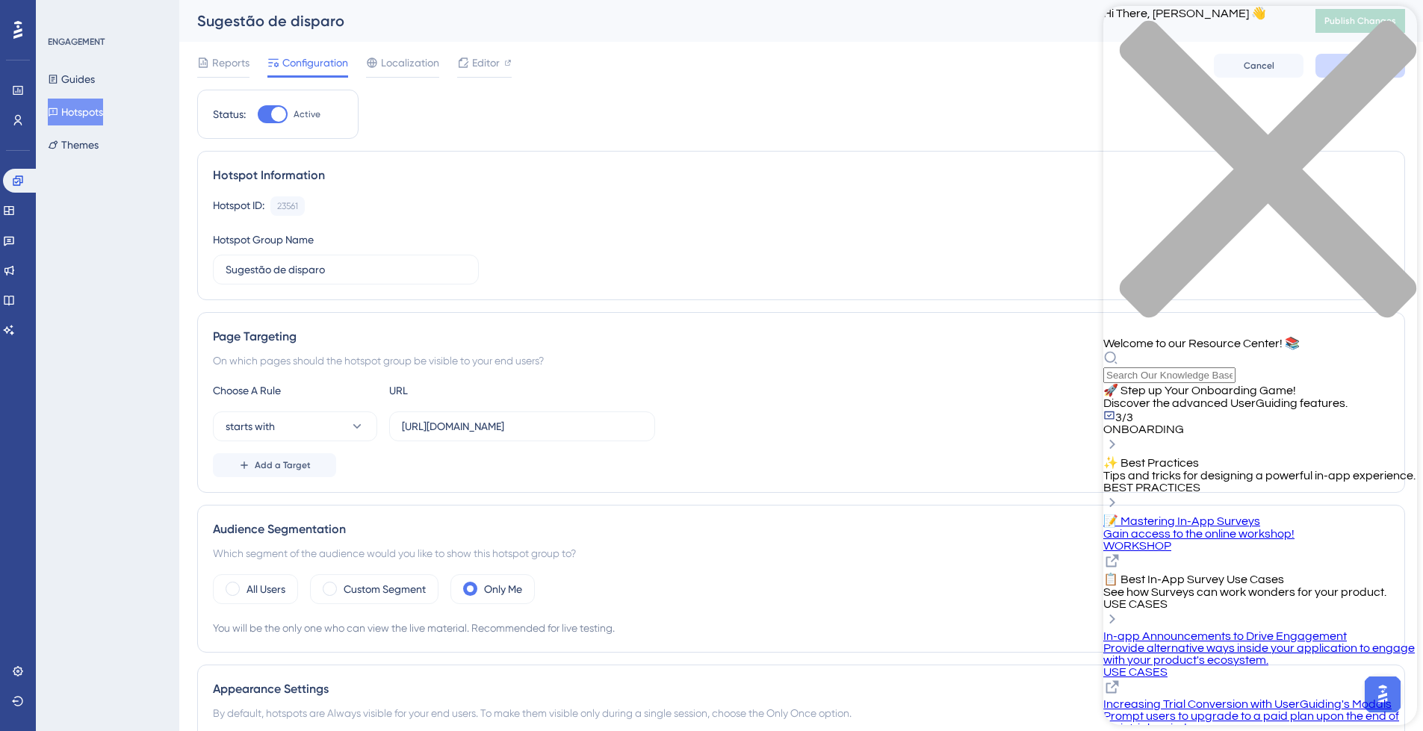
click at [1251, 350] on div "Resource Center Header" at bounding box center [1260, 366] width 314 height 33
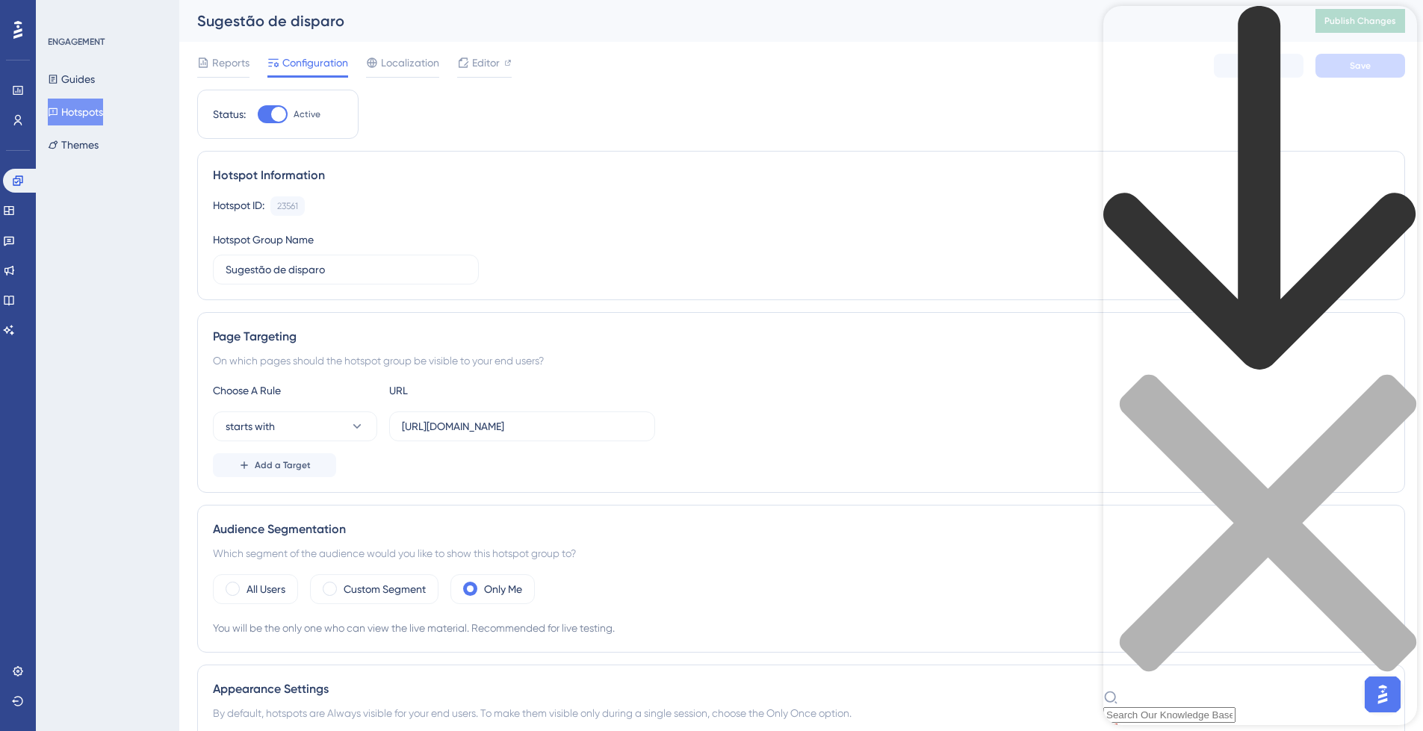
paste input "Appear Options"
type input "Appear Options"
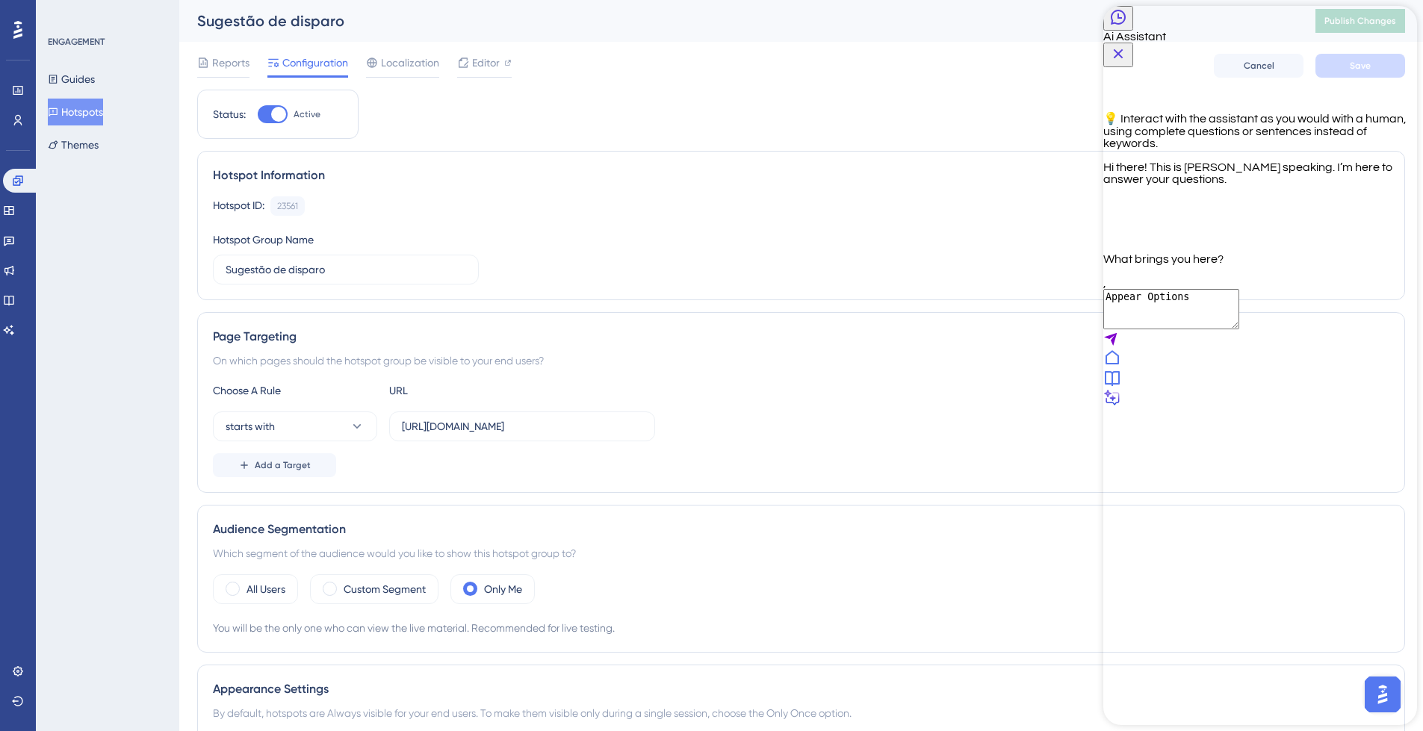
click at [1151, 329] on textarea "Appear Options" at bounding box center [1171, 309] width 136 height 40
click at [1117, 346] on icon "Send Message" at bounding box center [1110, 339] width 13 height 13
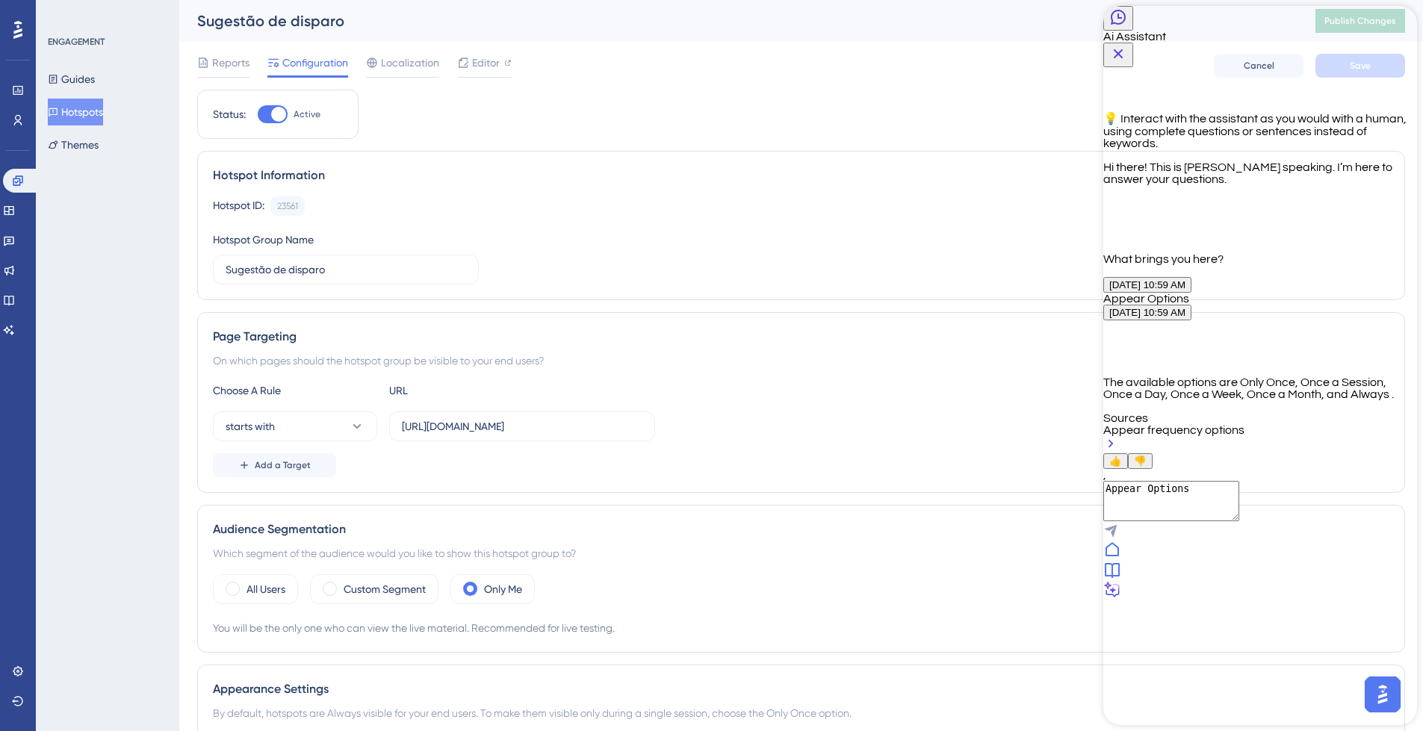
click at [1208, 521] on textarea "Appear Options" at bounding box center [1171, 501] width 136 height 40
paste textarea "Beacon is not present under current Appear Options."
type textarea "In the configurations of the hotspot i get the message "Beacon is not present u…"
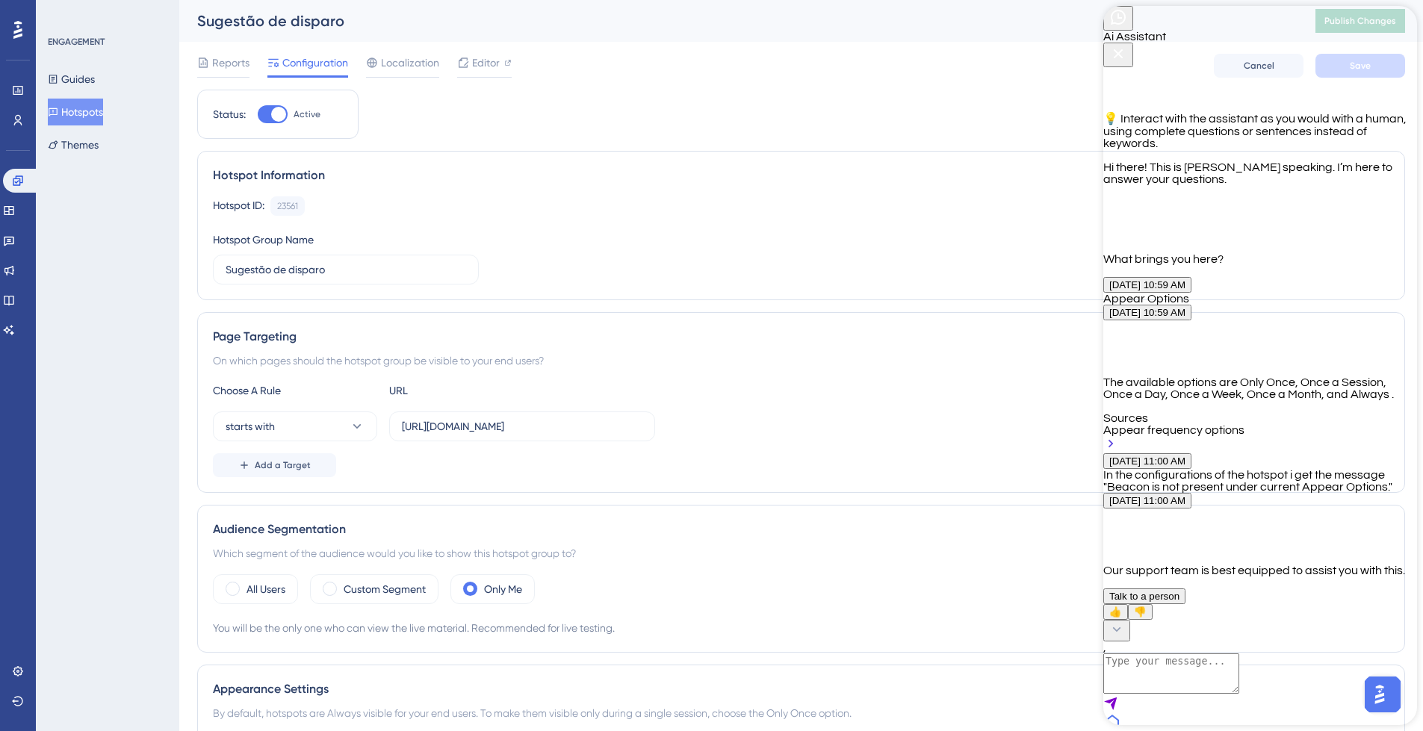
scroll to position [261, 0]
click at [1180, 591] on span "Talk to a person" at bounding box center [1144, 596] width 70 height 11
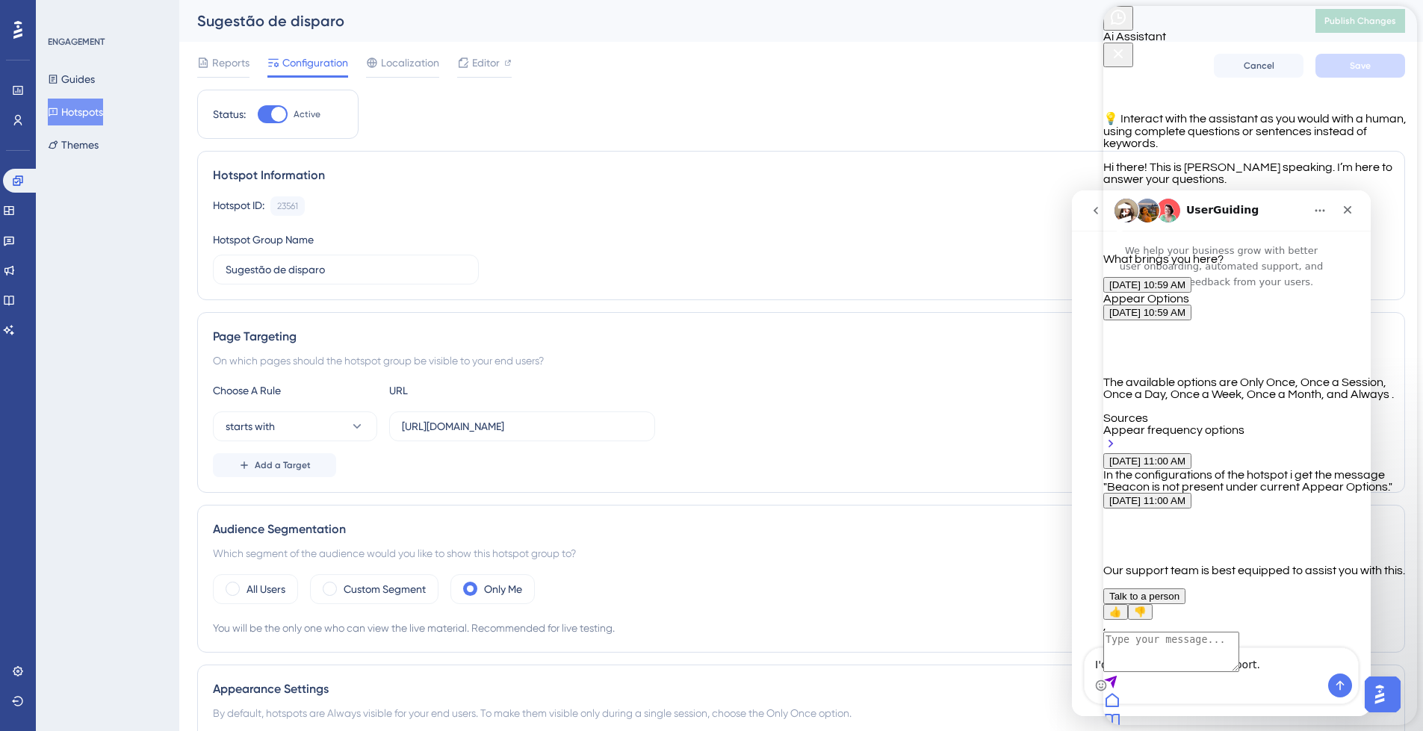
scroll to position [0, 0]
click at [1127, 45] on icon "Close Button" at bounding box center [1118, 54] width 18 height 18
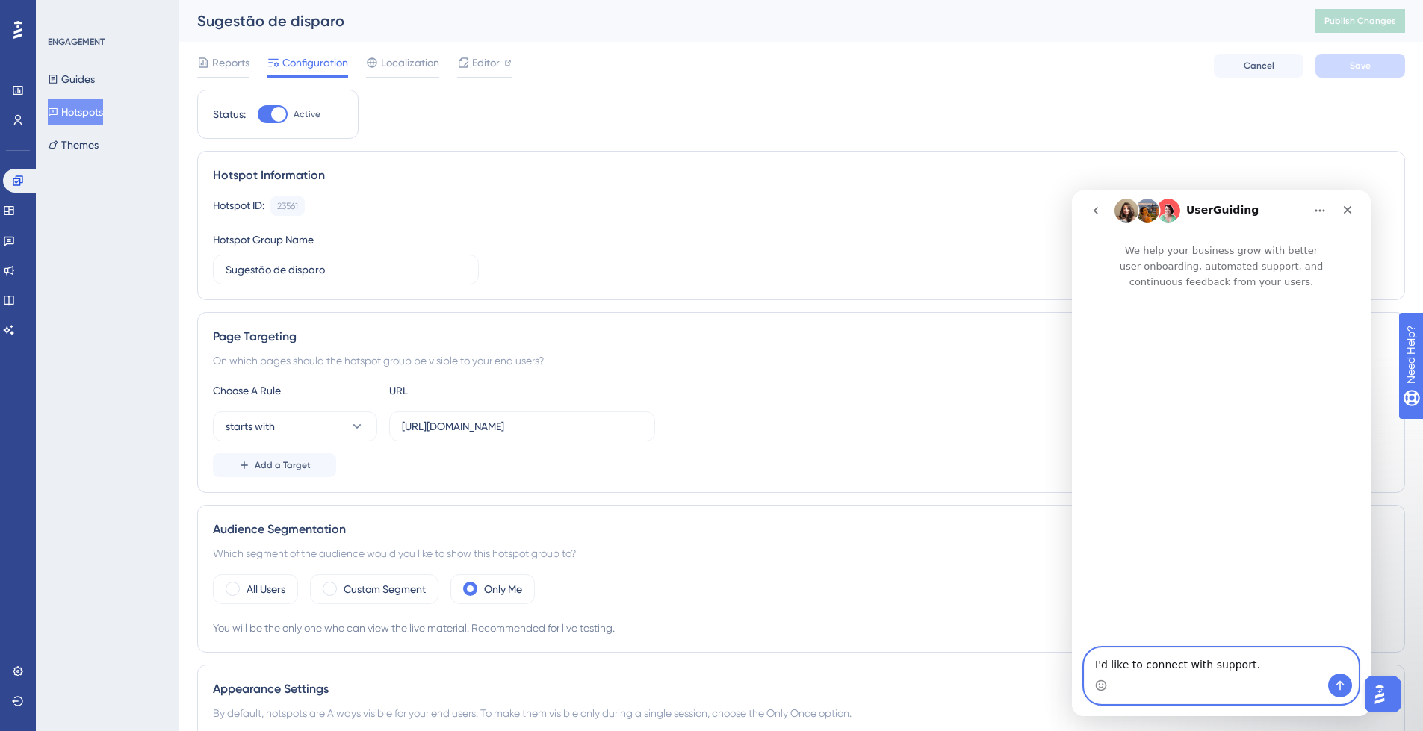
click at [1263, 669] on textarea "I'd like to connect with support." at bounding box center [1221, 660] width 273 height 25
click at [1339, 686] on icon "Send a message…" at bounding box center [1340, 686] width 8 height 10
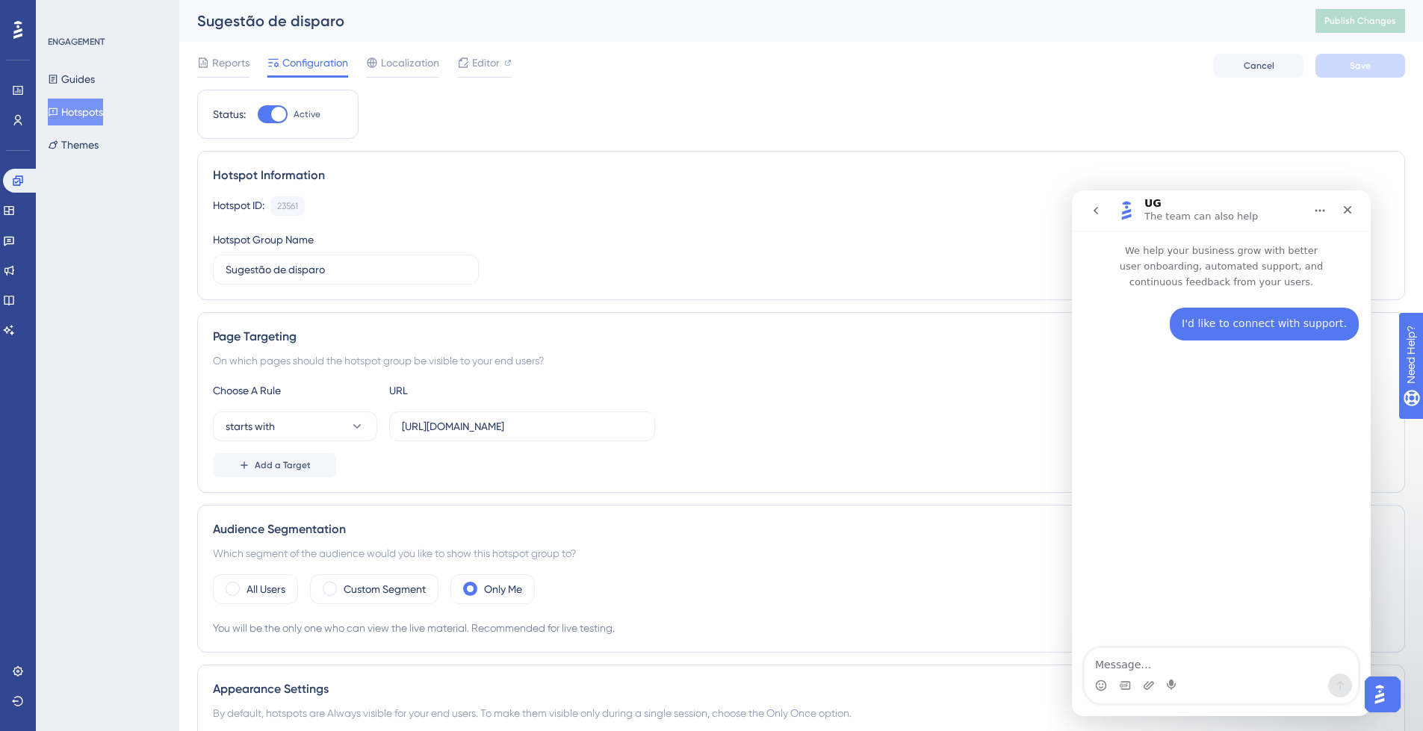
click at [1102, 205] on button "go back" at bounding box center [1096, 210] width 28 height 28
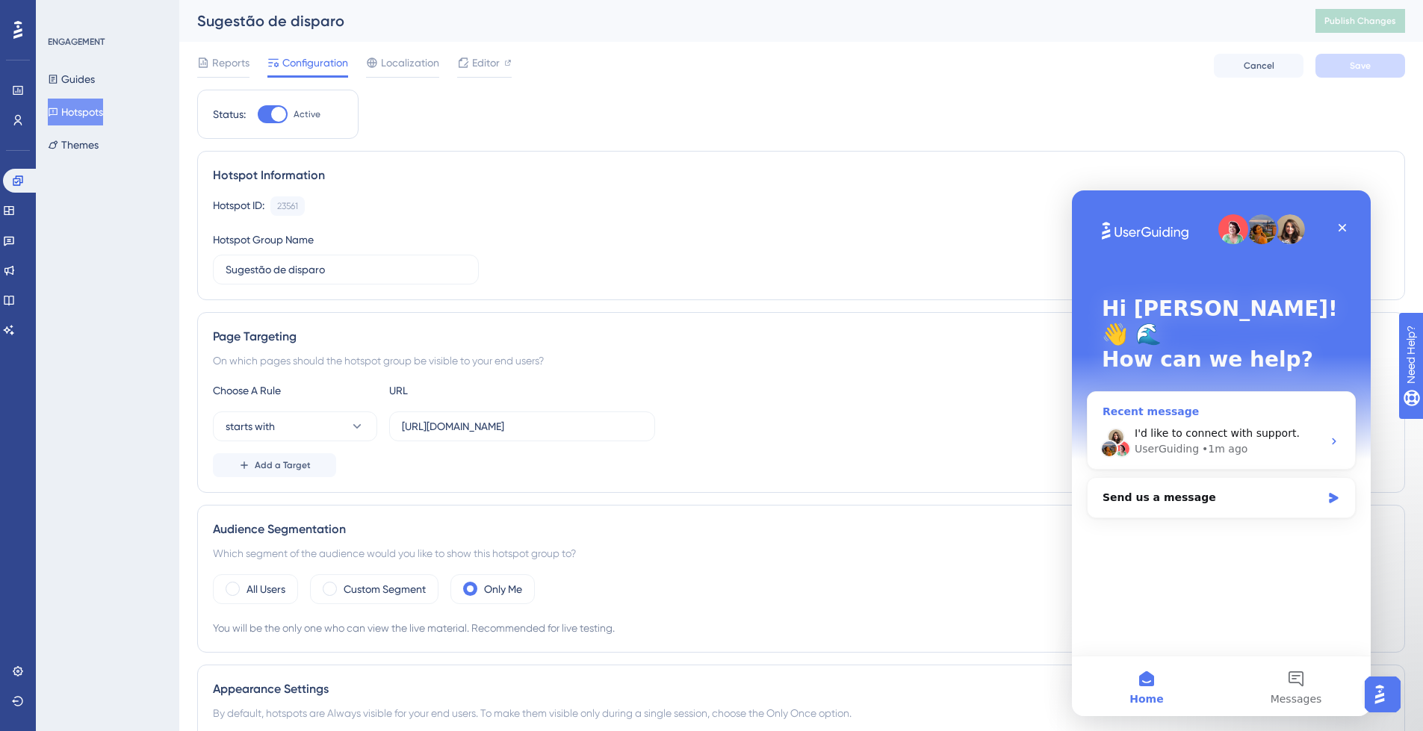
click at [1224, 427] on span "I'd like to connect with support." at bounding box center [1217, 433] width 165 height 12
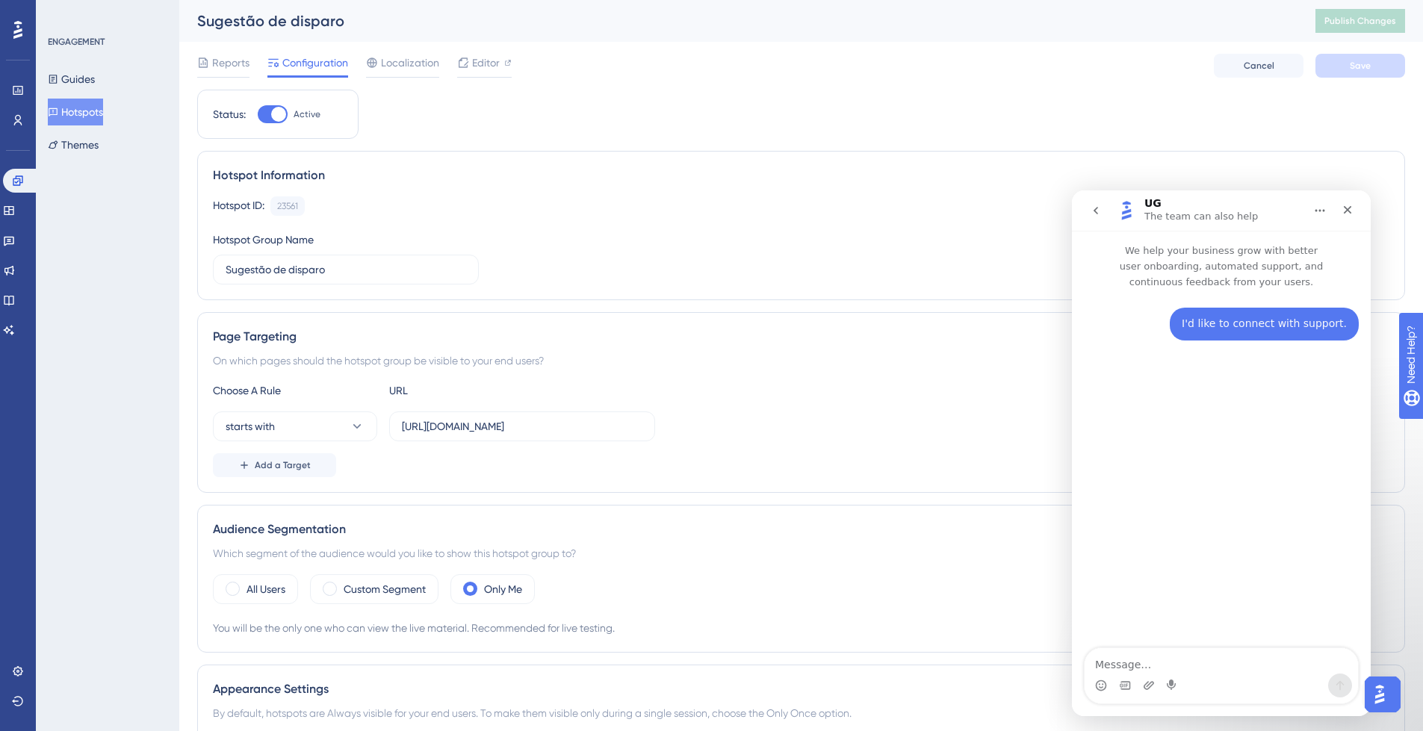
drag, startPoint x: 1378, startPoint y: 696, endPoint x: 1387, endPoint y: 697, distance: 9.1
click at [1379, 695] on img "Open AI Assistant Launcher" at bounding box center [1379, 694] width 27 height 27
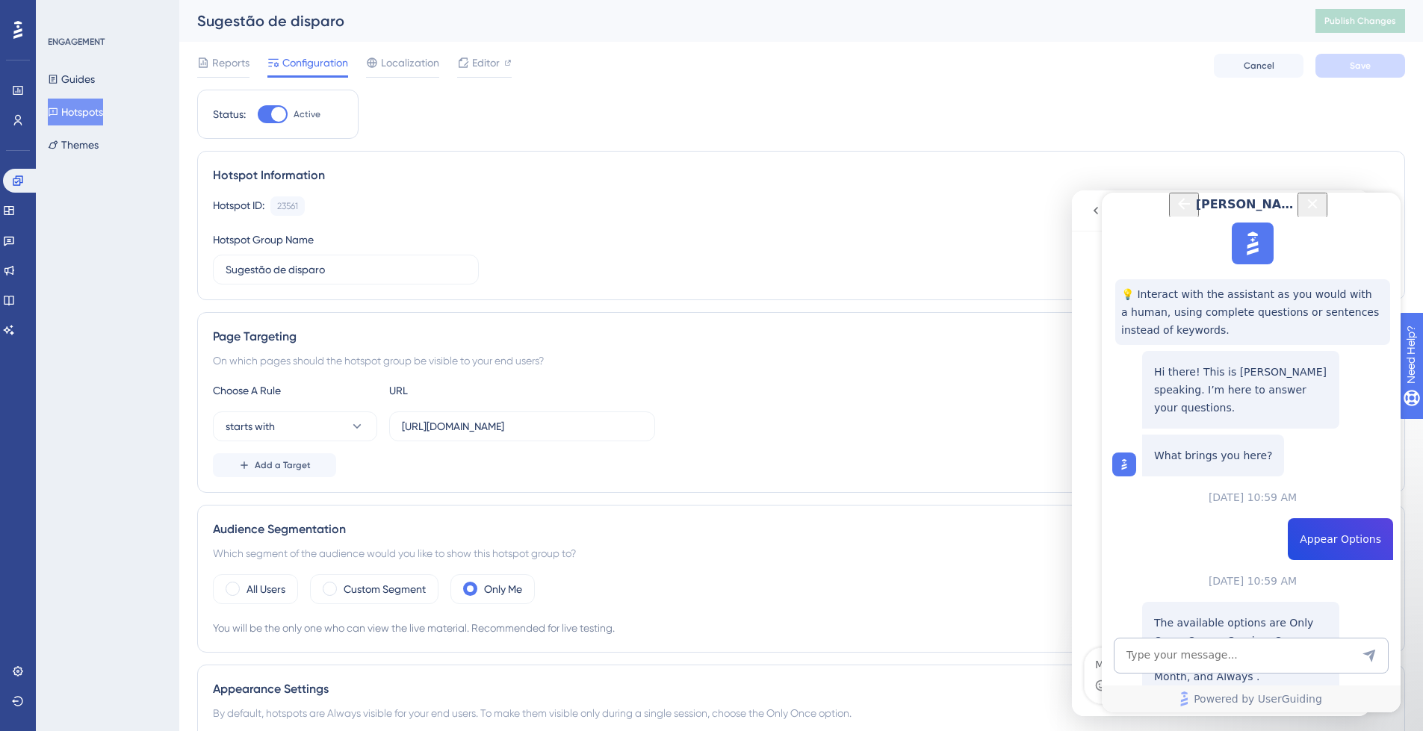
scroll to position [393, 0]
drag, startPoint x: 1248, startPoint y: 476, endPoint x: 1214, endPoint y: 428, distance: 58.9
copy span "In the configurations of the hotspot i get the message "Beacon is not present u…"
click at [1322, 213] on icon "Close Button" at bounding box center [1313, 204] width 18 height 18
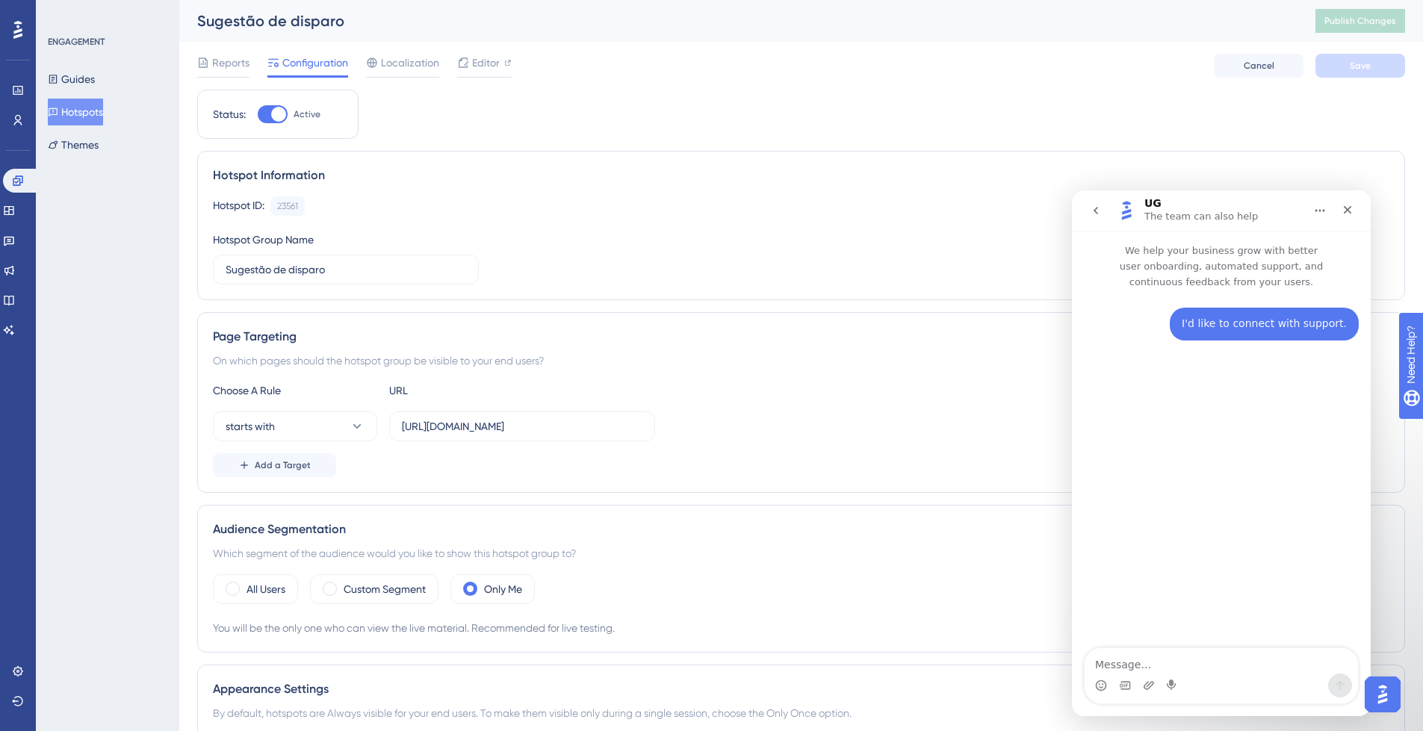
scroll to position [0, 0]
click at [1209, 666] on textarea "Message…" at bounding box center [1221, 660] width 273 height 25
paste textarea "In the configurations of the hotspot i get the message "Beacon is not present u…"
type textarea "In the configurations of the hotspot i get the message "Beacon is not present u…"
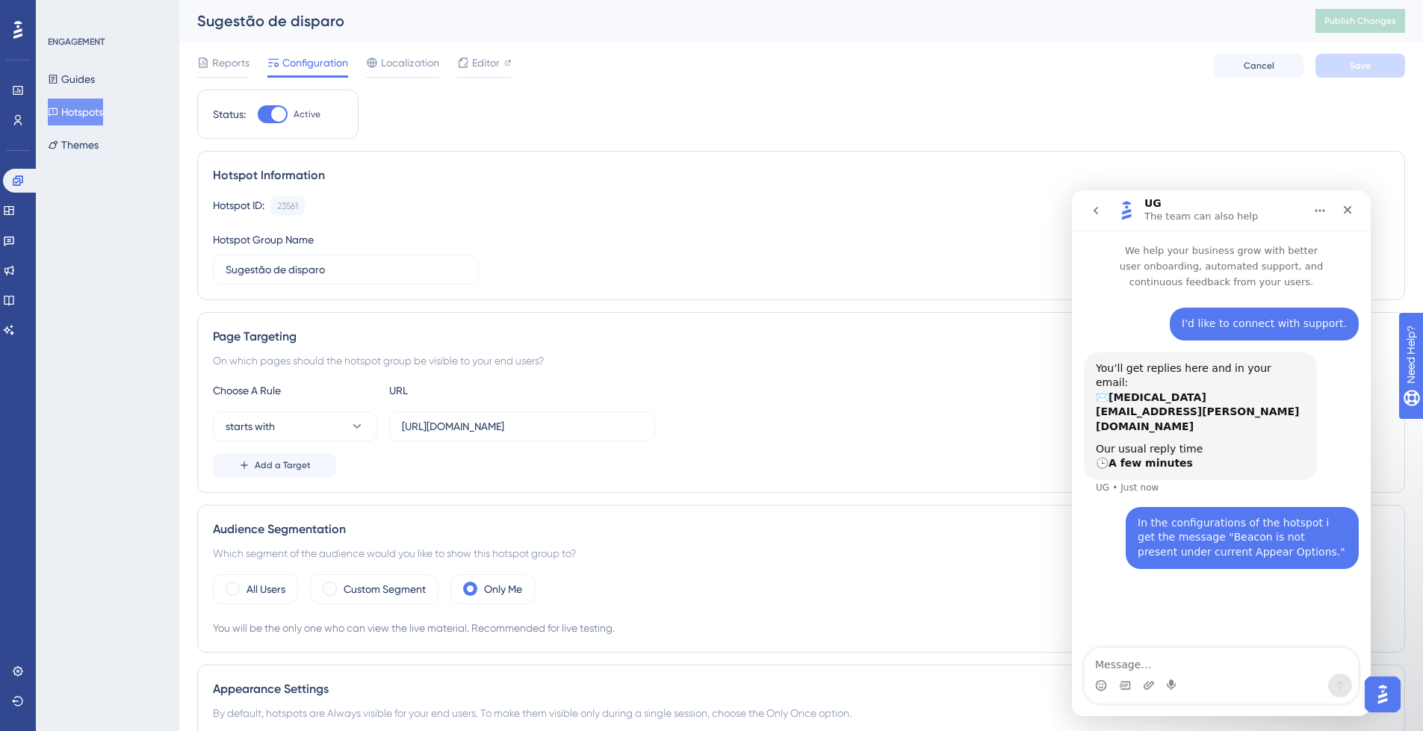
click at [274, 117] on div at bounding box center [278, 114] width 15 height 15
click at [258, 115] on input "Active" at bounding box center [257, 114] width 1 height 1
checkbox input "false"
click at [1376, 65] on button "Save" at bounding box center [1361, 66] width 90 height 24
click at [1390, 26] on span "Publish Changes" at bounding box center [1361, 21] width 72 height 12
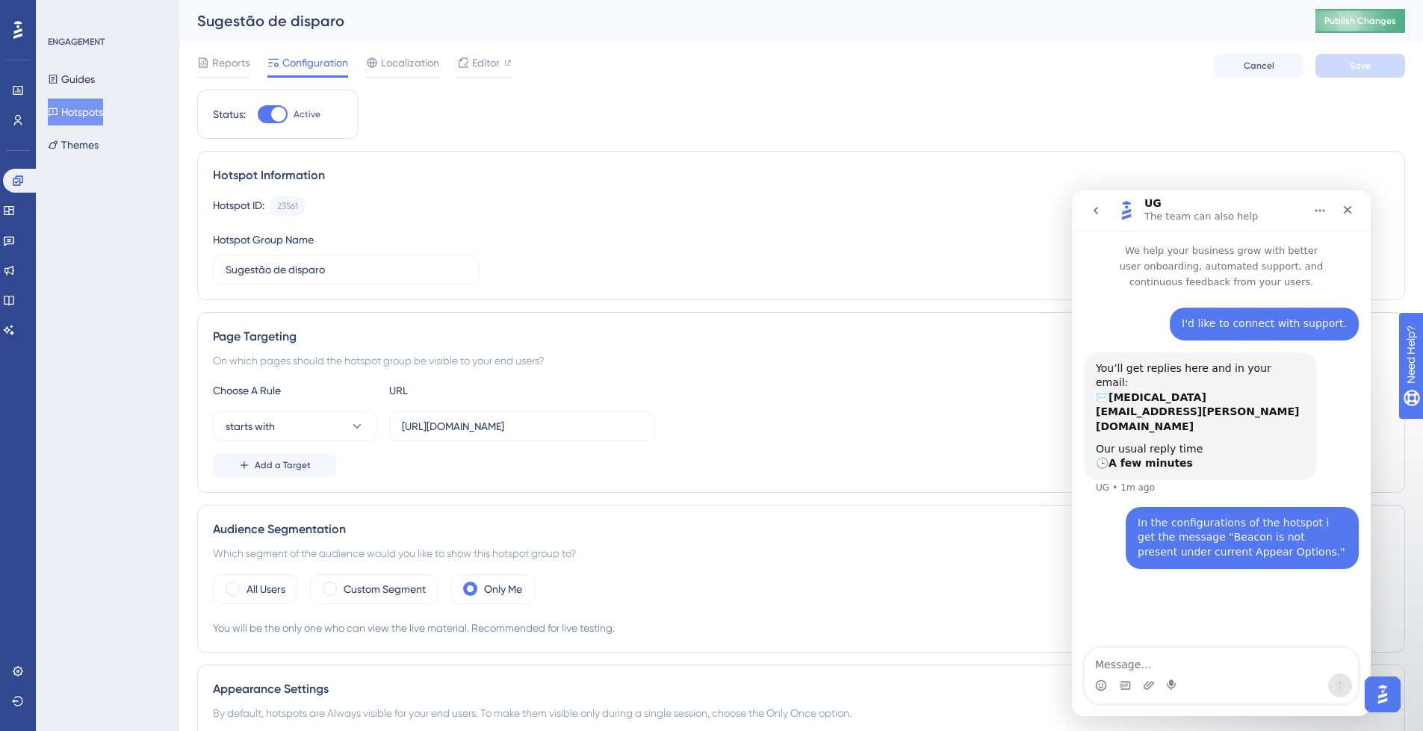
click at [1374, 22] on span "Publish Changes" at bounding box center [1361, 21] width 72 height 12
click at [1097, 211] on icon "go back" at bounding box center [1096, 211] width 12 height 12
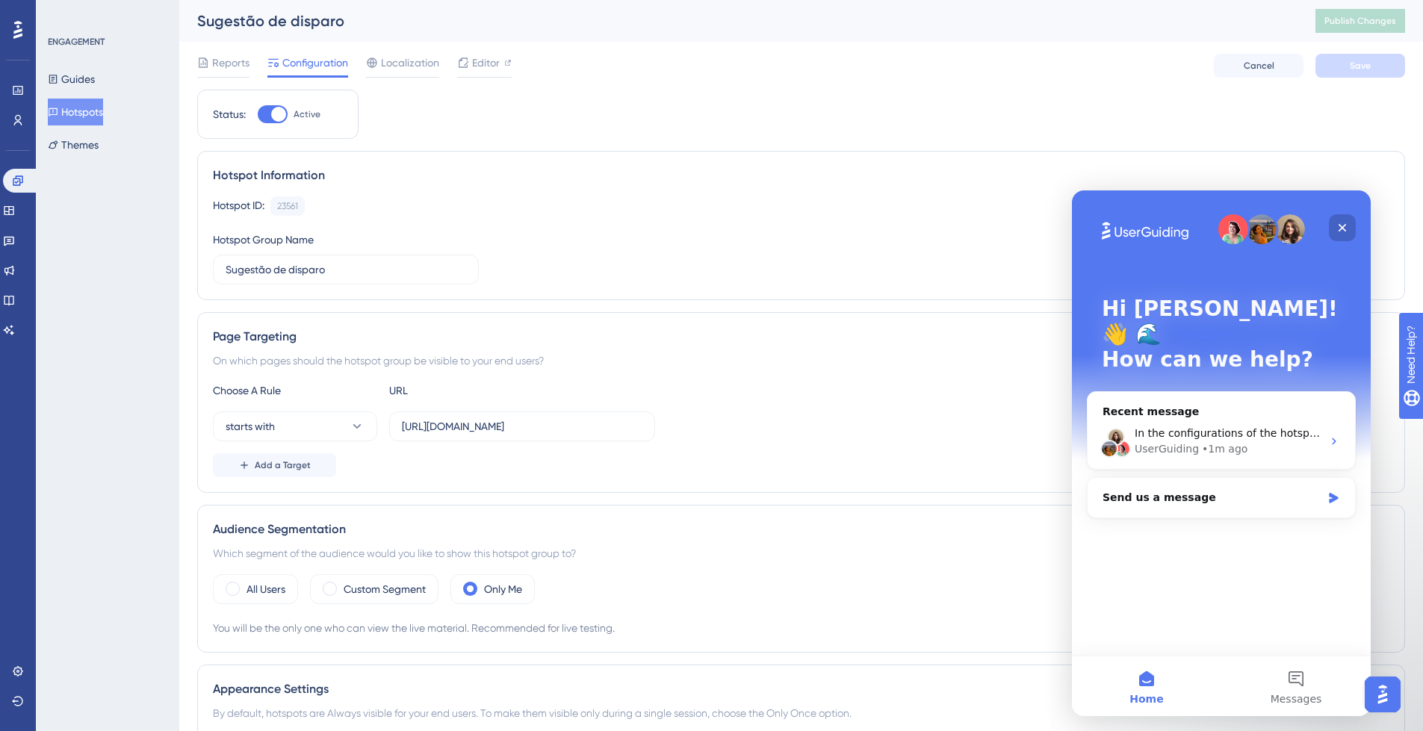
click at [1349, 220] on div "Close" at bounding box center [1342, 227] width 27 height 27
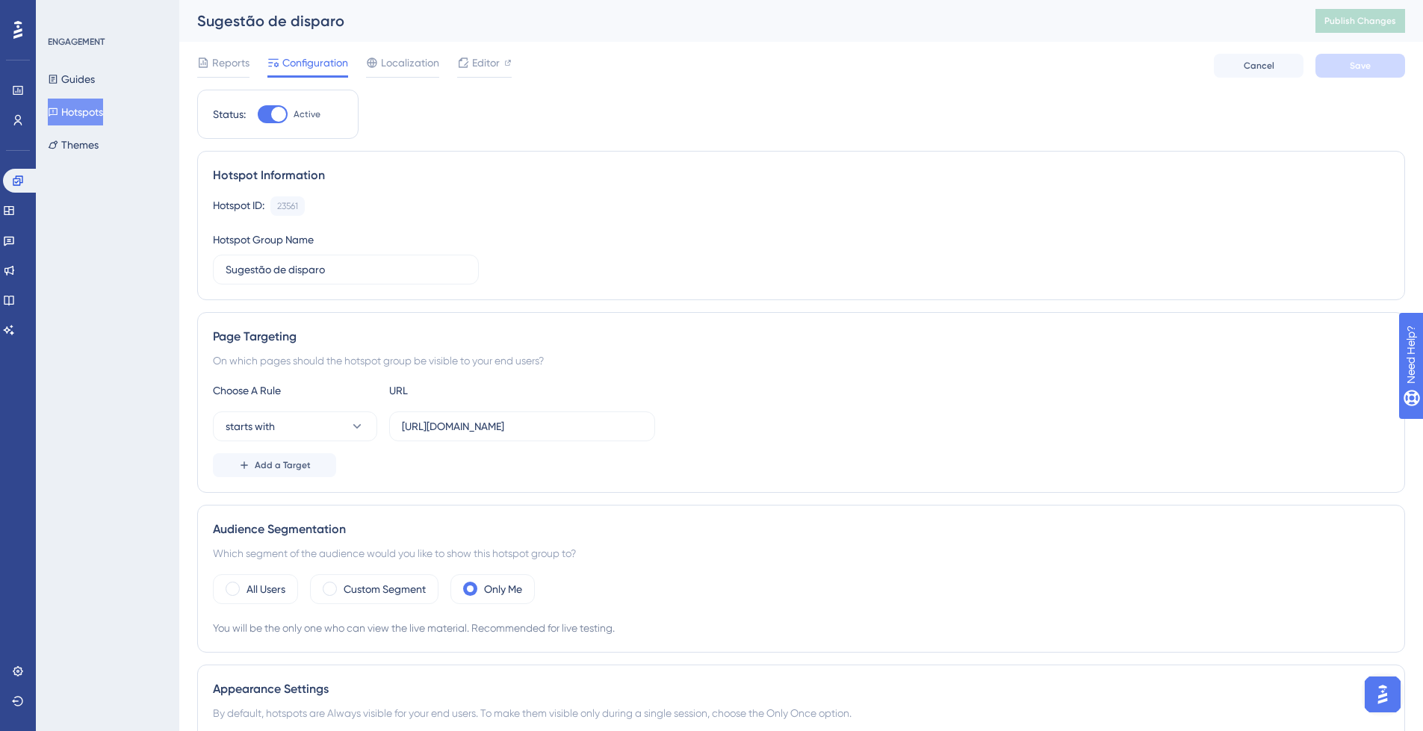
click at [263, 121] on div at bounding box center [273, 114] width 30 height 18
click at [258, 115] on input "Active" at bounding box center [257, 114] width 1 height 1
checkbox input "false"
click at [1387, 72] on button "Save" at bounding box center [1361, 66] width 90 height 24
click at [1396, 23] on span "Publish Changes" at bounding box center [1361, 21] width 72 height 12
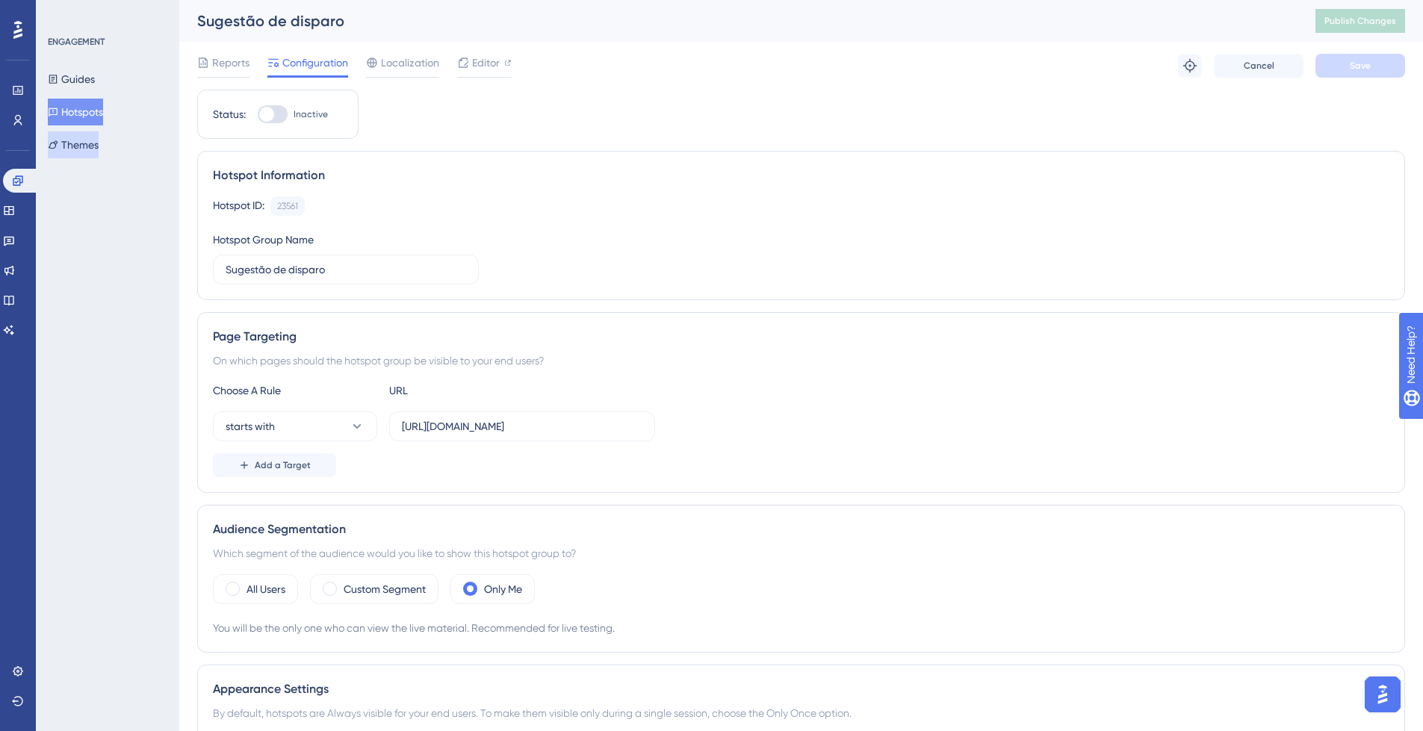
click at [99, 146] on button "Themes" at bounding box center [73, 144] width 51 height 27
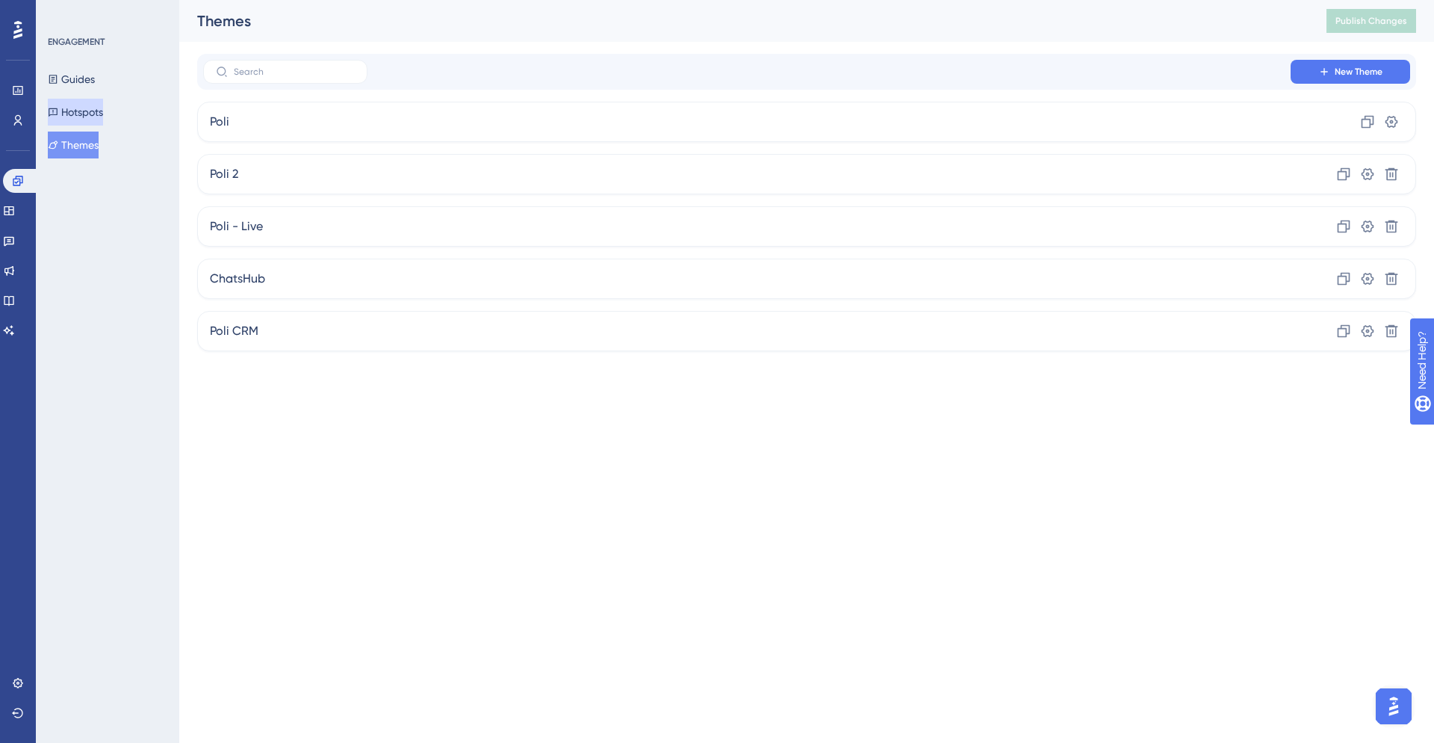
click at [103, 114] on button "Hotspots" at bounding box center [75, 112] width 55 height 27
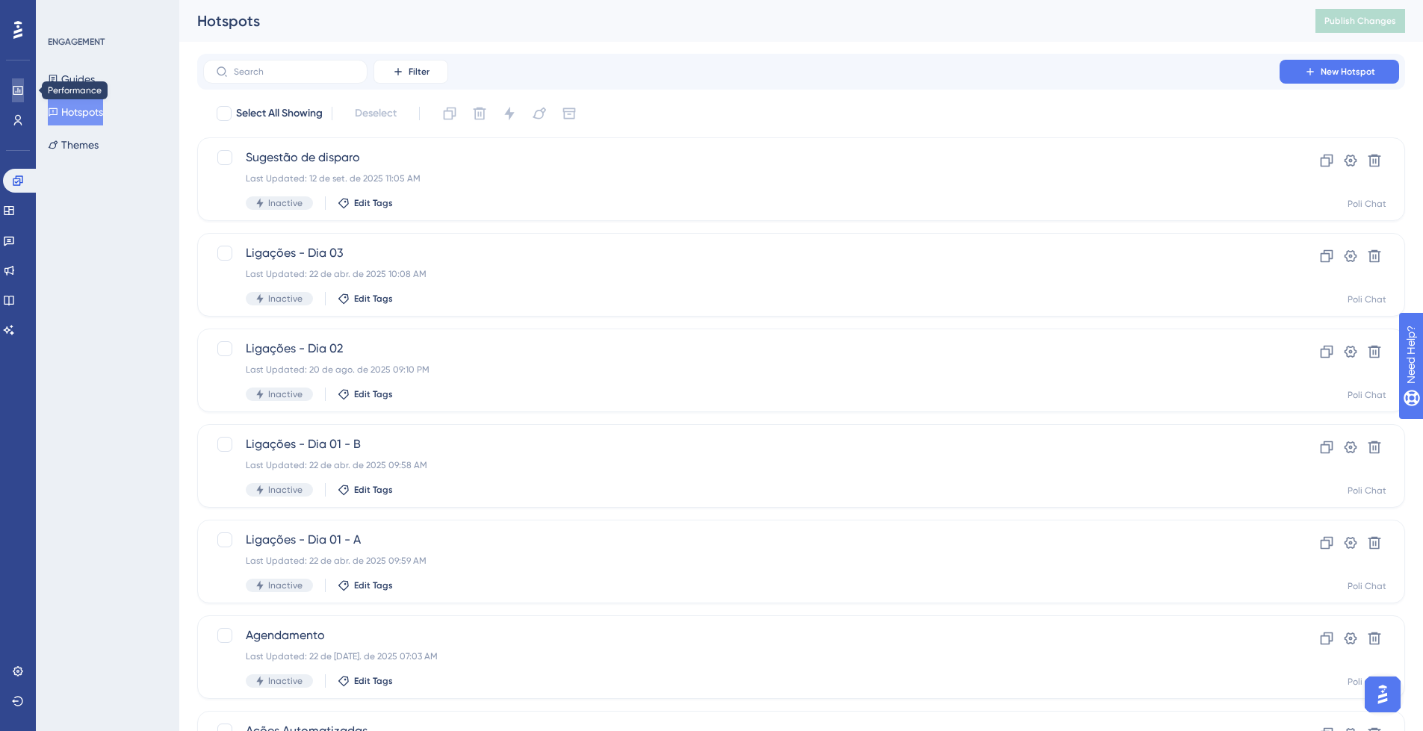
drag, startPoint x: 21, startPoint y: 87, endPoint x: 19, endPoint y: 106, distance: 19.5
click at [20, 87] on icon at bounding box center [18, 90] width 12 height 12
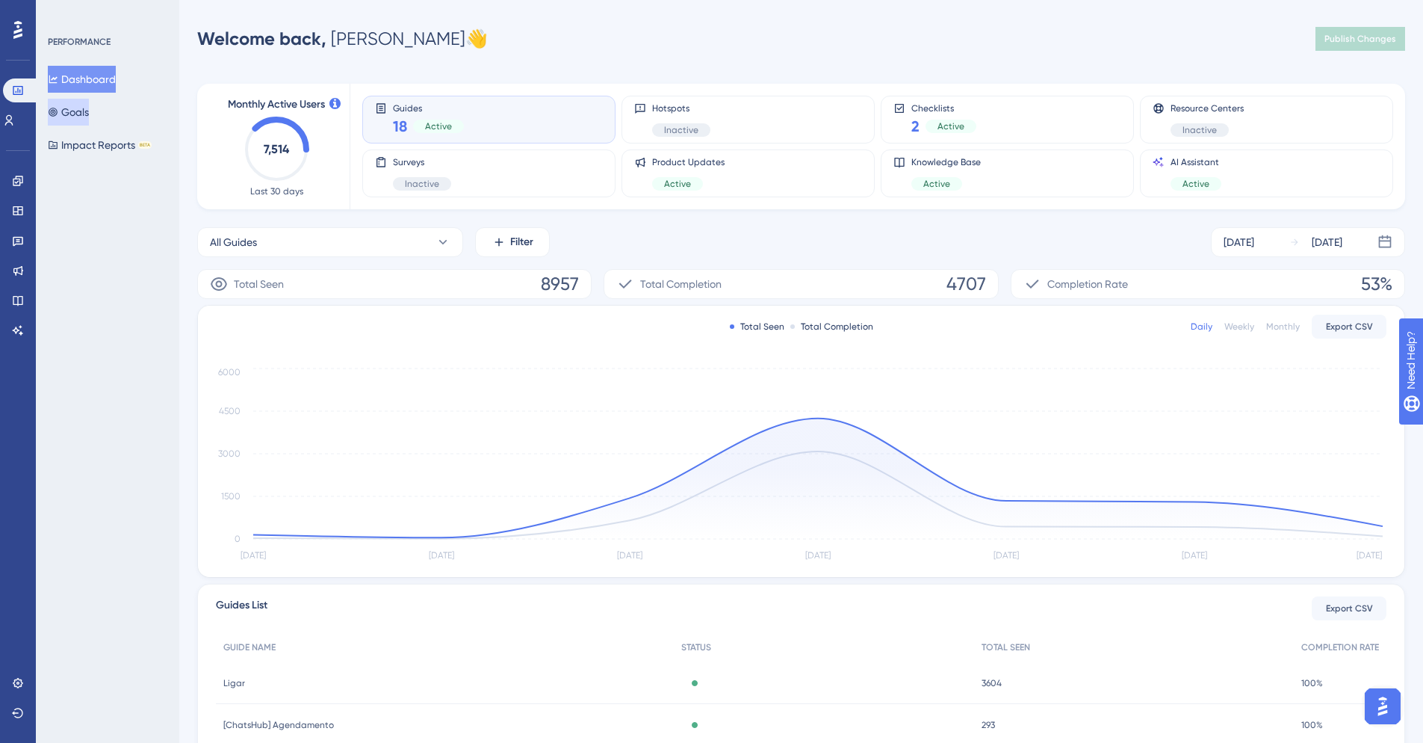
click at [69, 112] on button "Goals" at bounding box center [68, 112] width 41 height 27
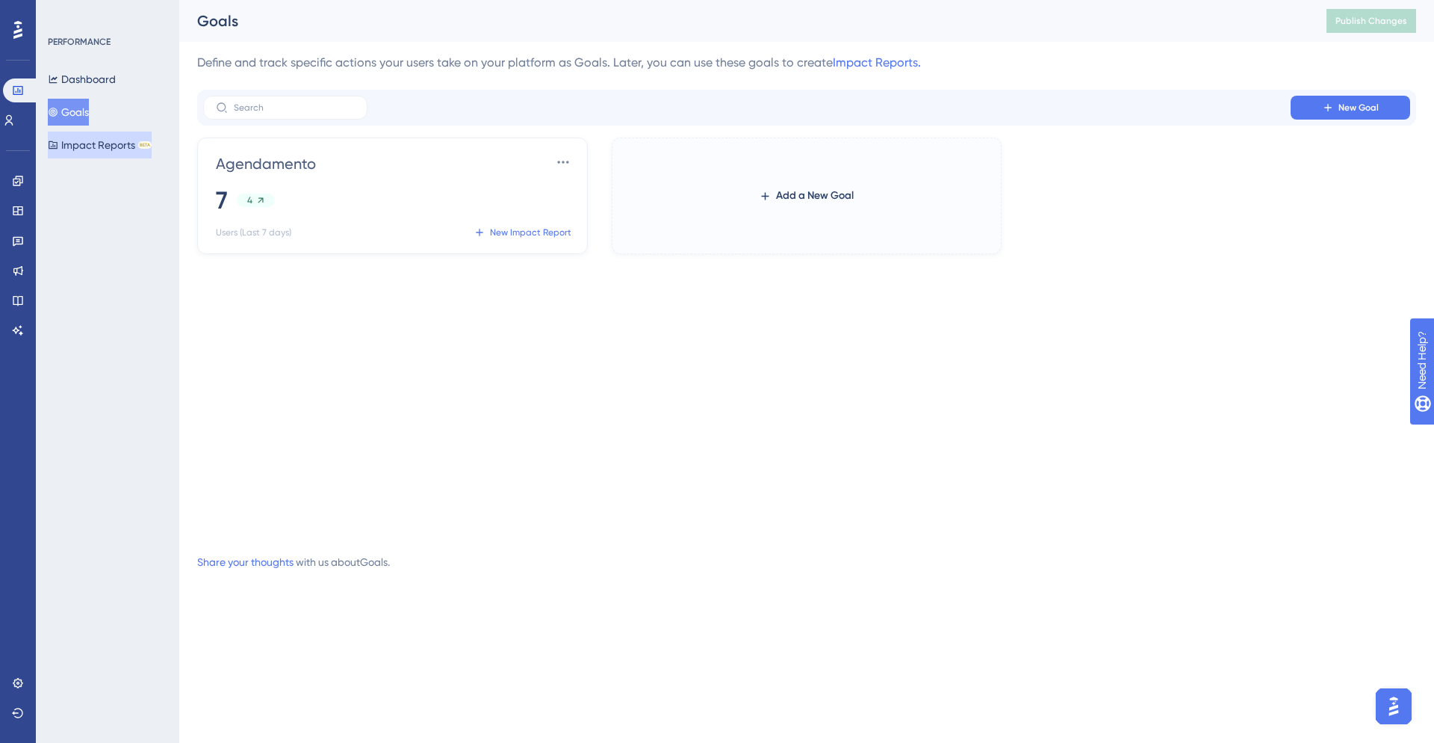
click at [95, 143] on button "Impact Reports BETA" at bounding box center [100, 144] width 104 height 27
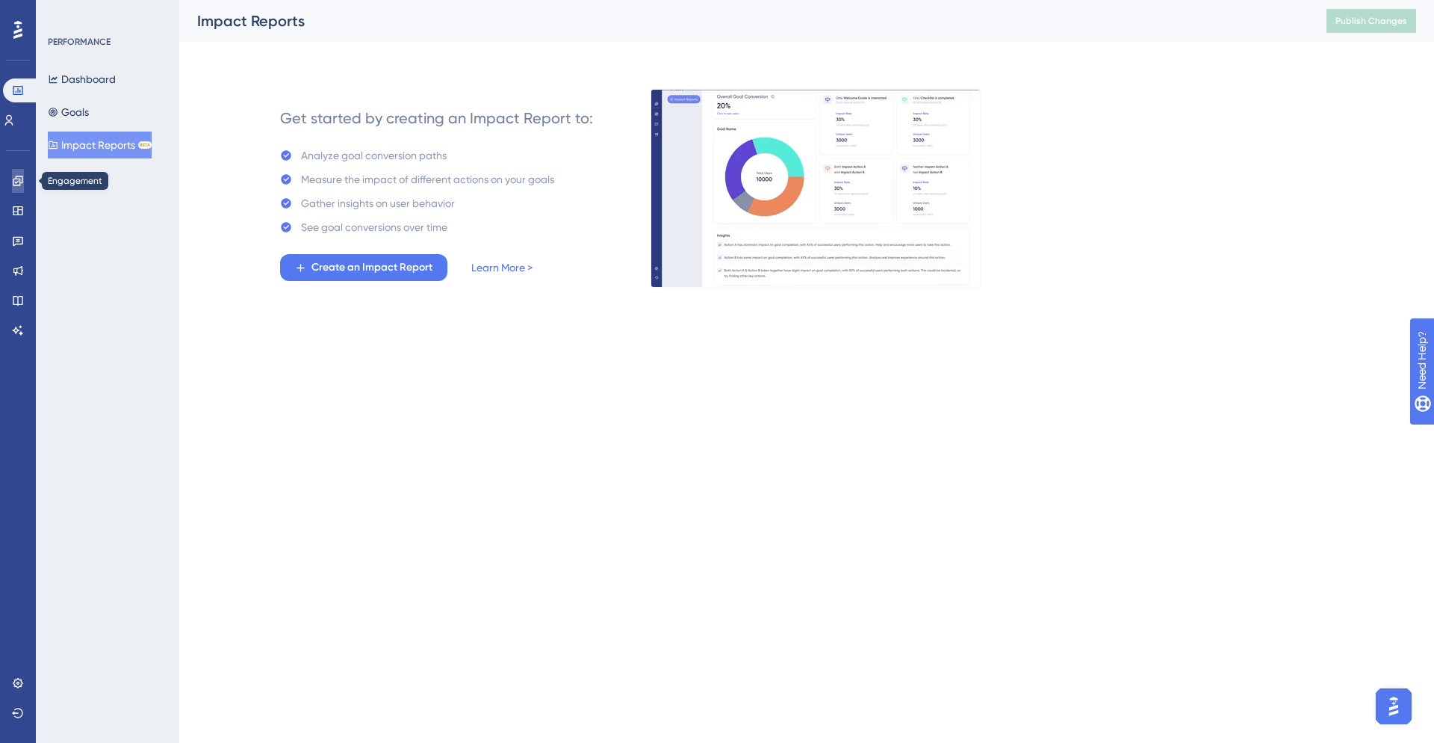
drag, startPoint x: 17, startPoint y: 182, endPoint x: 34, endPoint y: 261, distance: 81.8
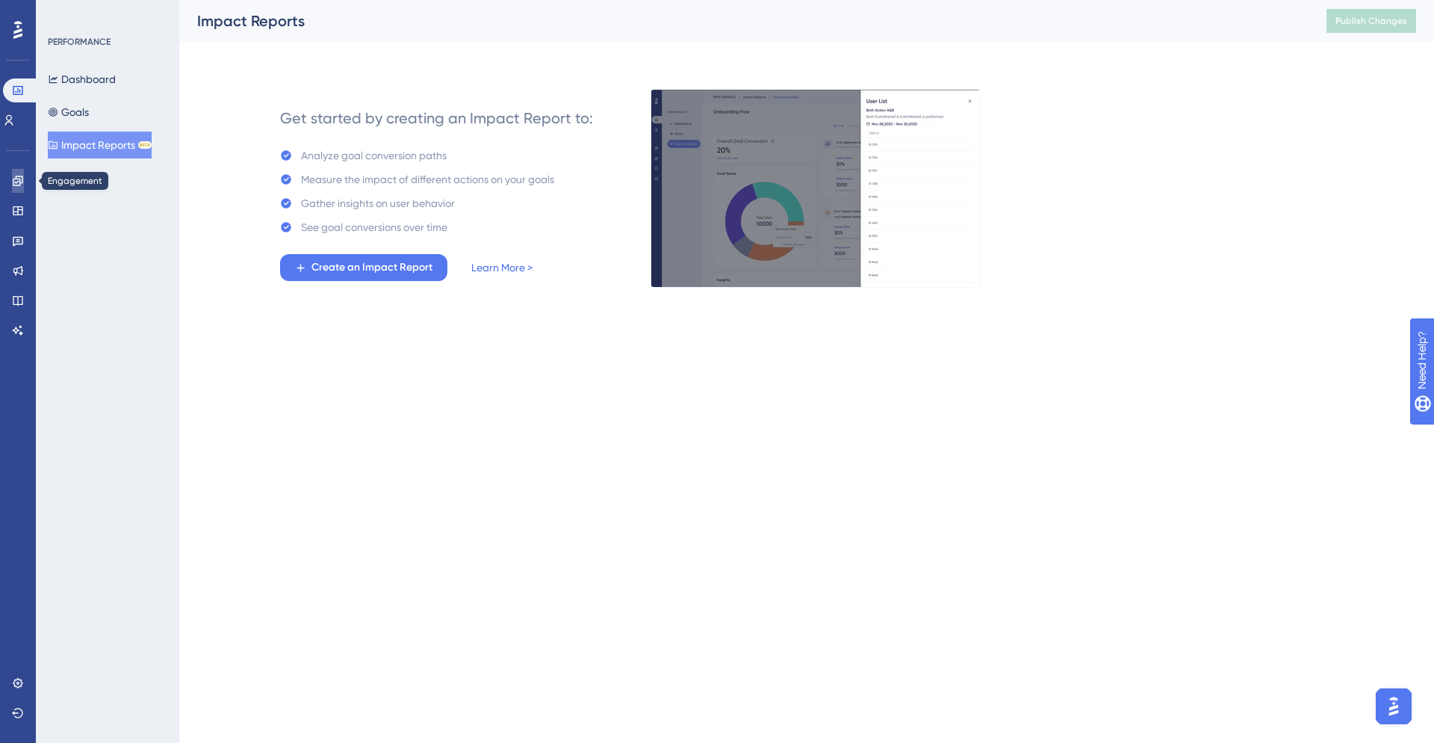
click at [18, 182] on icon at bounding box center [18, 181] width 12 height 12
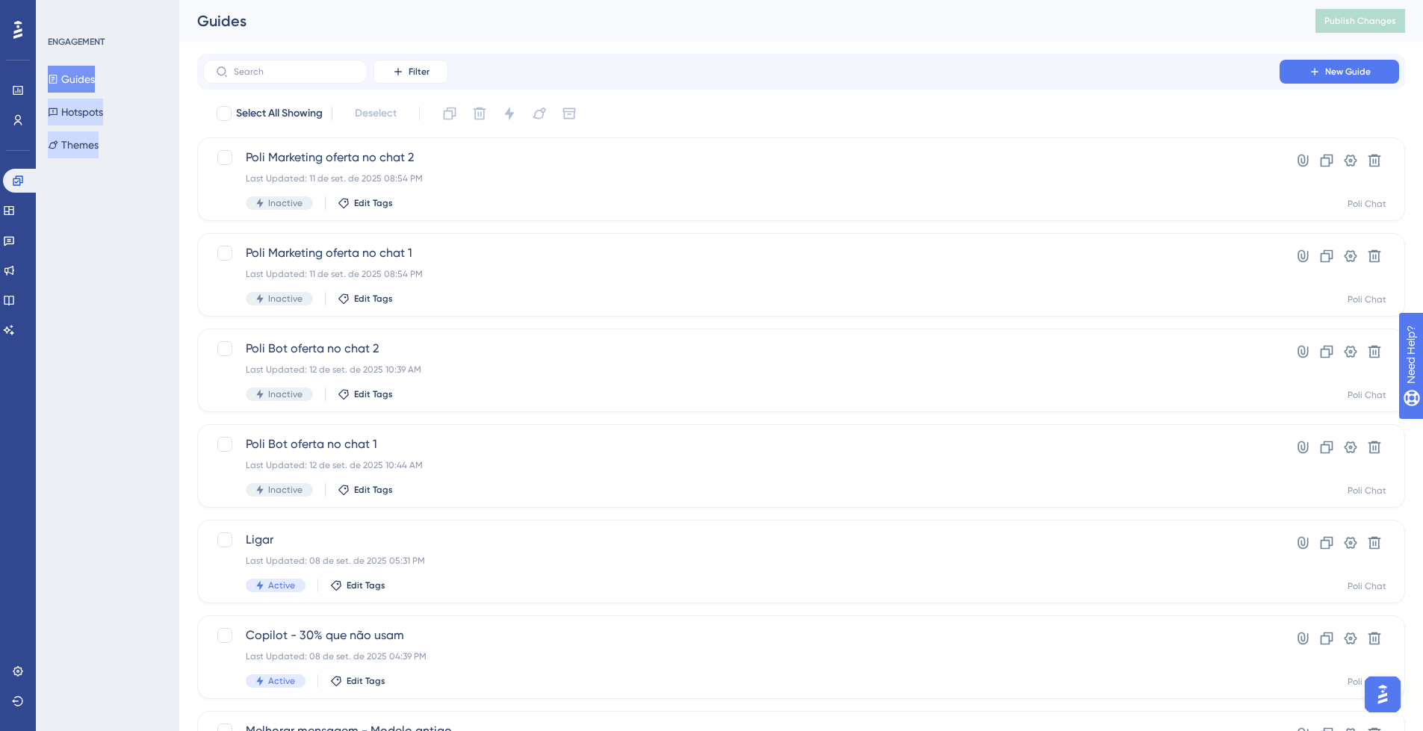
drag, startPoint x: 100, startPoint y: 114, endPoint x: 105, endPoint y: 141, distance: 27.3
click at [100, 115] on button "Hotspots" at bounding box center [75, 112] width 55 height 27
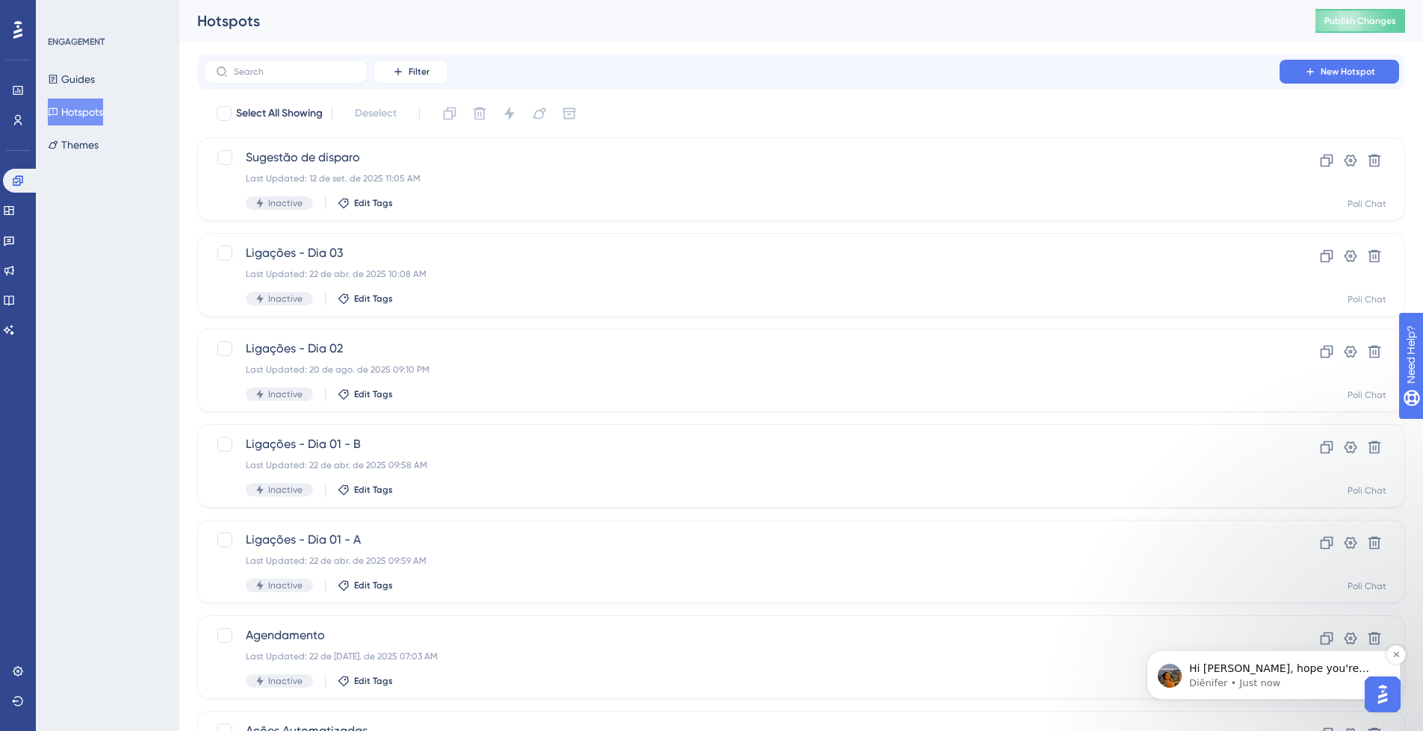
click at [1293, 678] on p "Diênifer • Just now" at bounding box center [1285, 683] width 193 height 13
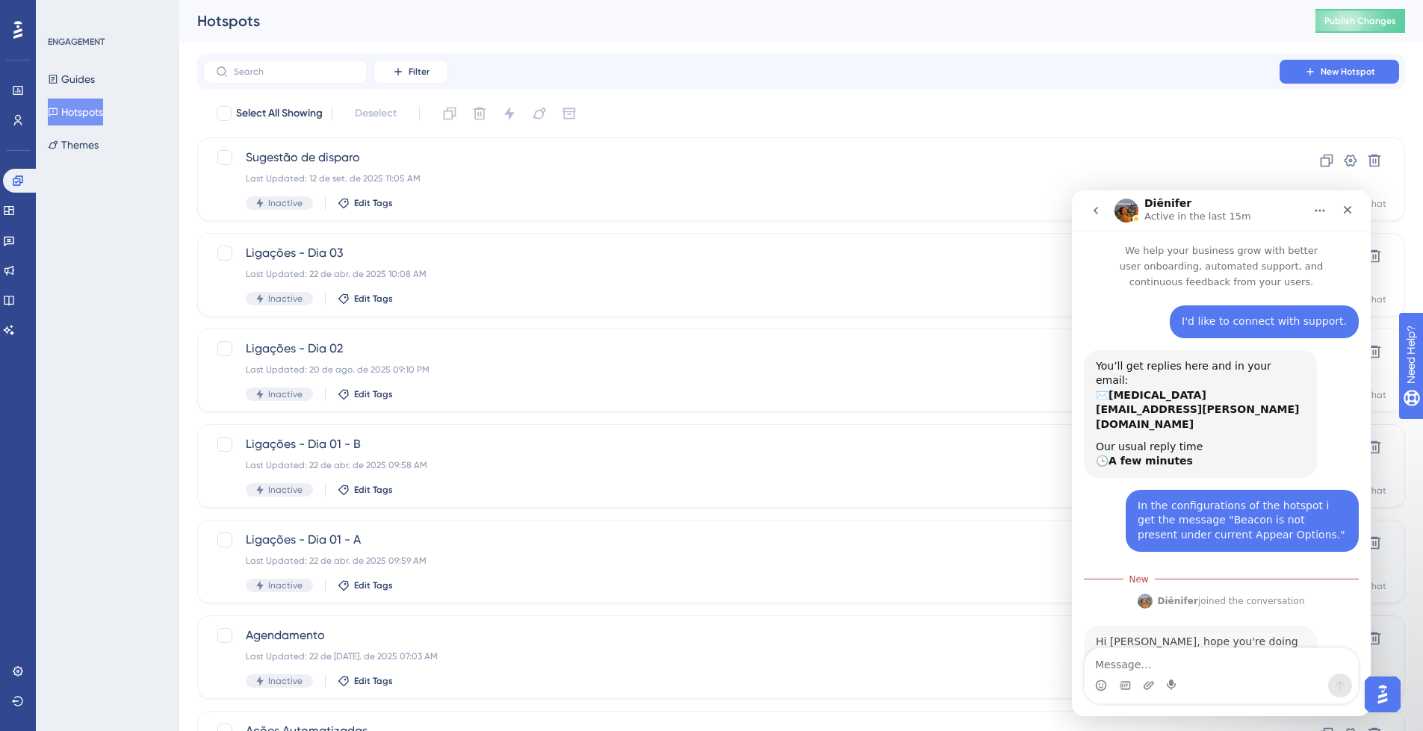
scroll to position [34, 0]
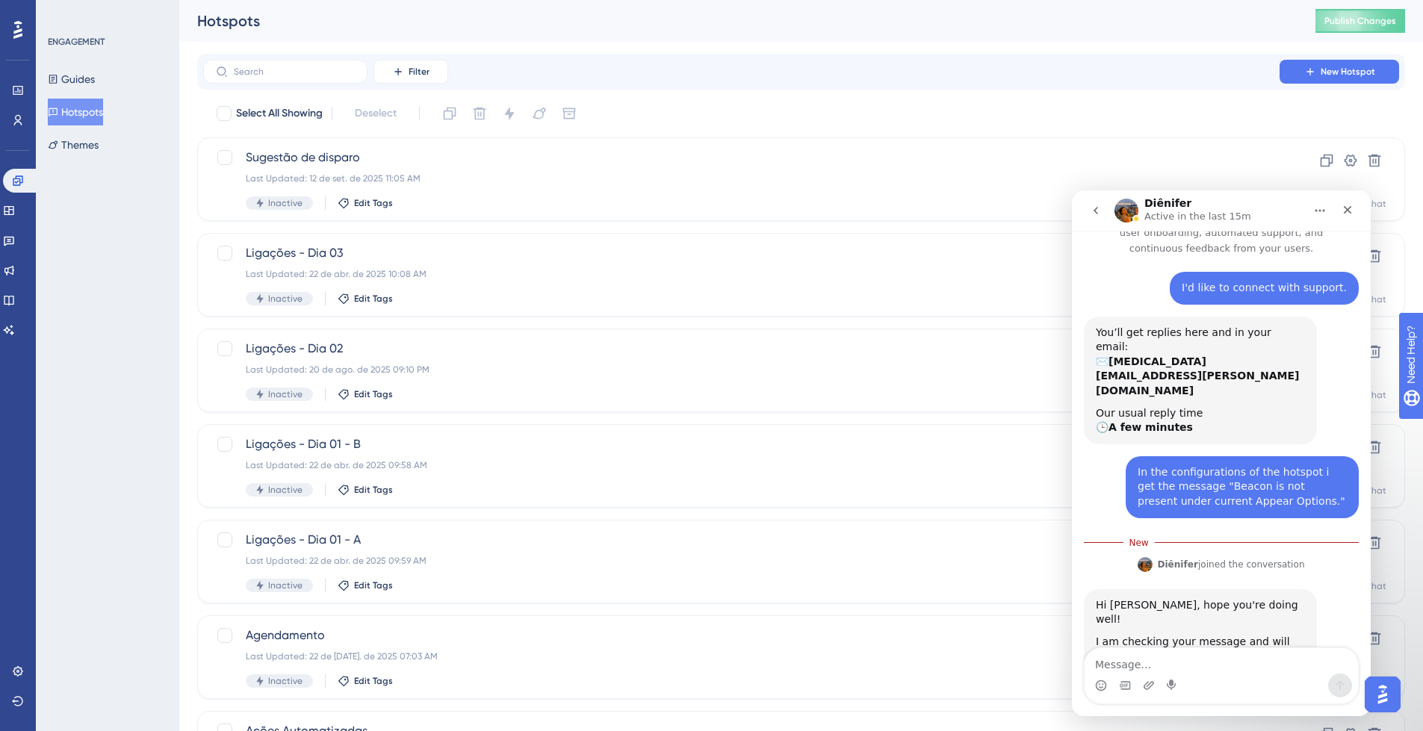
click at [1274, 635] on div "I am checking your message and will get back to you soon." at bounding box center [1200, 649] width 209 height 29
click at [1381, 696] on img "Open AI Assistant Launcher" at bounding box center [1382, 694] width 27 height 27
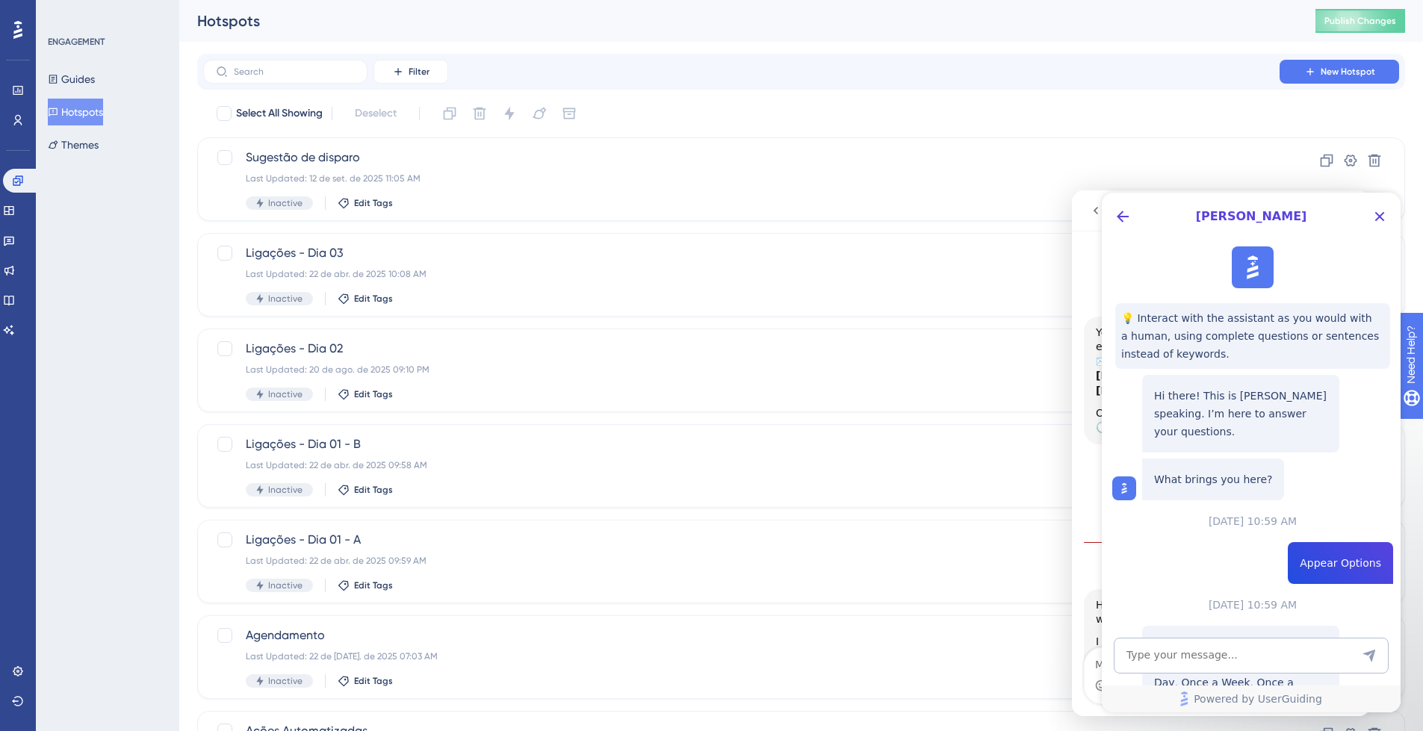
scroll to position [0, 0]
click at [1381, 218] on icon "Close Button" at bounding box center [1380, 217] width 10 height 10
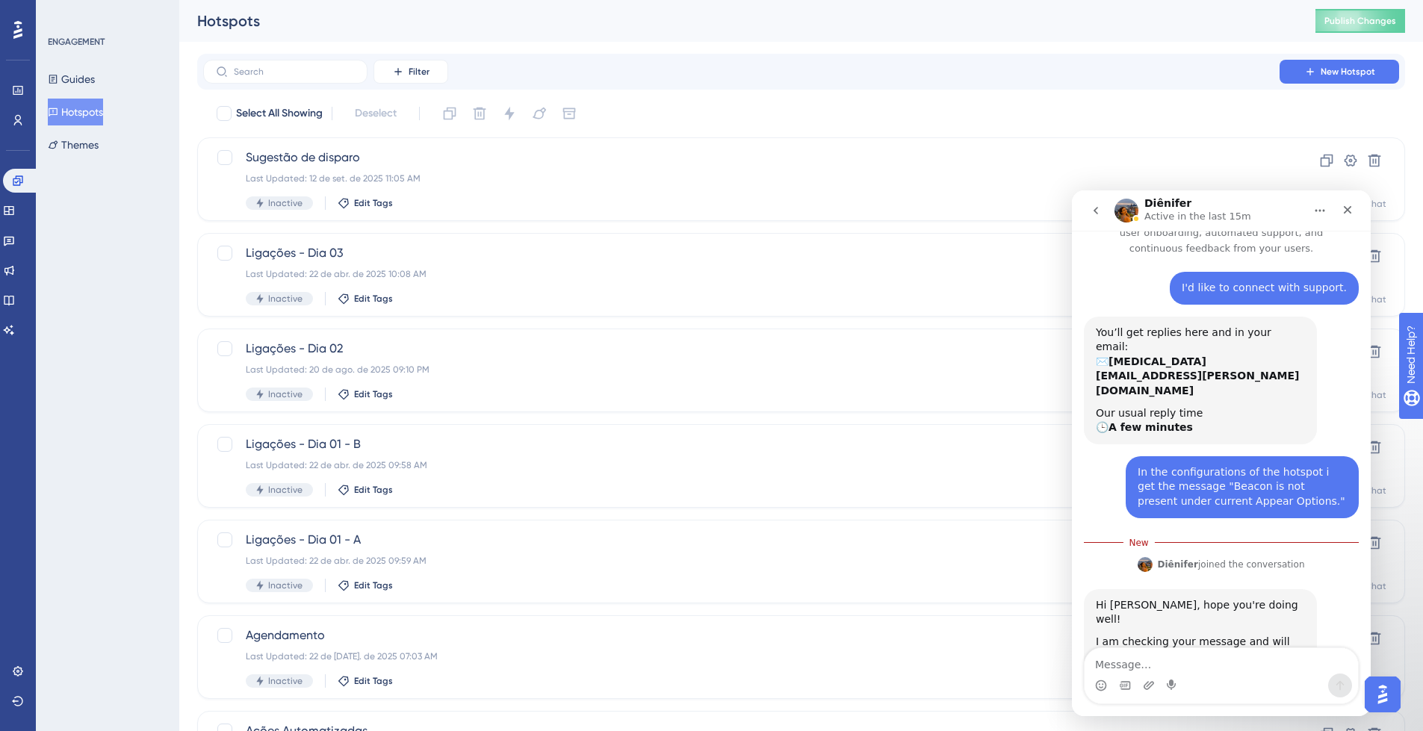
click at [1316, 208] on icon "Home" at bounding box center [1320, 211] width 12 height 12
click at [1316, 205] on icon "Home" at bounding box center [1320, 211] width 12 height 12
click at [1349, 212] on icon "Close" at bounding box center [1348, 210] width 12 height 12
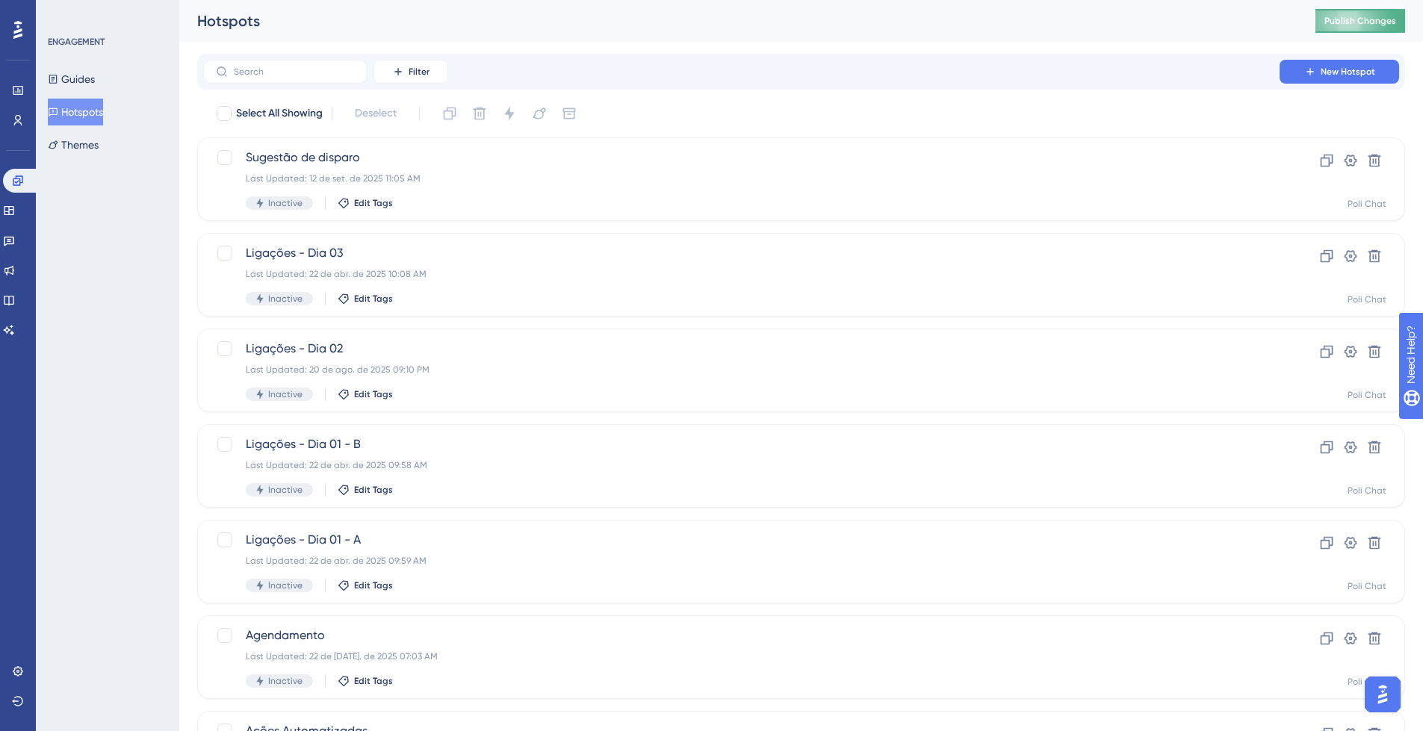
click at [1392, 24] on button "Publish Changes" at bounding box center [1361, 21] width 90 height 24
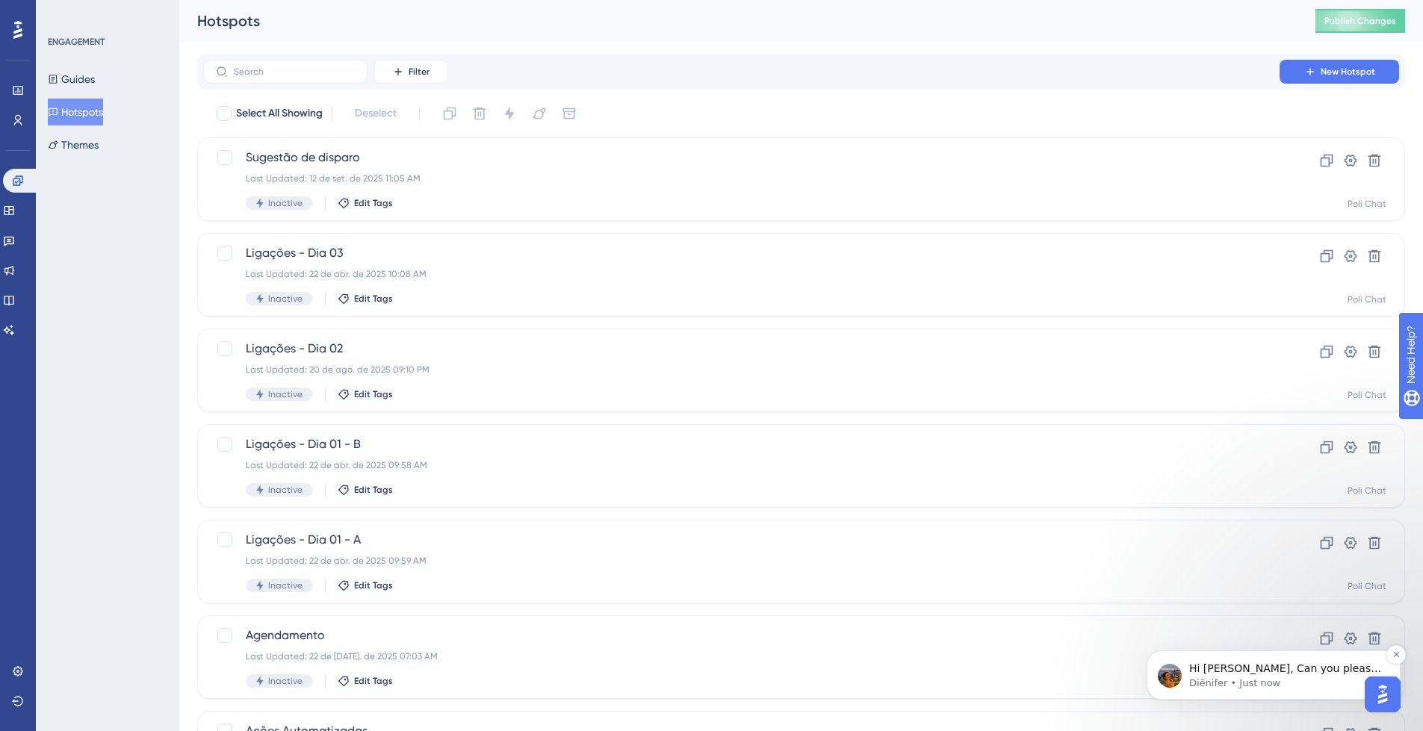
click at [1352, 680] on p "Diênifer • Just now" at bounding box center [1285, 683] width 193 height 13
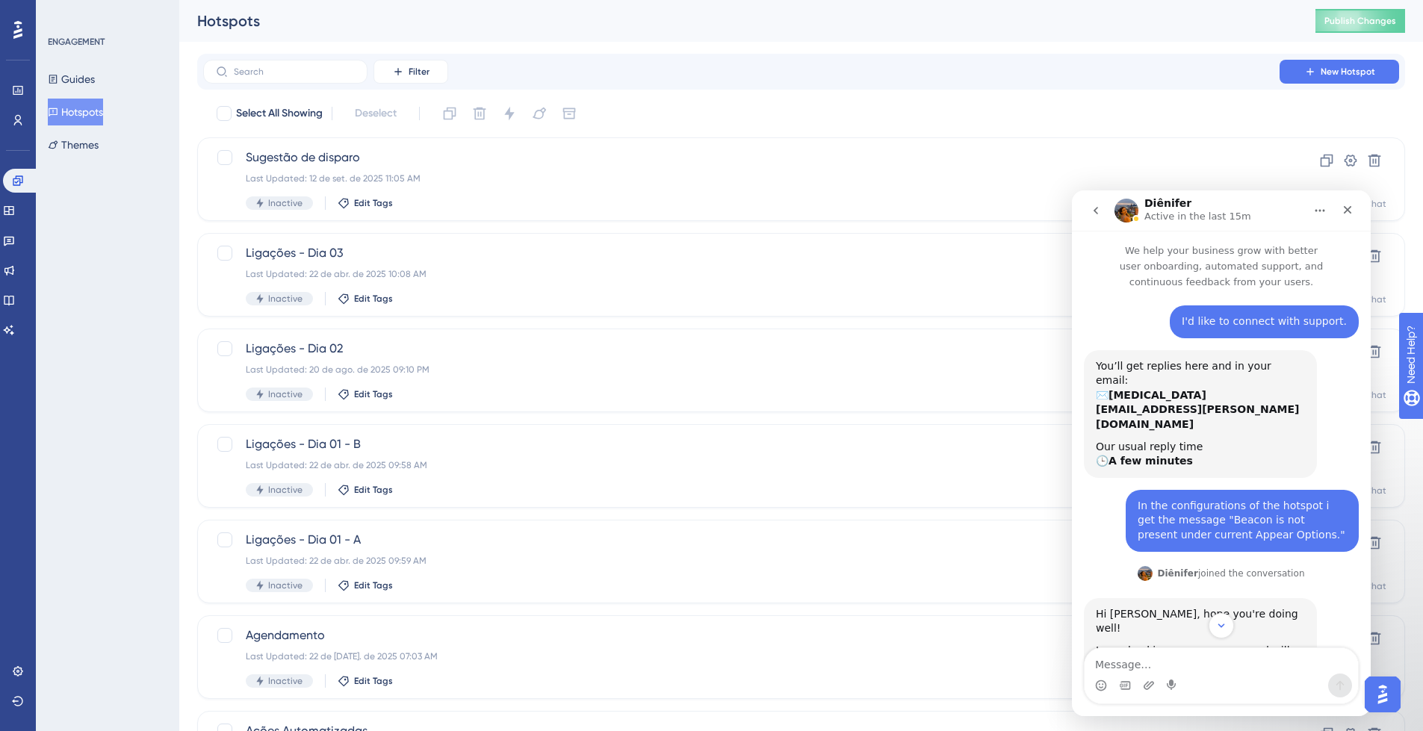
scroll to position [104, 0]
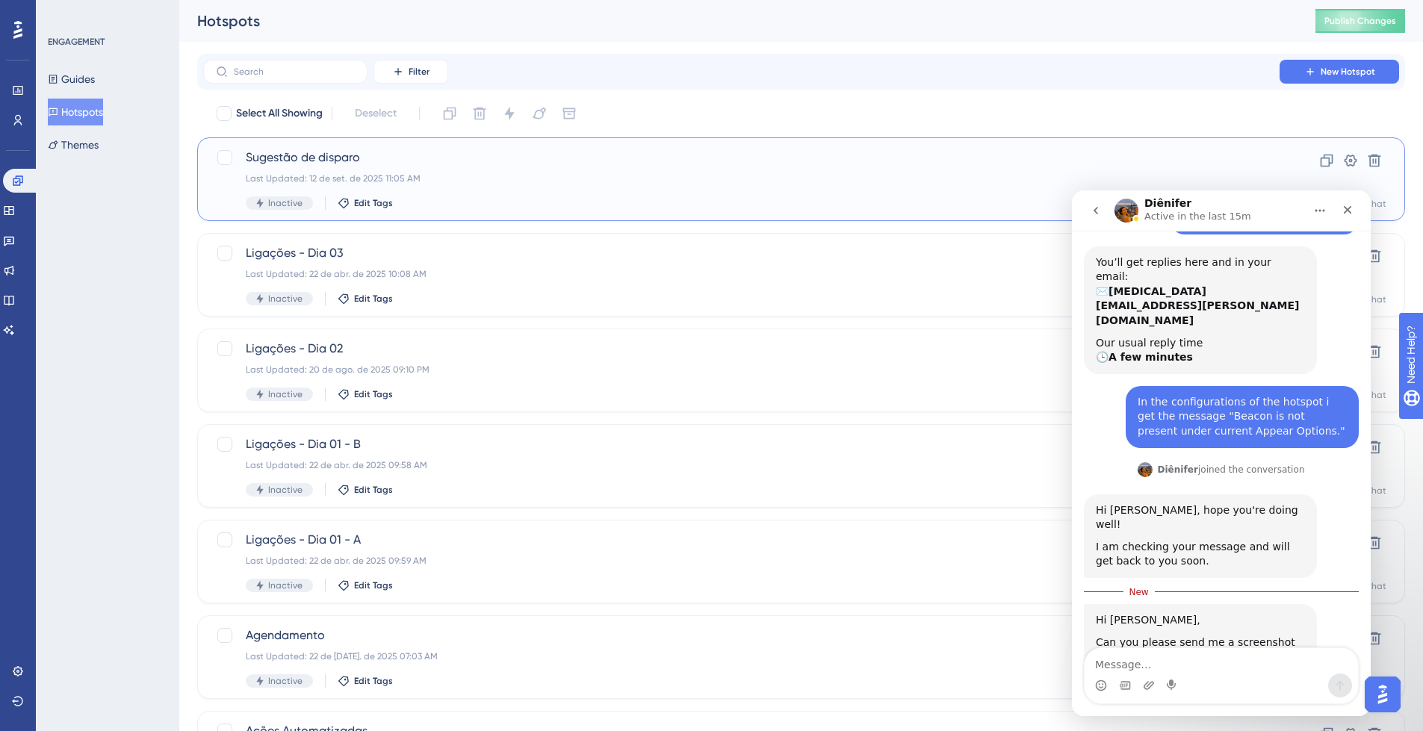
click at [604, 169] on div "Sugestão de disparo Last Updated: 12 de set. de 2025 11:05 AM Inactive Edit Tags" at bounding box center [741, 179] width 991 height 61
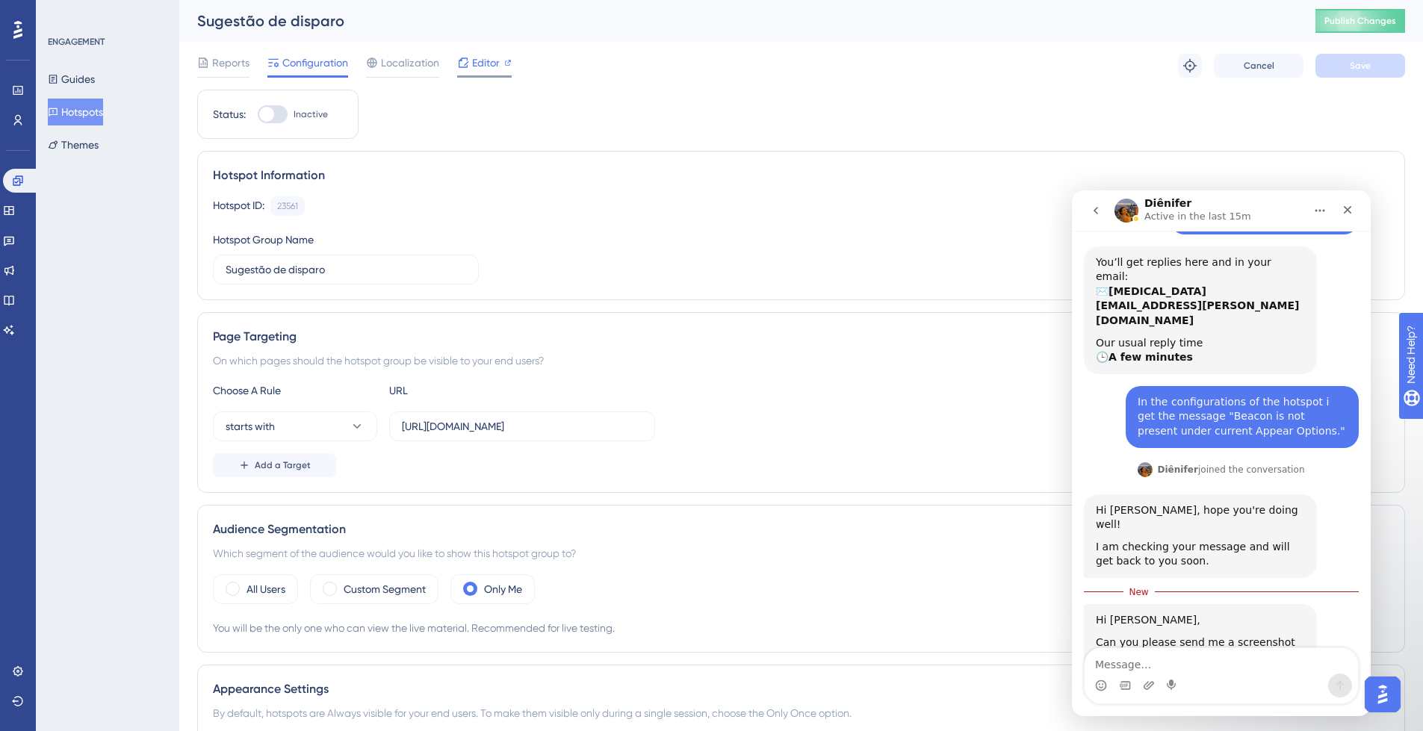
click at [487, 64] on span "Editor" at bounding box center [486, 63] width 28 height 18
click at [1198, 663] on textarea "Message…" at bounding box center [1221, 660] width 273 height 25
paste textarea "In the configurations of the hotspot i get the message "Beacon is not present u…"
type textarea "In the configurations of the hotspot i get the message "Beacon is not present u…"
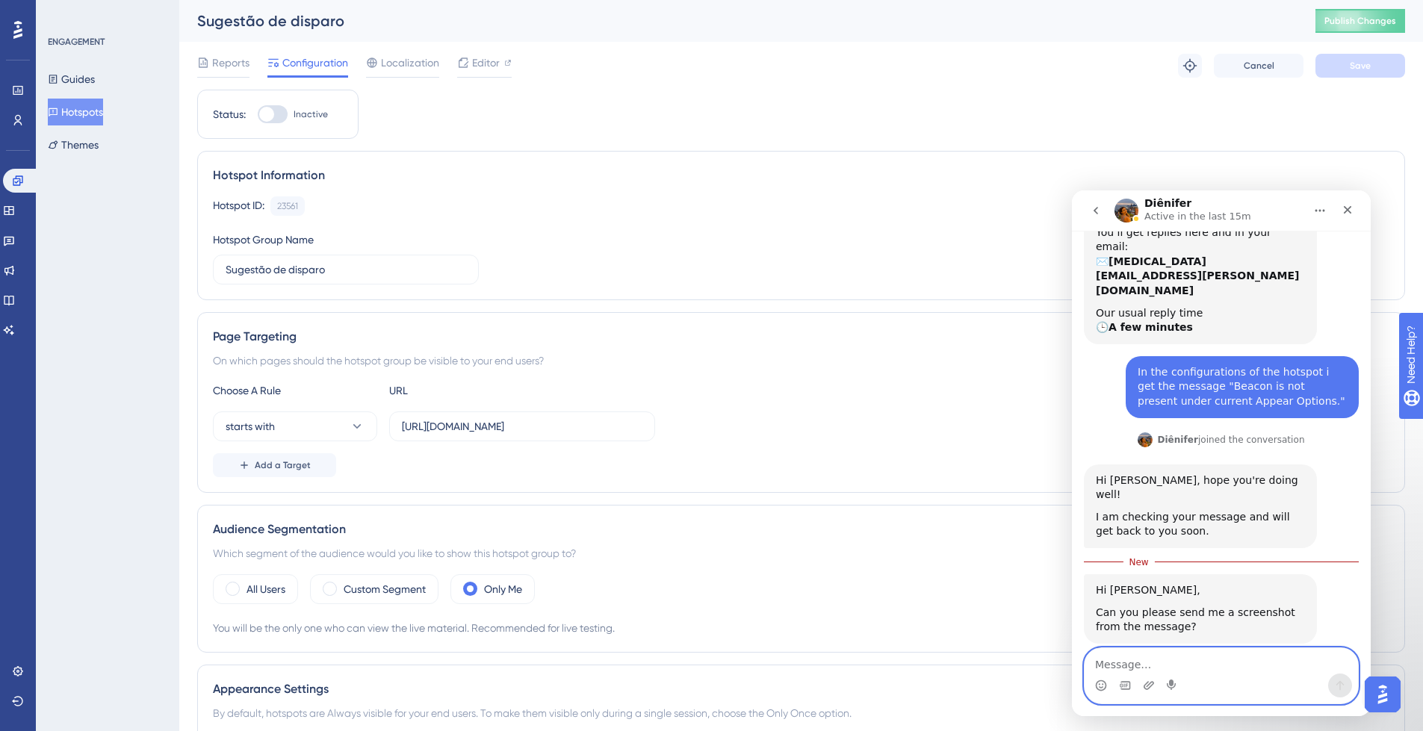
scroll to position [104, 0]
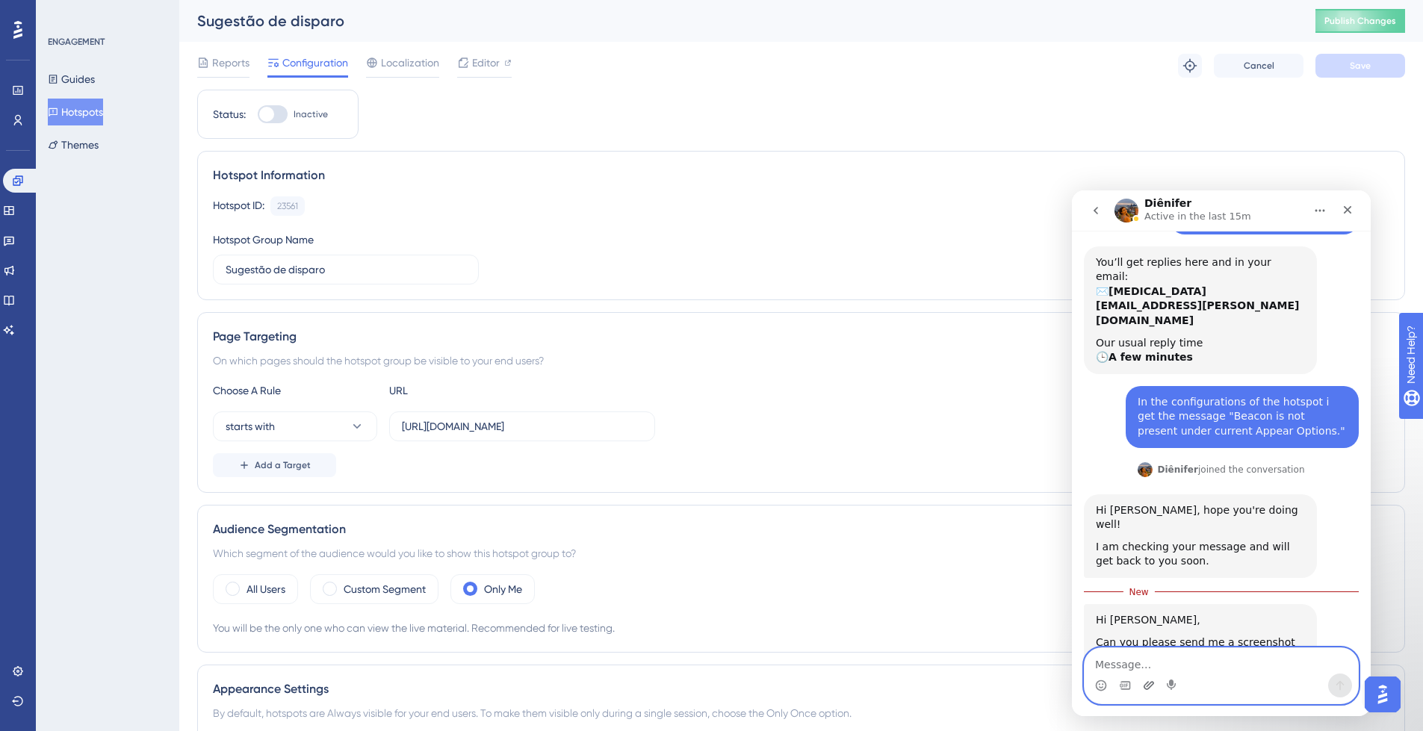
click at [1146, 684] on icon "Upload attachment" at bounding box center [1149, 685] width 10 height 8
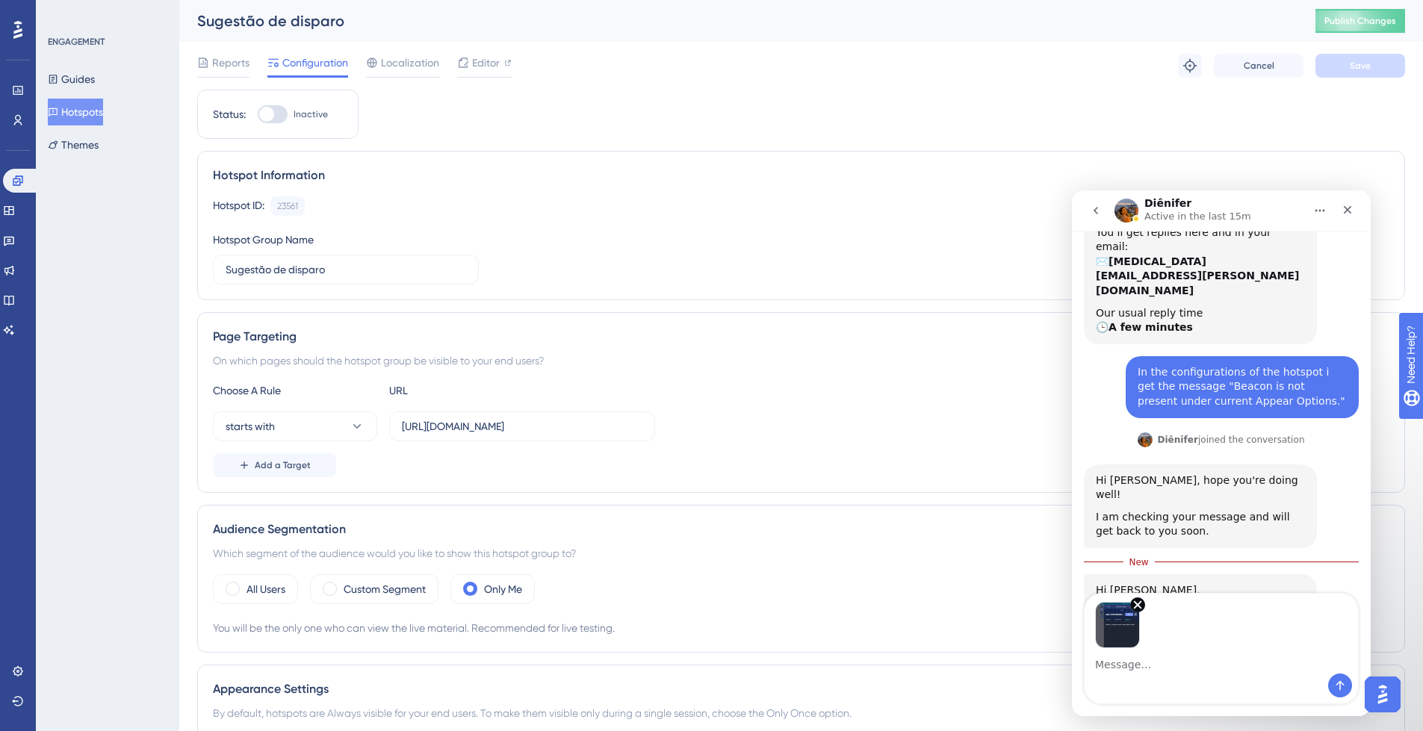
scroll to position [158, 0]
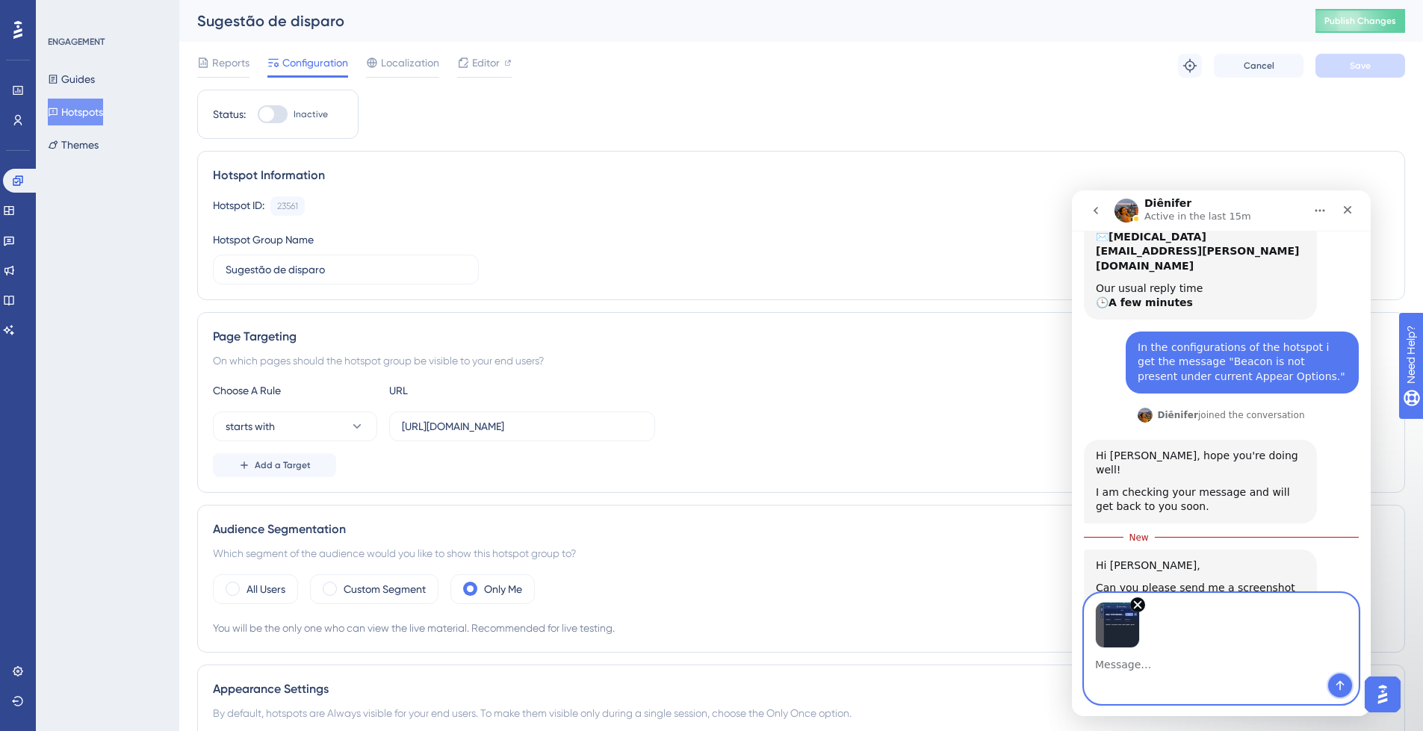
click at [1340, 693] on button "Send a message…" at bounding box center [1340, 686] width 24 height 24
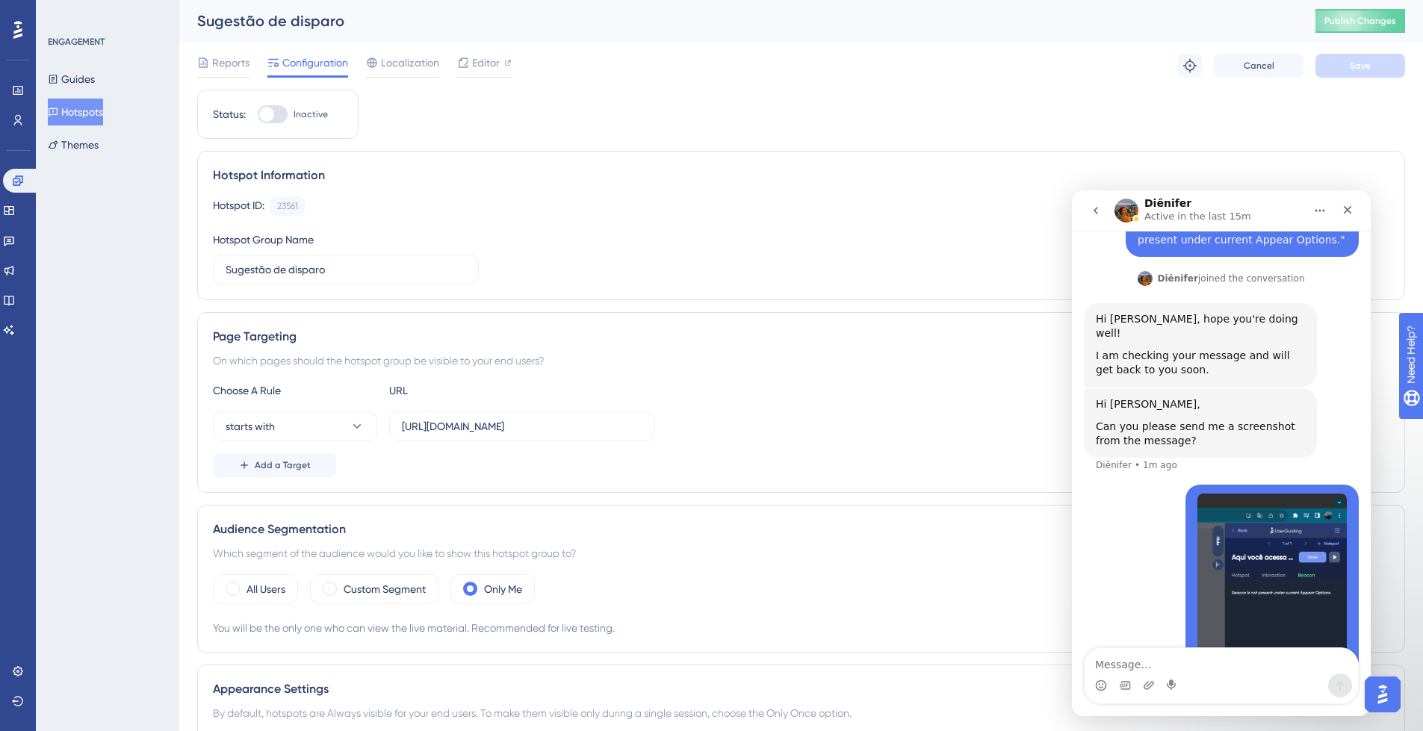
scroll to position [309, 0]
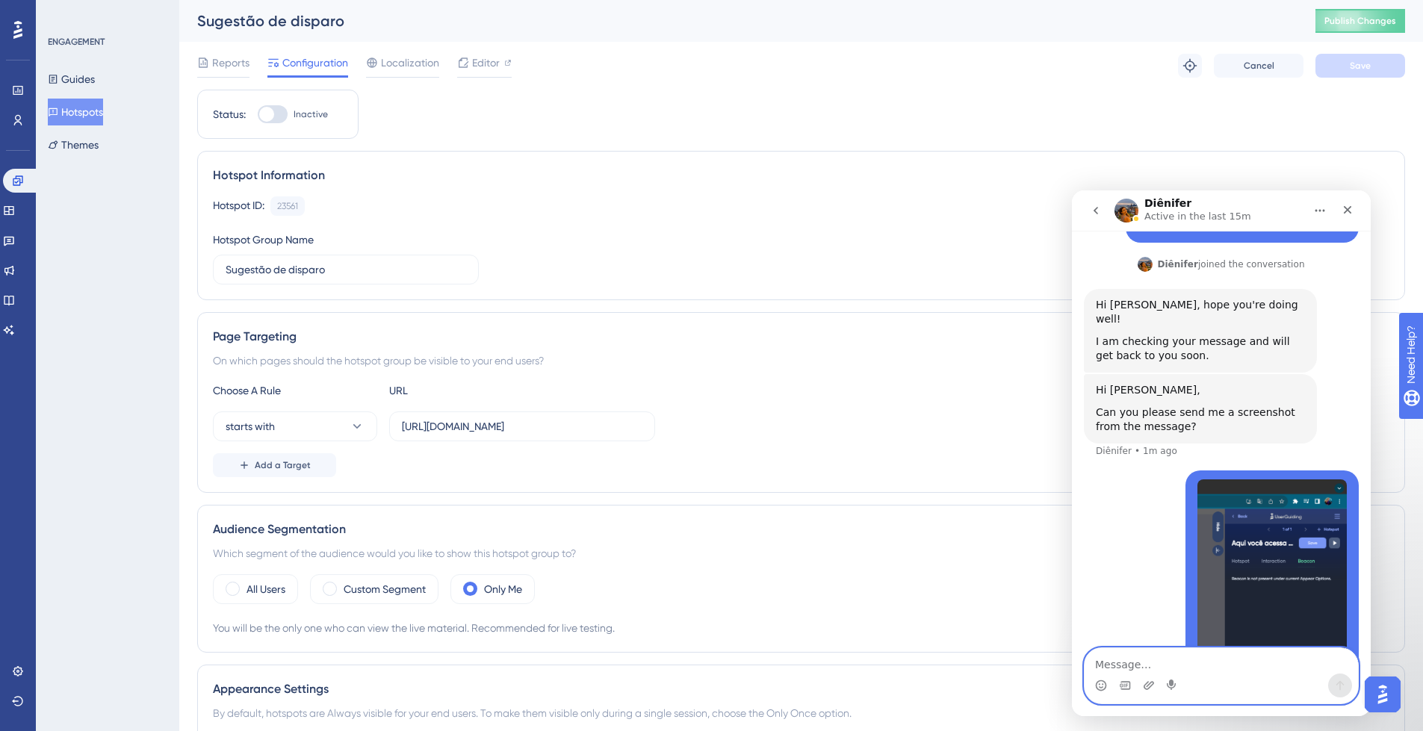
click at [1273, 660] on textarea "Message…" at bounding box center [1221, 660] width 273 height 25
click at [1344, 210] on icon "Close" at bounding box center [1348, 210] width 12 height 12
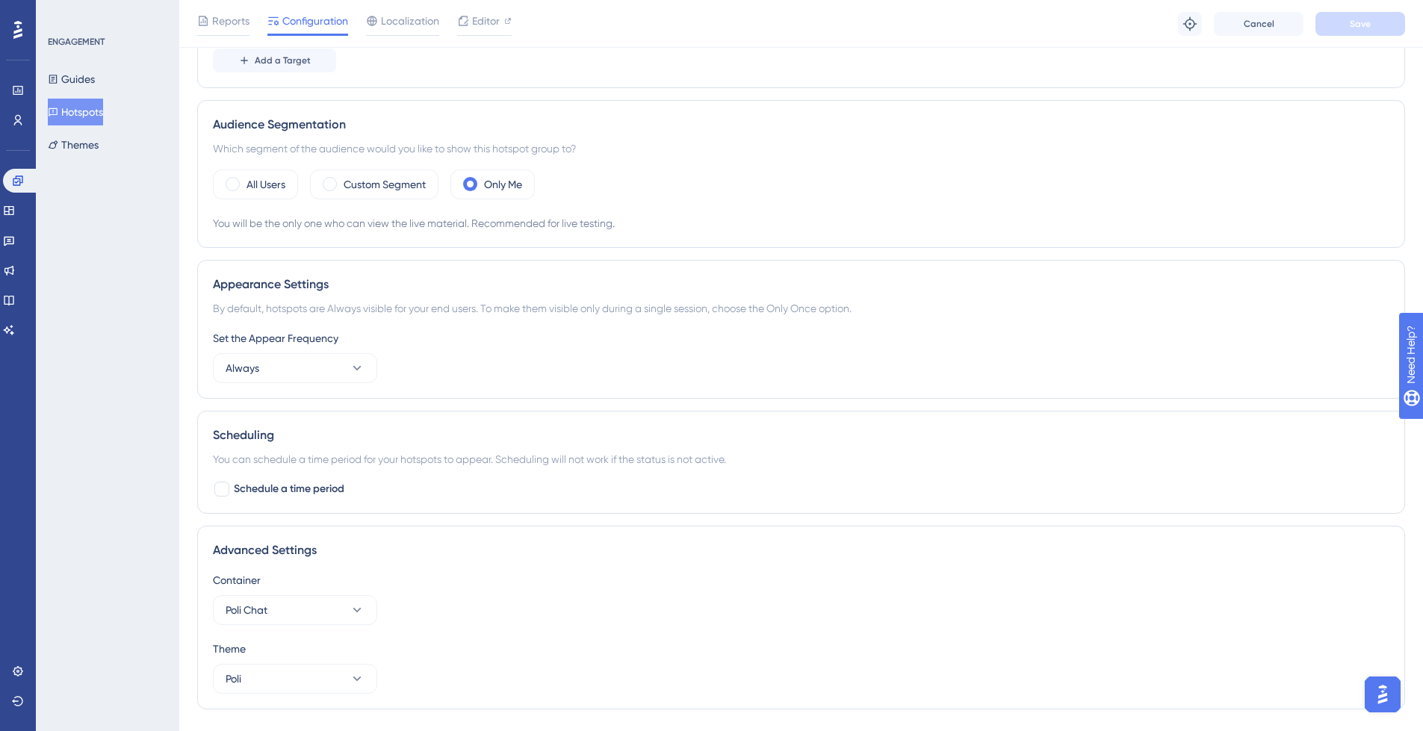
scroll to position [449, 0]
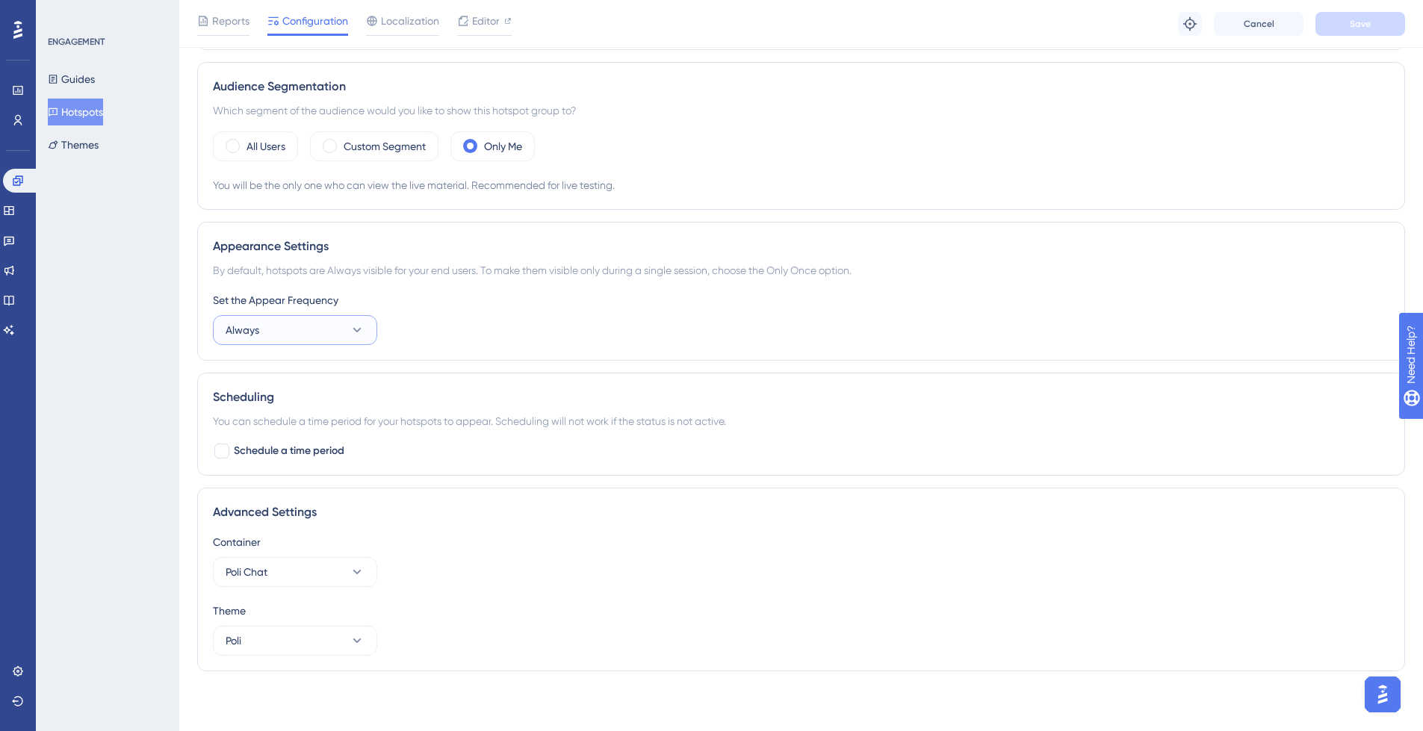
click at [357, 319] on button "Always" at bounding box center [295, 330] width 164 height 30
click at [335, 370] on div "Only Once Only Once" at bounding box center [295, 376] width 121 height 30
drag, startPoint x: 357, startPoint y: 331, endPoint x: 363, endPoint y: 318, distance: 14.7
click at [357, 331] on icon at bounding box center [357, 330] width 8 height 4
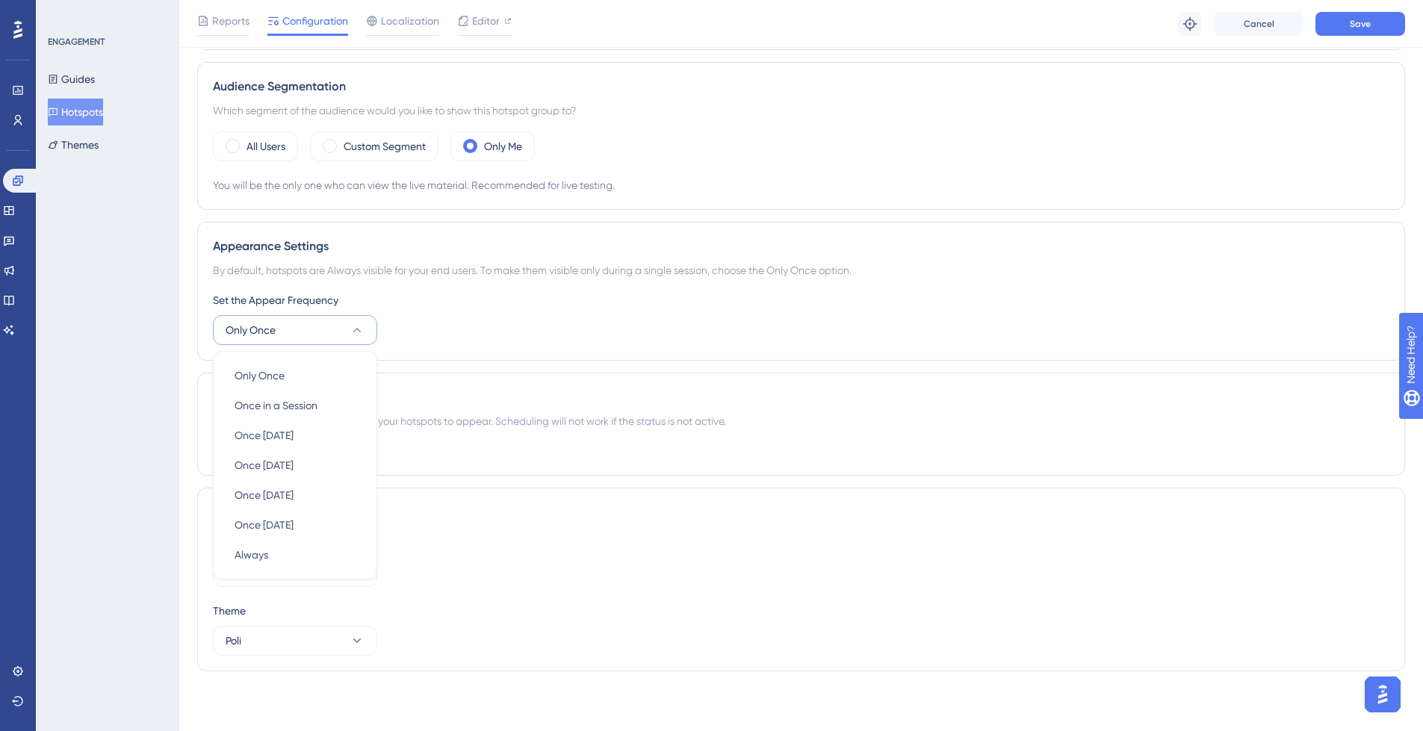
click at [362, 326] on icon at bounding box center [357, 330] width 15 height 15
click at [358, 332] on icon at bounding box center [357, 330] width 15 height 15
click at [327, 461] on div "Once in 7 days Once in 7 days" at bounding box center [295, 465] width 121 height 30
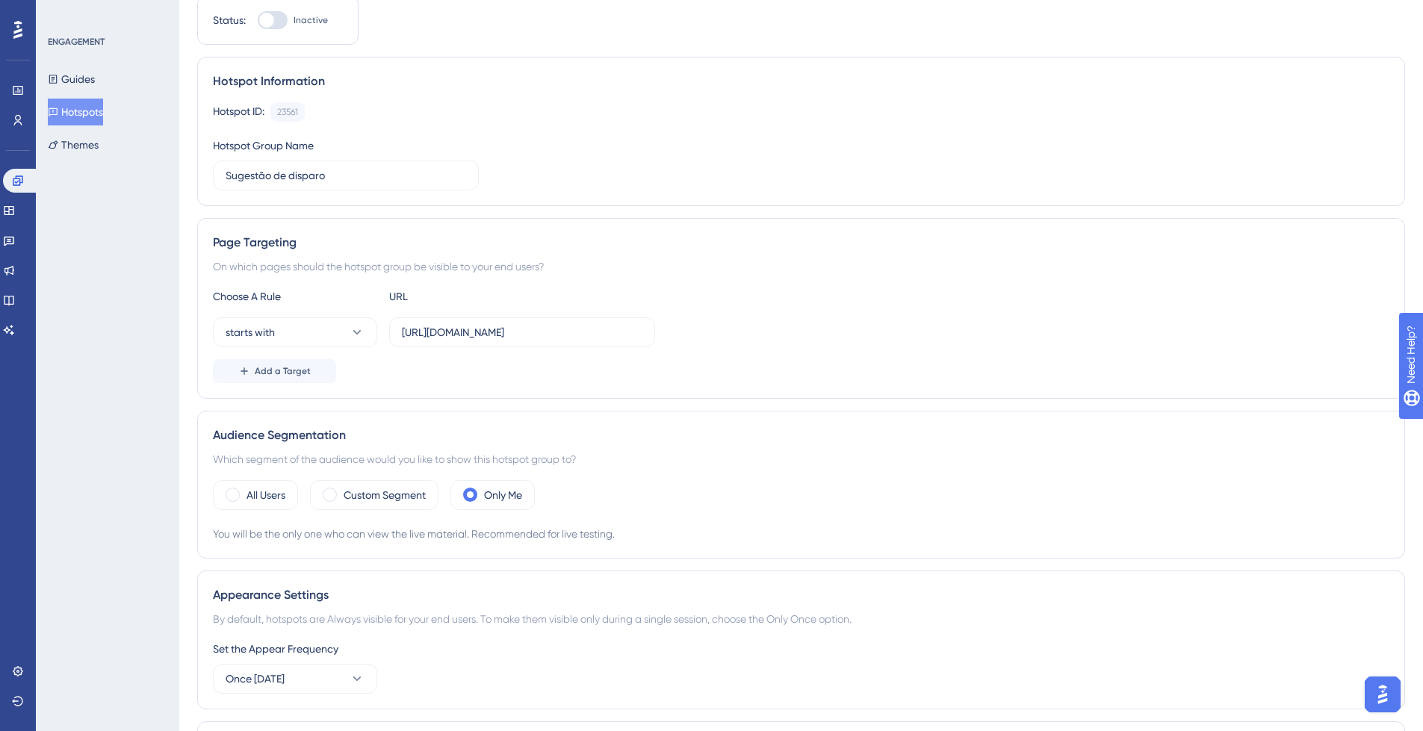
scroll to position [0, 0]
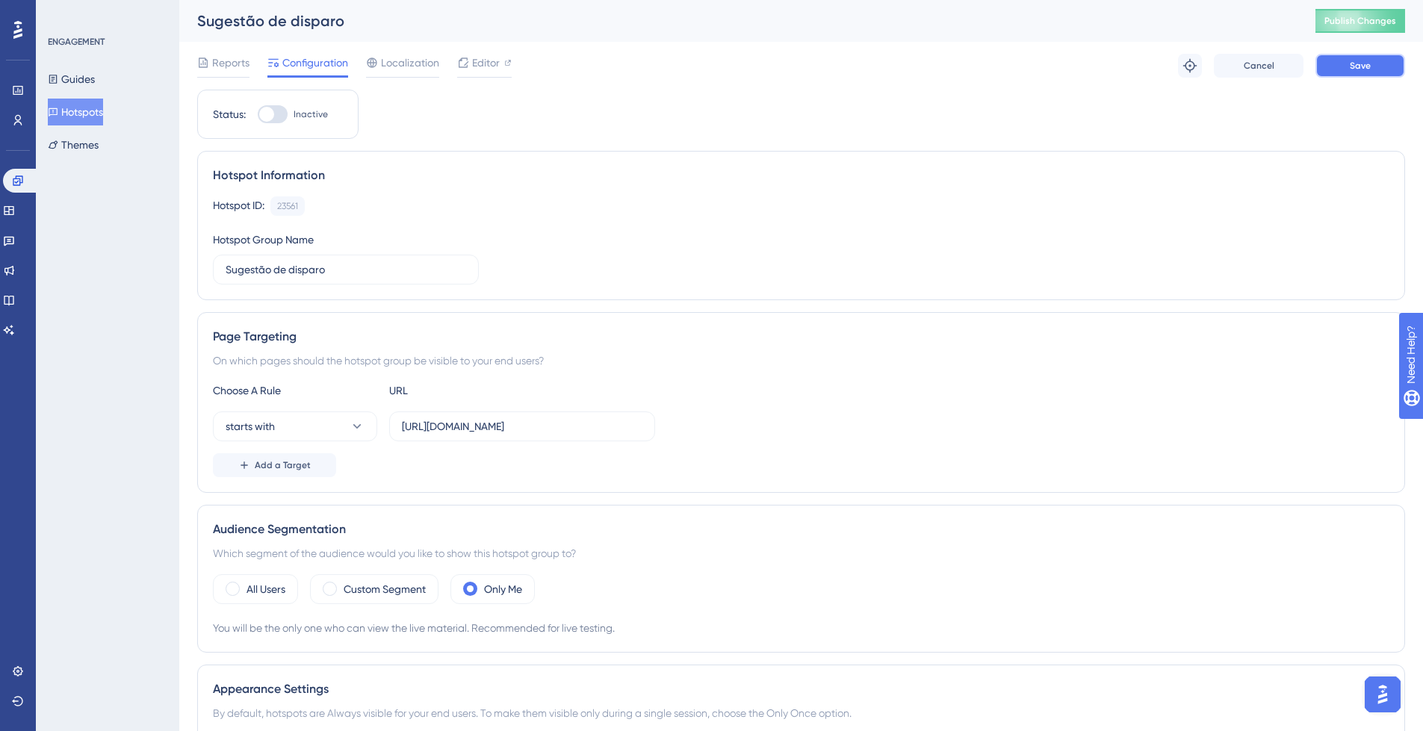
click at [1345, 61] on button "Save" at bounding box center [1361, 66] width 90 height 24
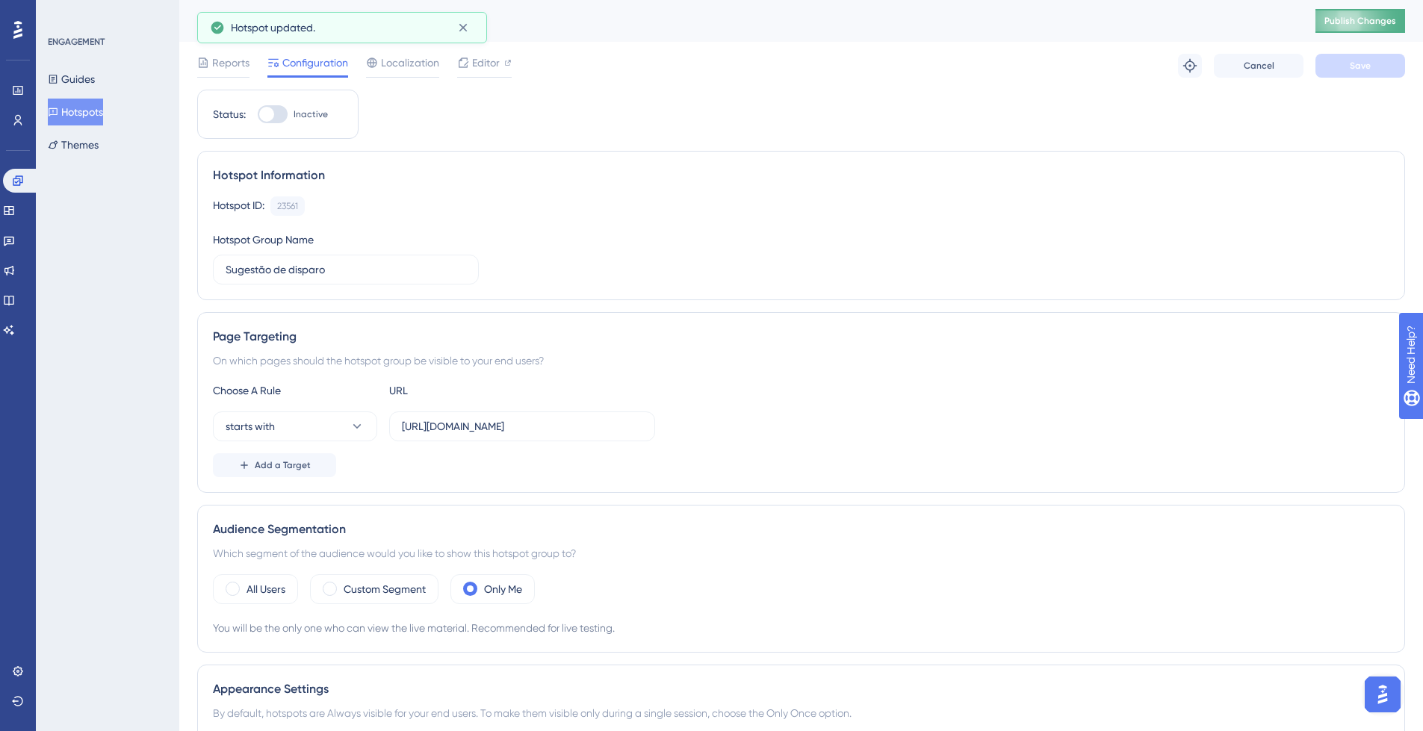
click at [1405, 23] on button "Publish Changes" at bounding box center [1361, 21] width 90 height 24
drag, startPoint x: 88, startPoint y: 79, endPoint x: 168, endPoint y: 98, distance: 82.1
click at [88, 79] on button "Guides" at bounding box center [71, 79] width 47 height 27
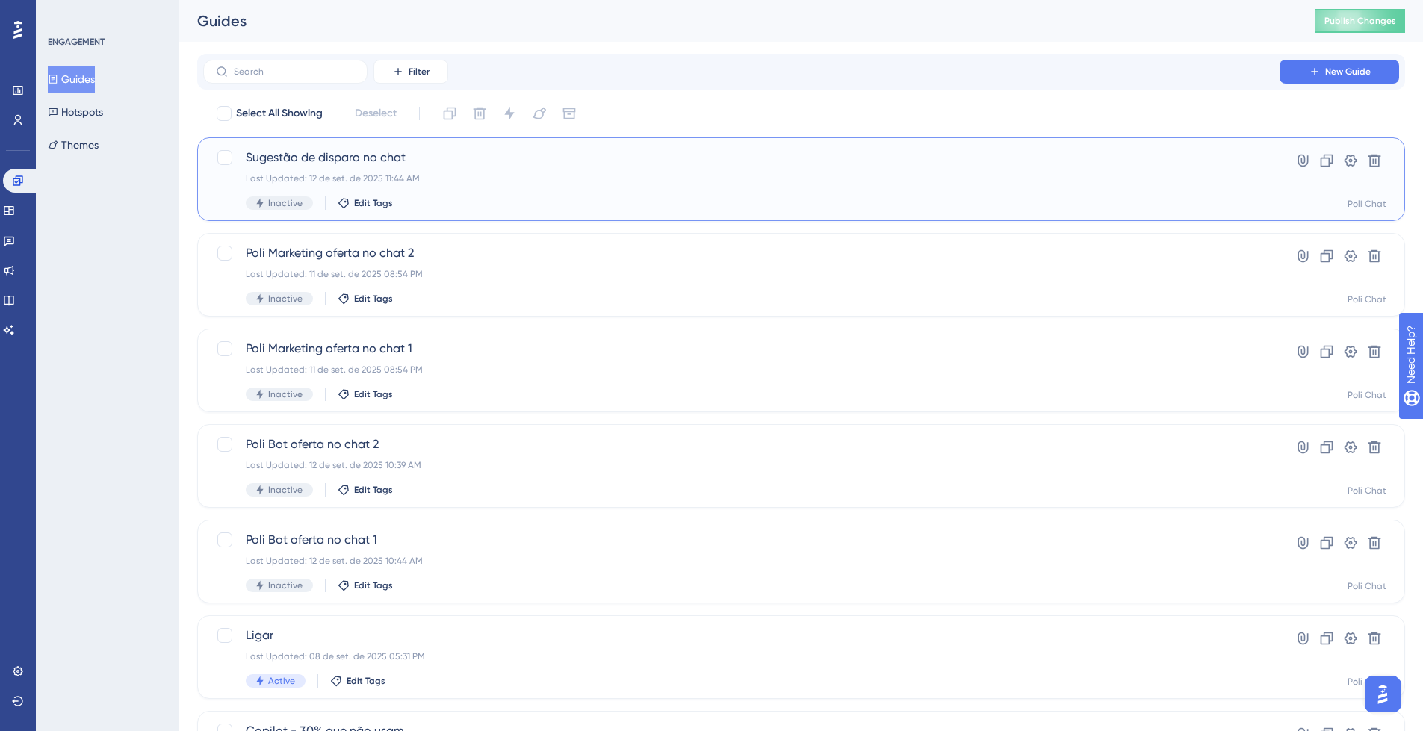
click at [684, 178] on div "Last Updated: 12 de set. de 2025 11:44 AM" at bounding box center [741, 179] width 991 height 12
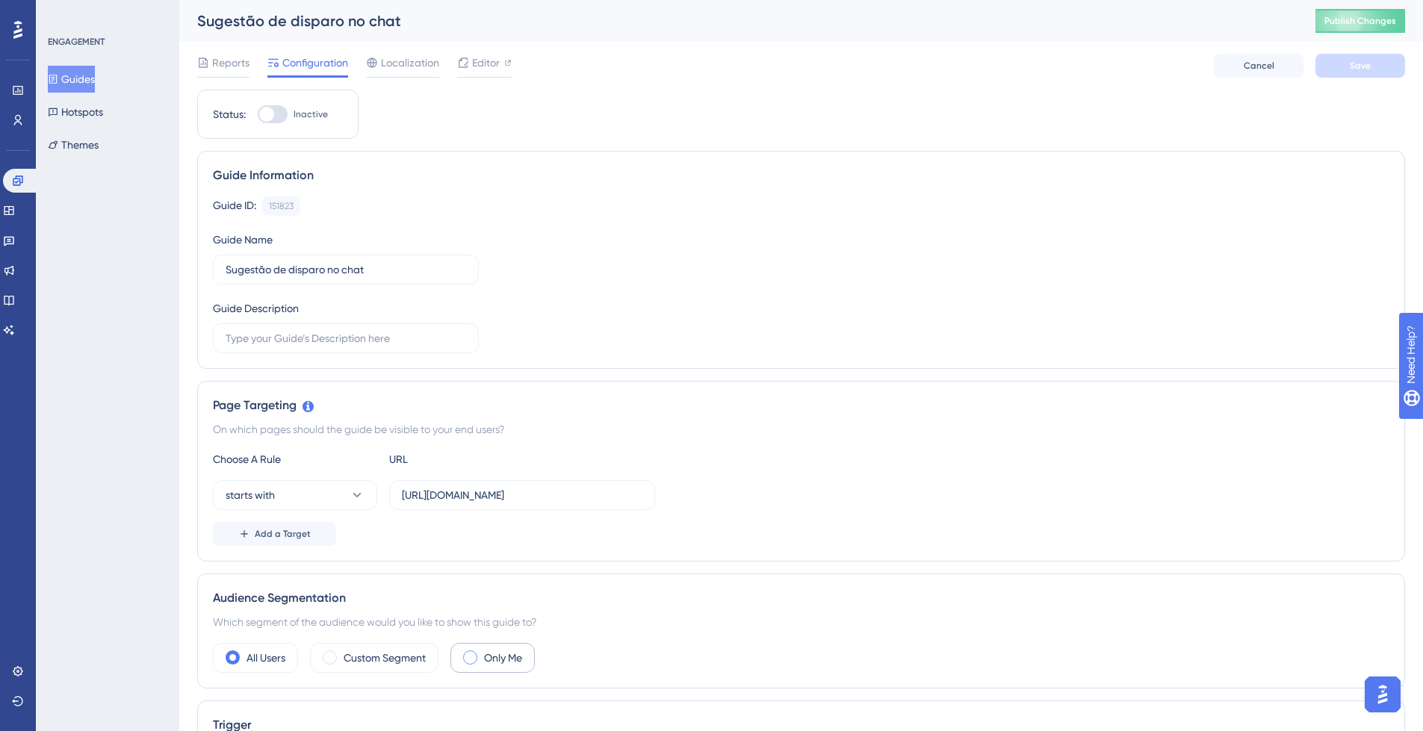
drag, startPoint x: 470, startPoint y: 658, endPoint x: 494, endPoint y: 648, distance: 25.8
click at [470, 658] on span at bounding box center [470, 658] width 14 height 14
click at [482, 653] on input "radio" at bounding box center [482, 653] width 0 height 0
click at [1372, 67] on button "Save" at bounding box center [1361, 66] width 90 height 24
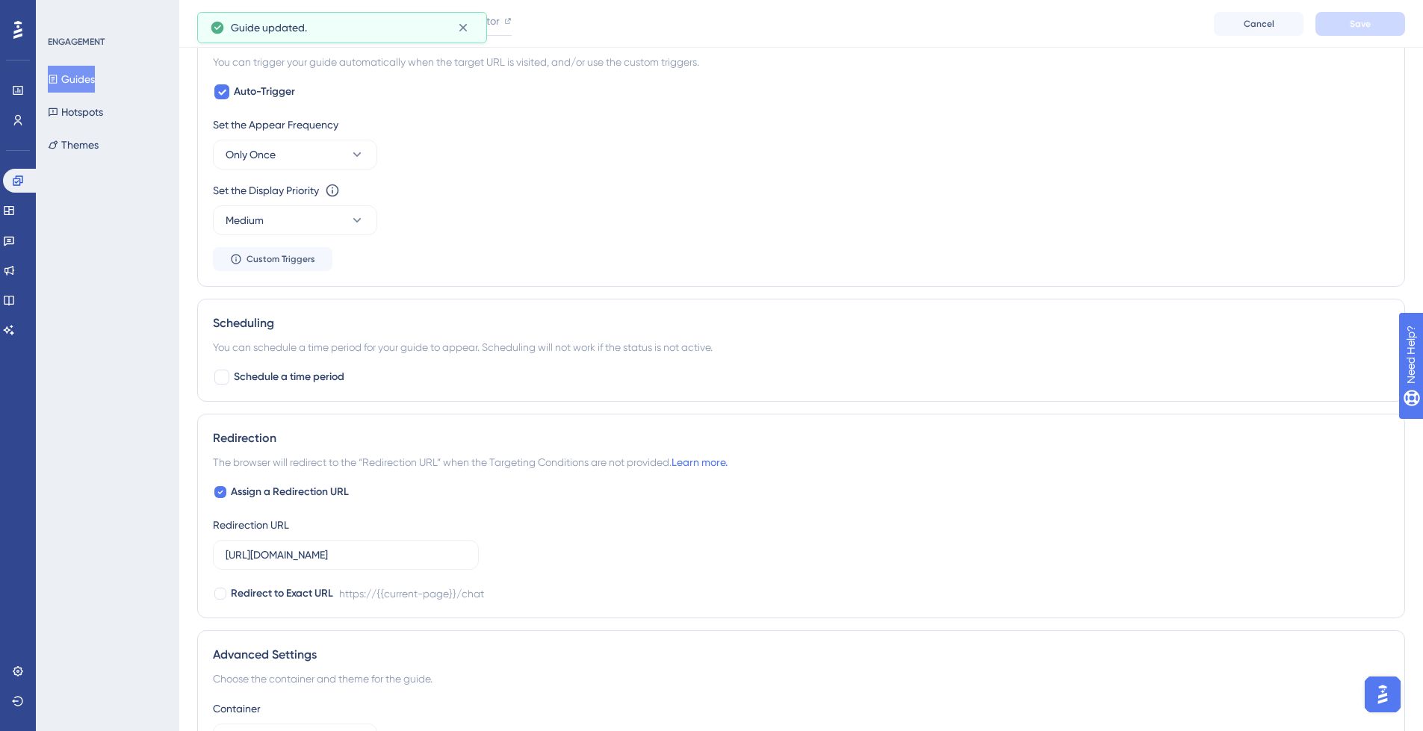
scroll to position [730, 0]
click at [357, 145] on icon at bounding box center [357, 150] width 15 height 15
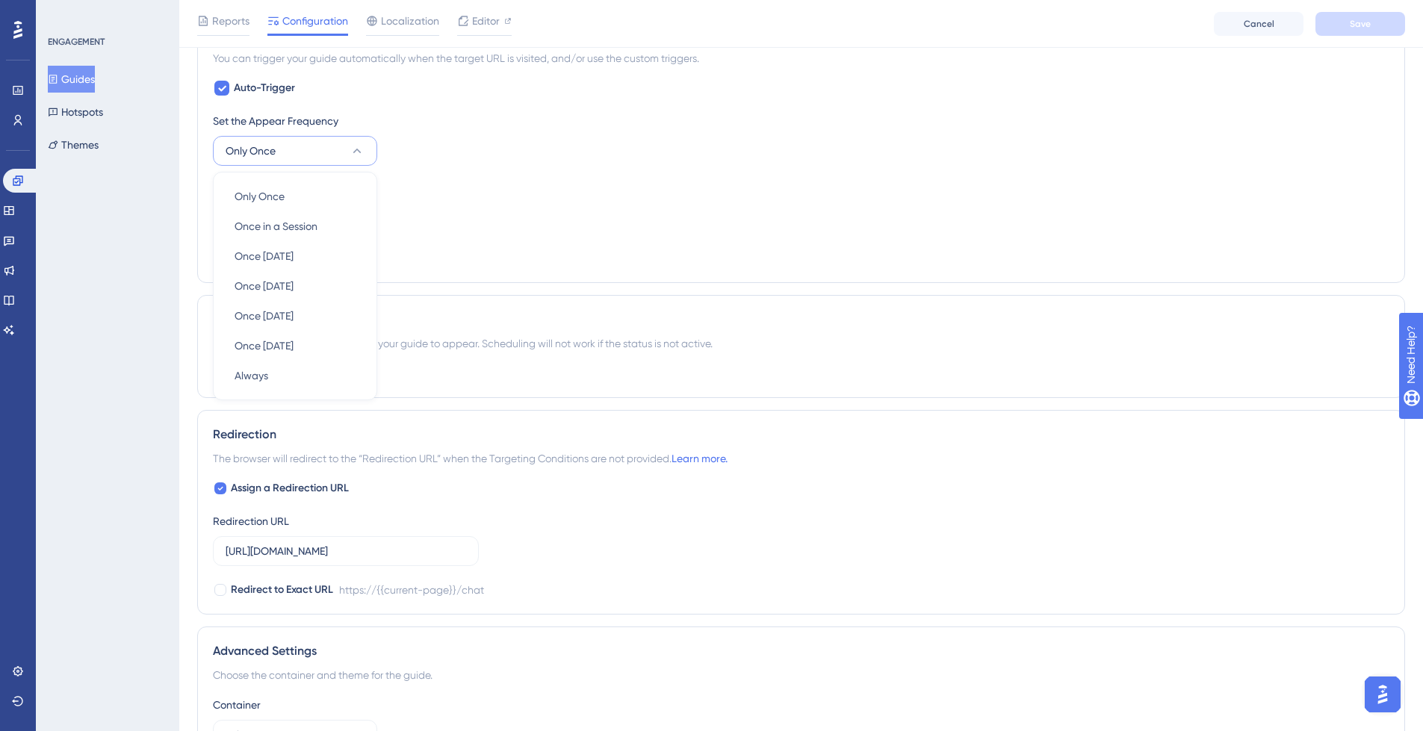
click at [424, 140] on div "Set the Appear Frequency Only Once Only Once Only Once Once in a Session Once i…" at bounding box center [801, 139] width 1177 height 54
click at [356, 209] on icon at bounding box center [357, 216] width 15 height 15
click at [352, 353] on div "Highest Highest" at bounding box center [295, 352] width 121 height 30
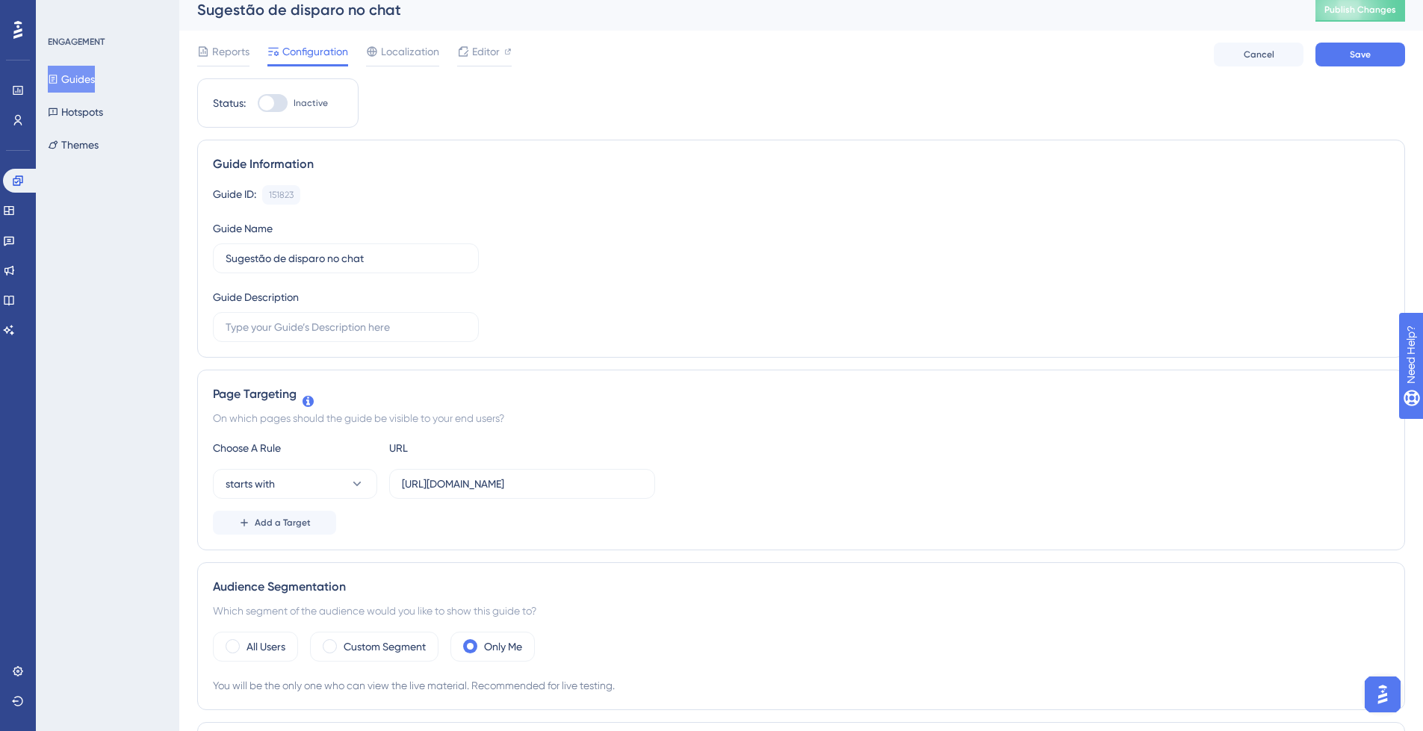
scroll to position [0, 0]
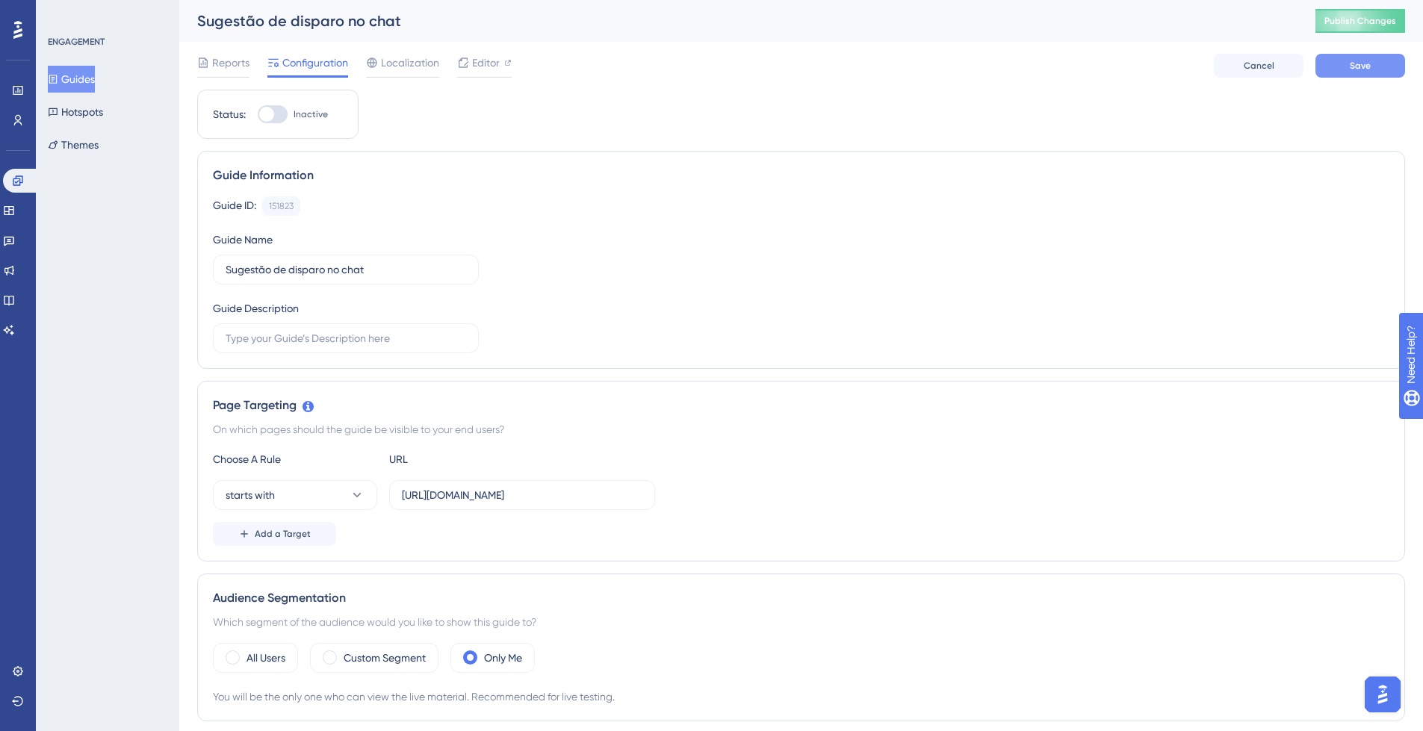
click at [1360, 69] on span "Save" at bounding box center [1360, 66] width 21 height 12
click at [1396, 22] on span "Publish Changes" at bounding box center [1361, 21] width 72 height 12
